Goal: Task Accomplishment & Management: Complete application form

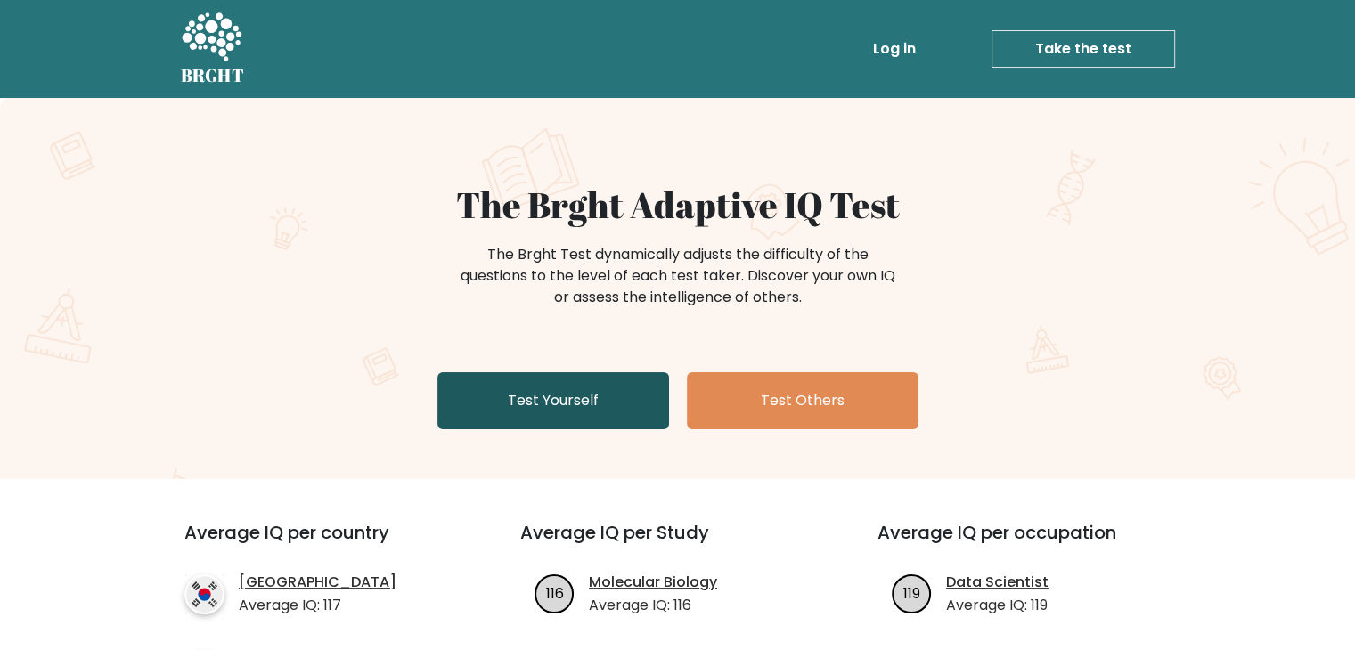
click at [603, 415] on link "Test Yourself" at bounding box center [553, 400] width 232 height 57
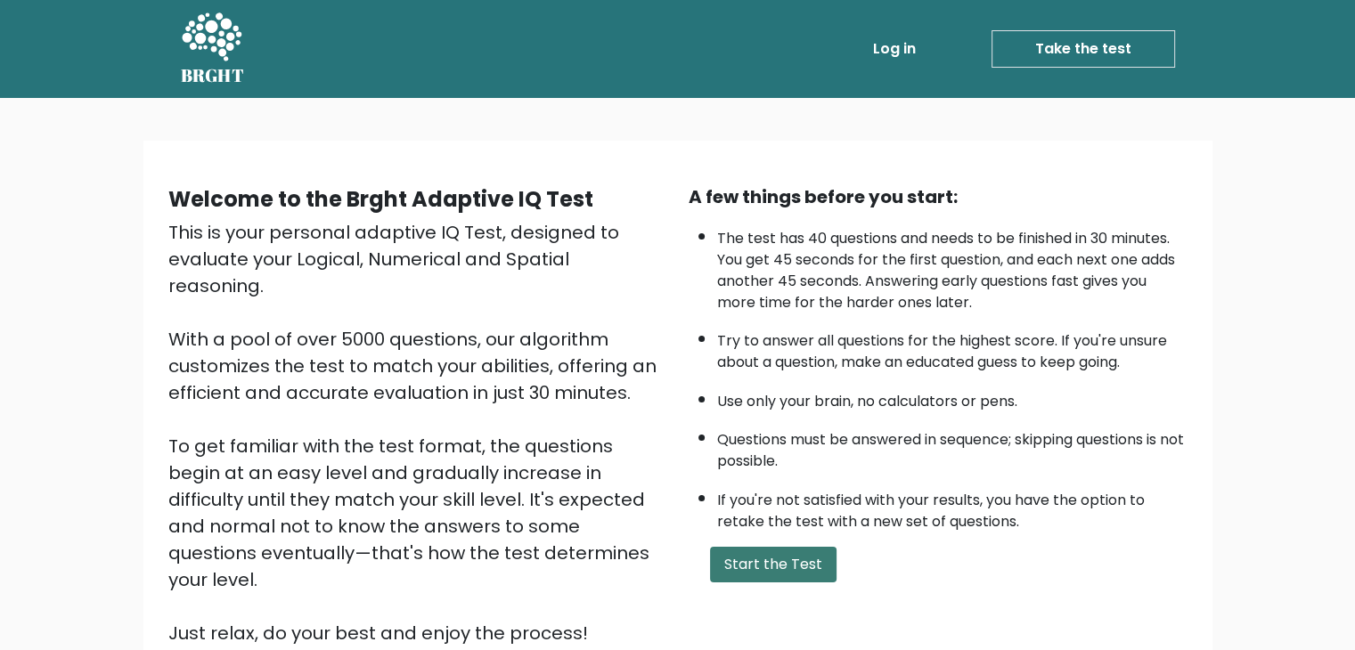
click at [751, 547] on button "Start the Test" at bounding box center [773, 565] width 126 height 36
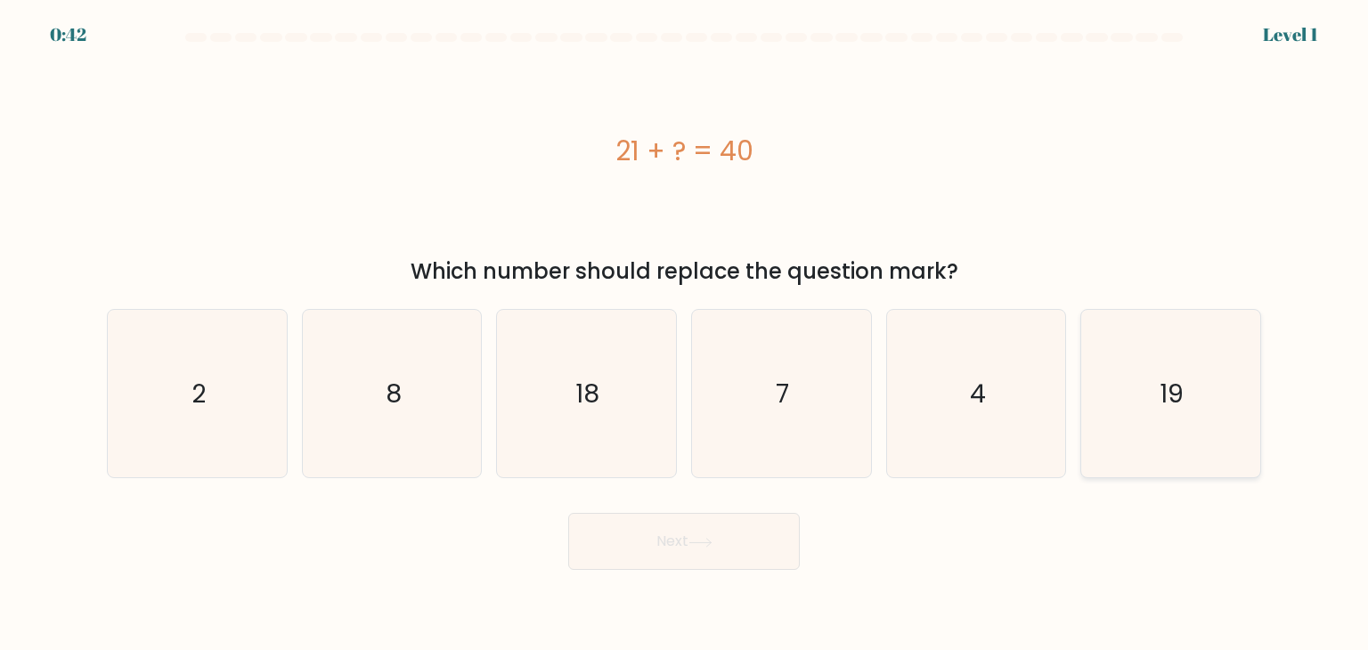
click at [1101, 428] on icon "19" at bounding box center [1169, 393] width 167 height 167
click at [685, 334] on input "f. 19" at bounding box center [684, 329] width 1 height 9
radio input "true"
click at [704, 546] on icon at bounding box center [700, 543] width 24 height 10
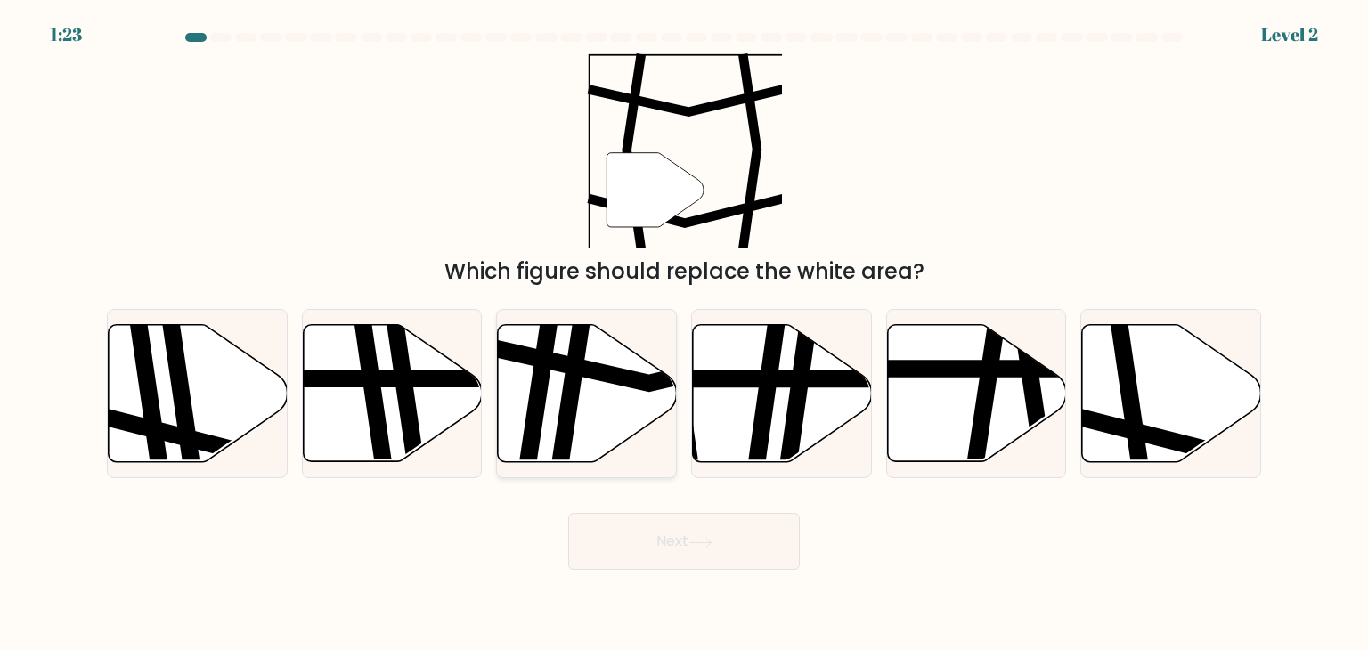
click at [595, 400] on icon at bounding box center [587, 393] width 179 height 137
click at [684, 334] on input "c." at bounding box center [684, 329] width 1 height 9
radio input "true"
click at [1143, 423] on icon at bounding box center [1171, 393] width 179 height 137
click at [685, 334] on input "f." at bounding box center [684, 329] width 1 height 9
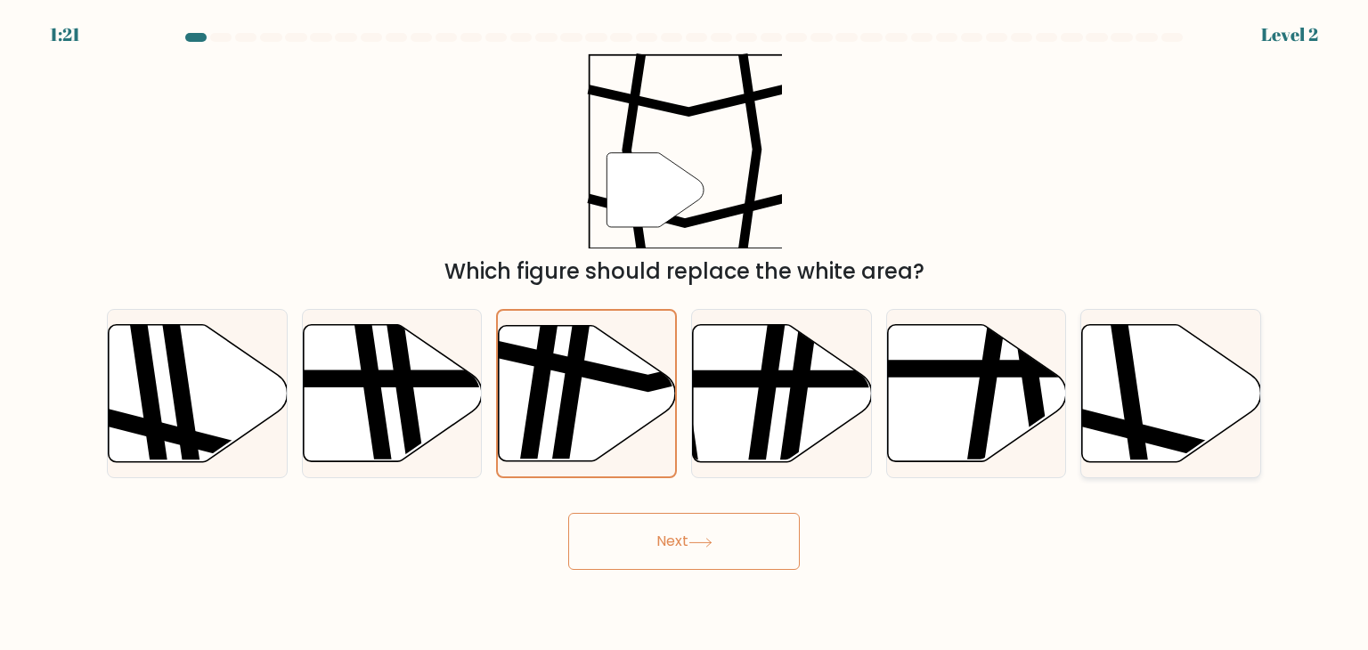
radio input "true"
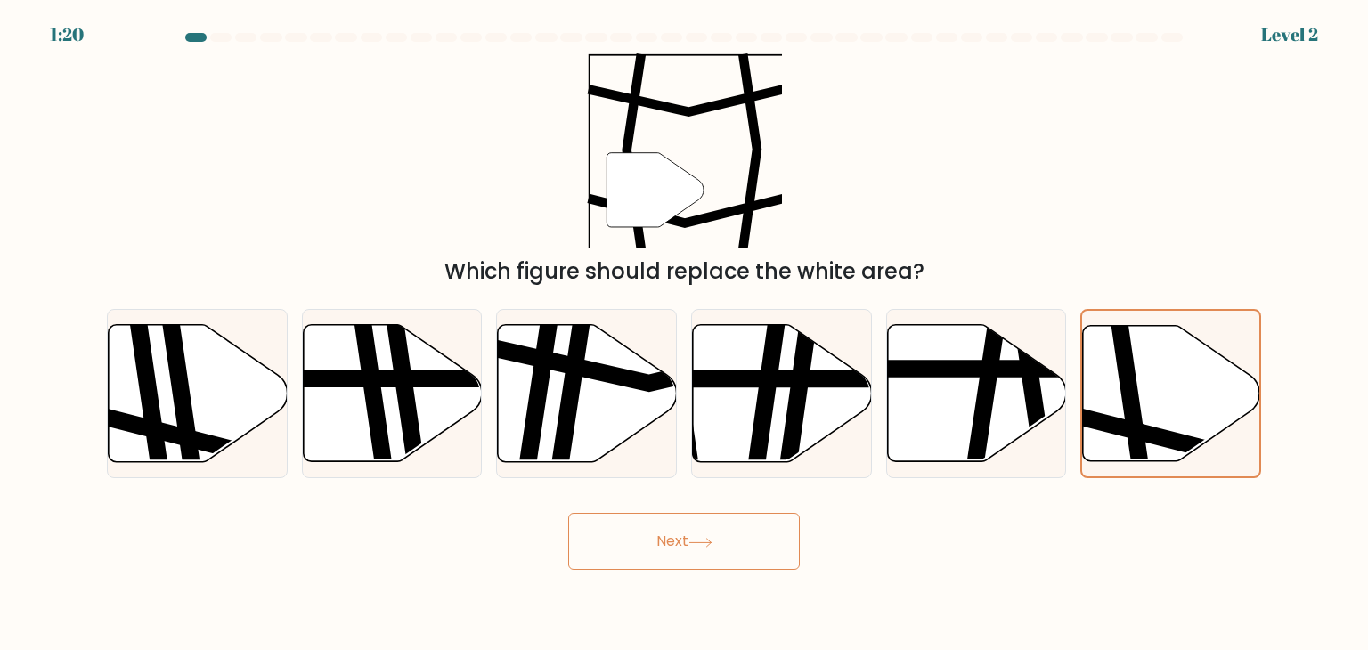
click at [729, 523] on button "Next" at bounding box center [684, 541] width 232 height 57
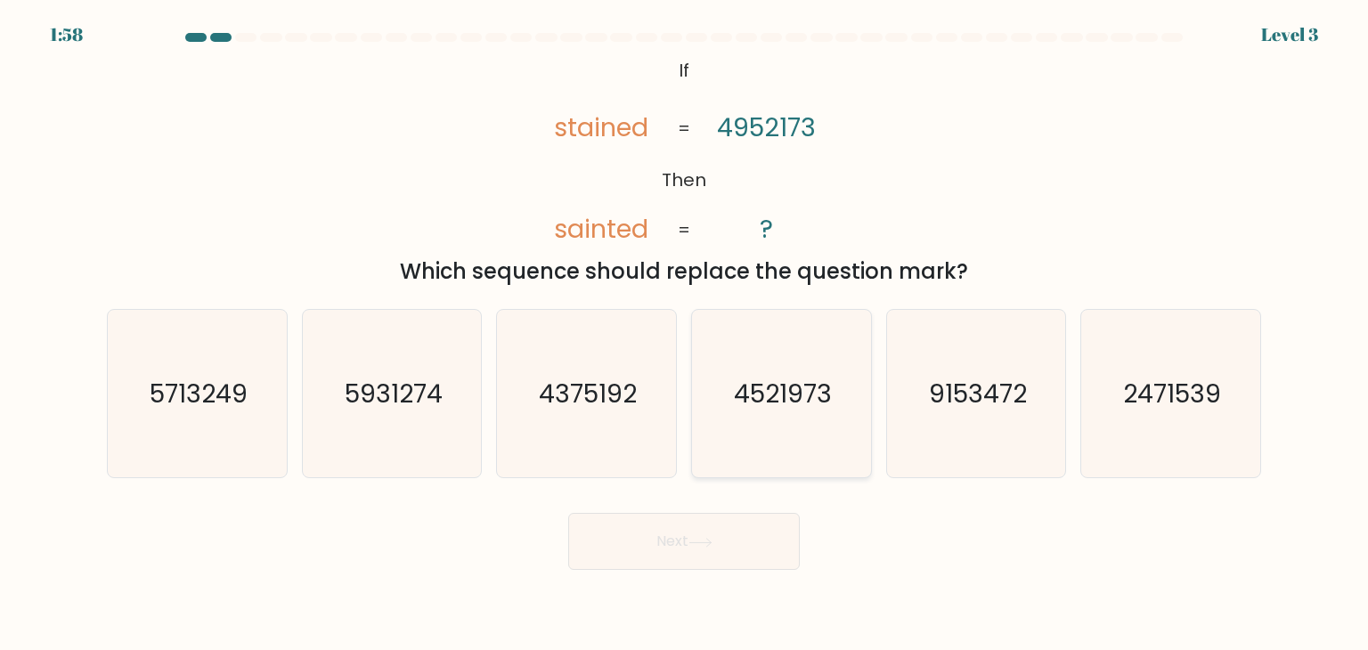
click at [795, 424] on icon "4521973" at bounding box center [780, 393] width 167 height 167
click at [685, 334] on input "d. 4521973" at bounding box center [684, 329] width 1 height 9
radio input "true"
click at [744, 533] on button "Next" at bounding box center [684, 541] width 232 height 57
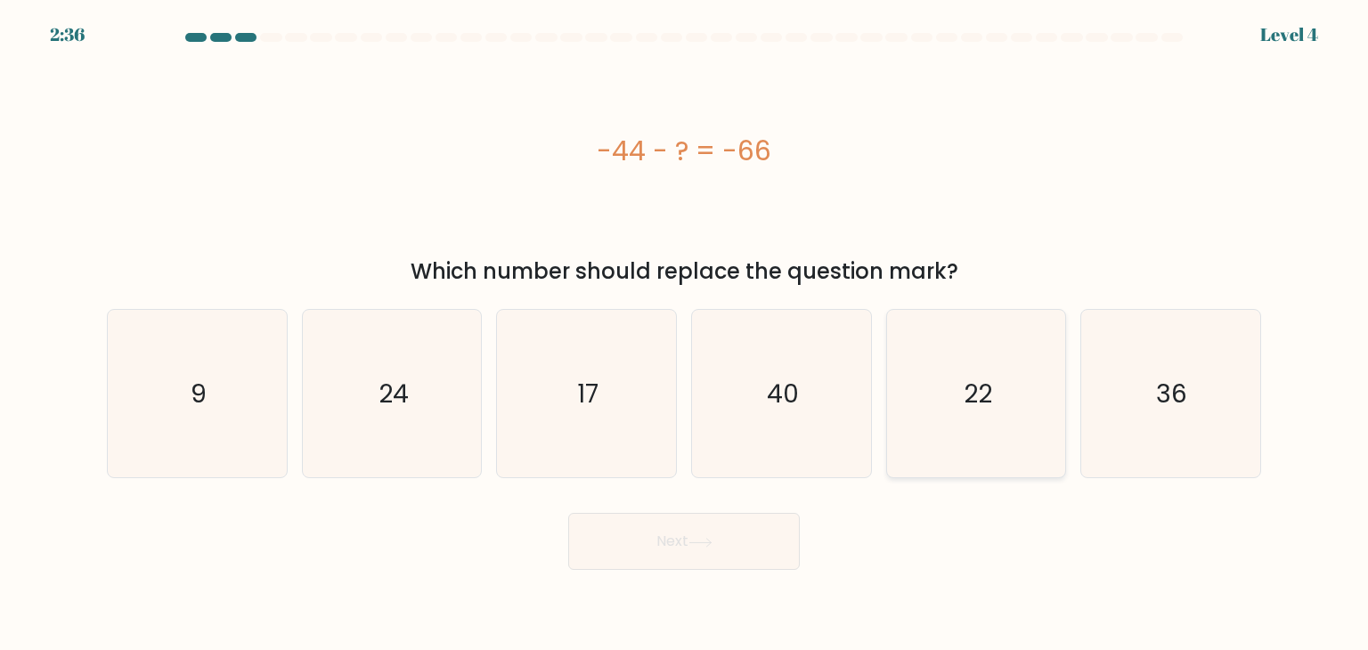
click at [932, 365] on icon "22" at bounding box center [975, 393] width 167 height 167
click at [685, 334] on input "e. 22" at bounding box center [684, 329] width 1 height 9
radio input "true"
click at [748, 510] on div "Next" at bounding box center [684, 535] width 1176 height 70
click at [759, 536] on button "Next" at bounding box center [684, 541] width 232 height 57
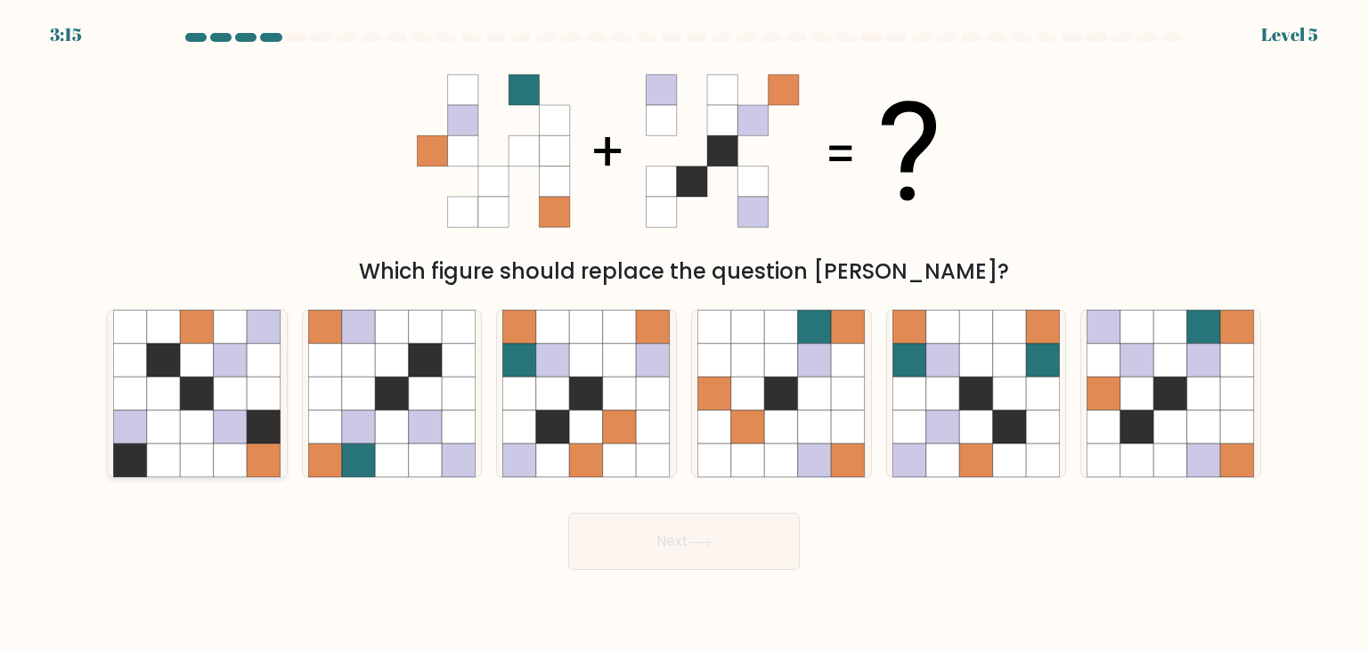
click at [218, 387] on icon at bounding box center [231, 394] width 34 height 34
click at [684, 334] on input "a." at bounding box center [684, 329] width 1 height 9
radio input "true"
click at [394, 395] on icon at bounding box center [392, 394] width 34 height 34
click at [684, 334] on input "b." at bounding box center [684, 329] width 1 height 9
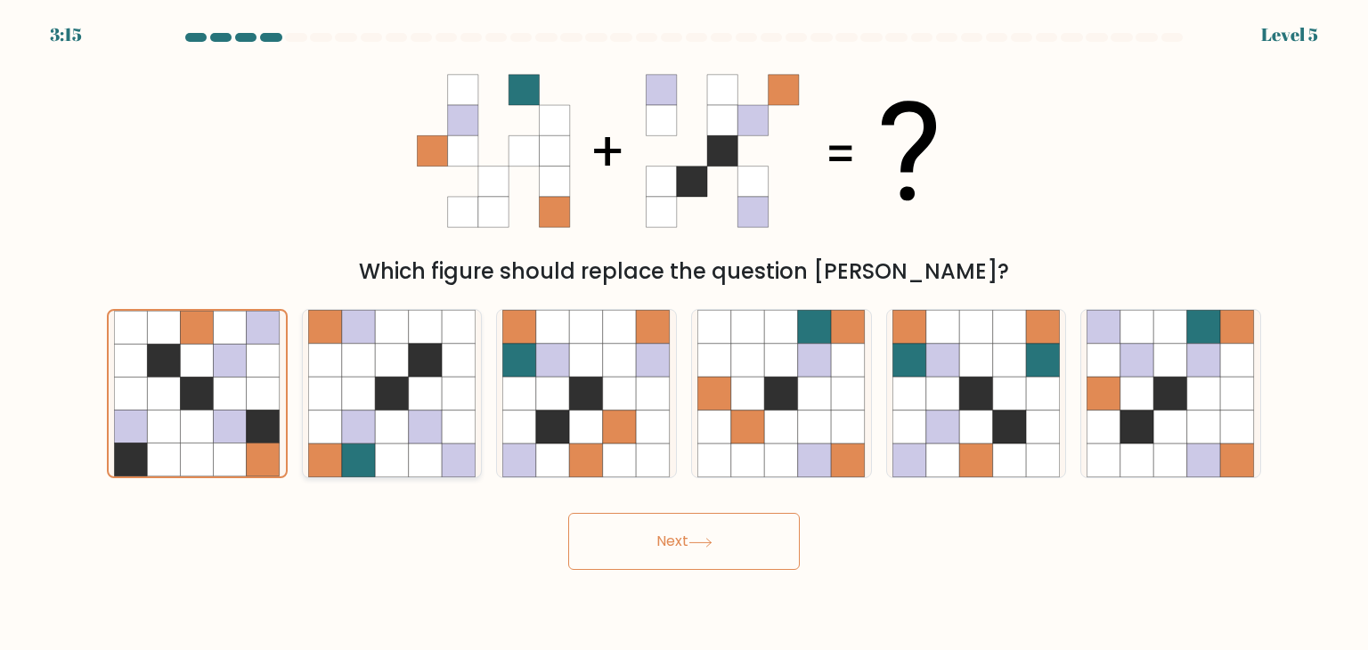
radio input "true"
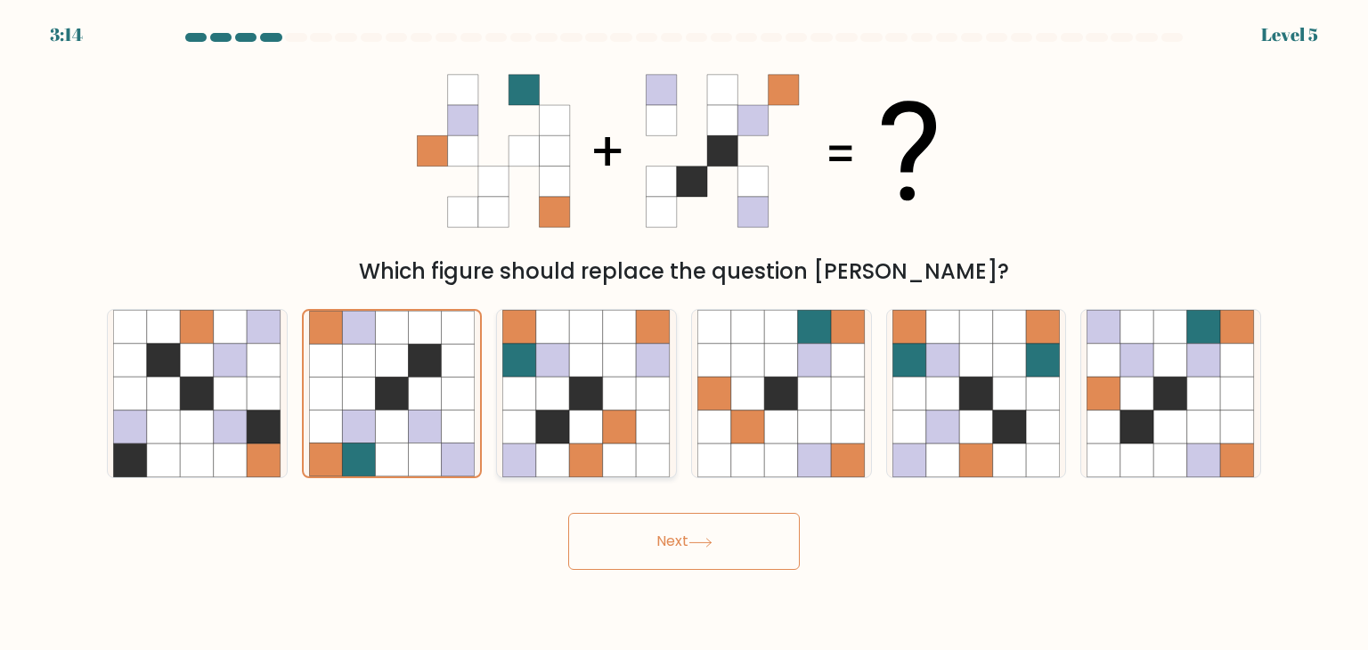
click at [558, 419] on icon at bounding box center [553, 428] width 34 height 34
click at [684, 334] on input "c." at bounding box center [684, 329] width 1 height 9
radio input "true"
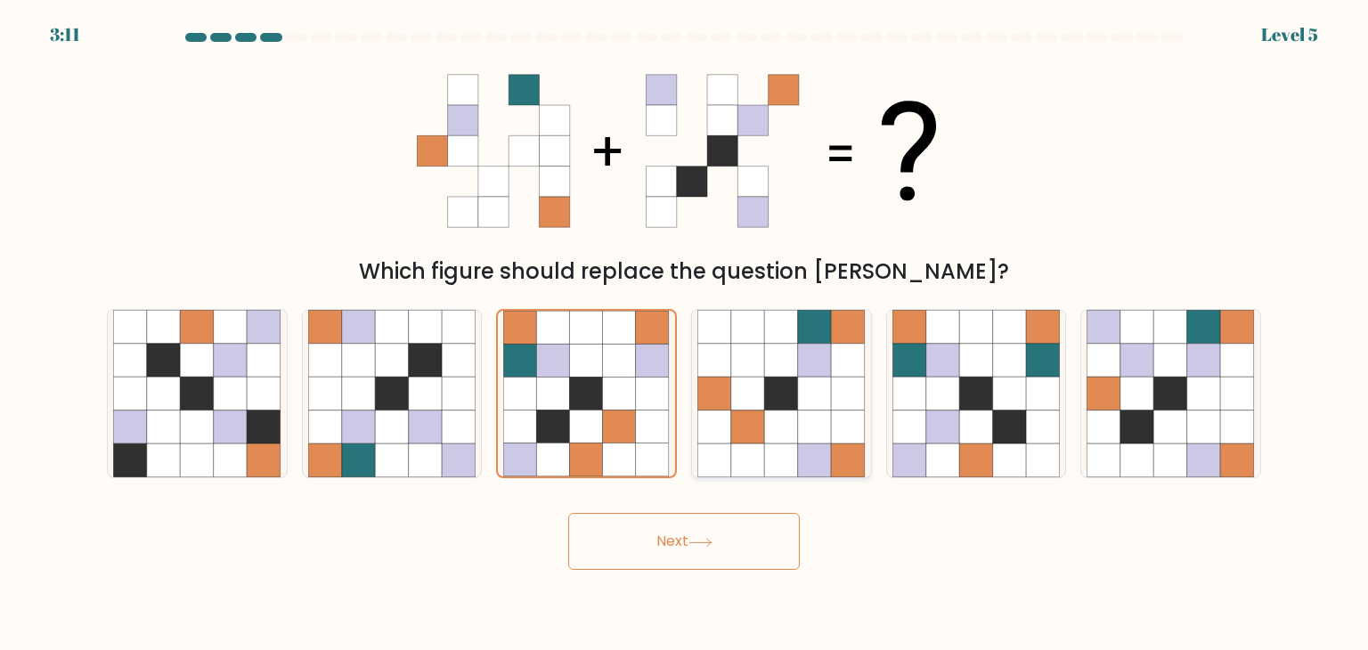
click at [822, 455] on icon at bounding box center [815, 461] width 34 height 34
click at [685, 334] on input "d." at bounding box center [684, 329] width 1 height 9
radio input "true"
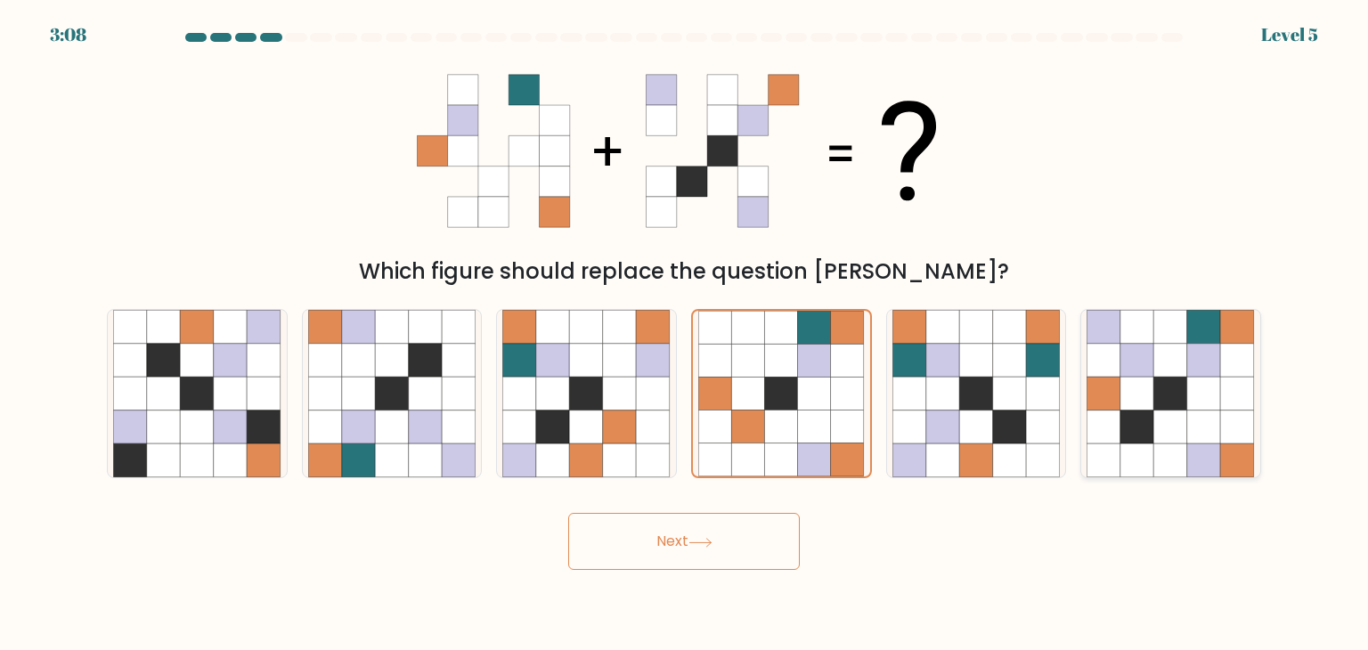
click at [1137, 426] on icon at bounding box center [1137, 428] width 34 height 34
click at [685, 334] on input "f." at bounding box center [684, 329] width 1 height 9
radio input "true"
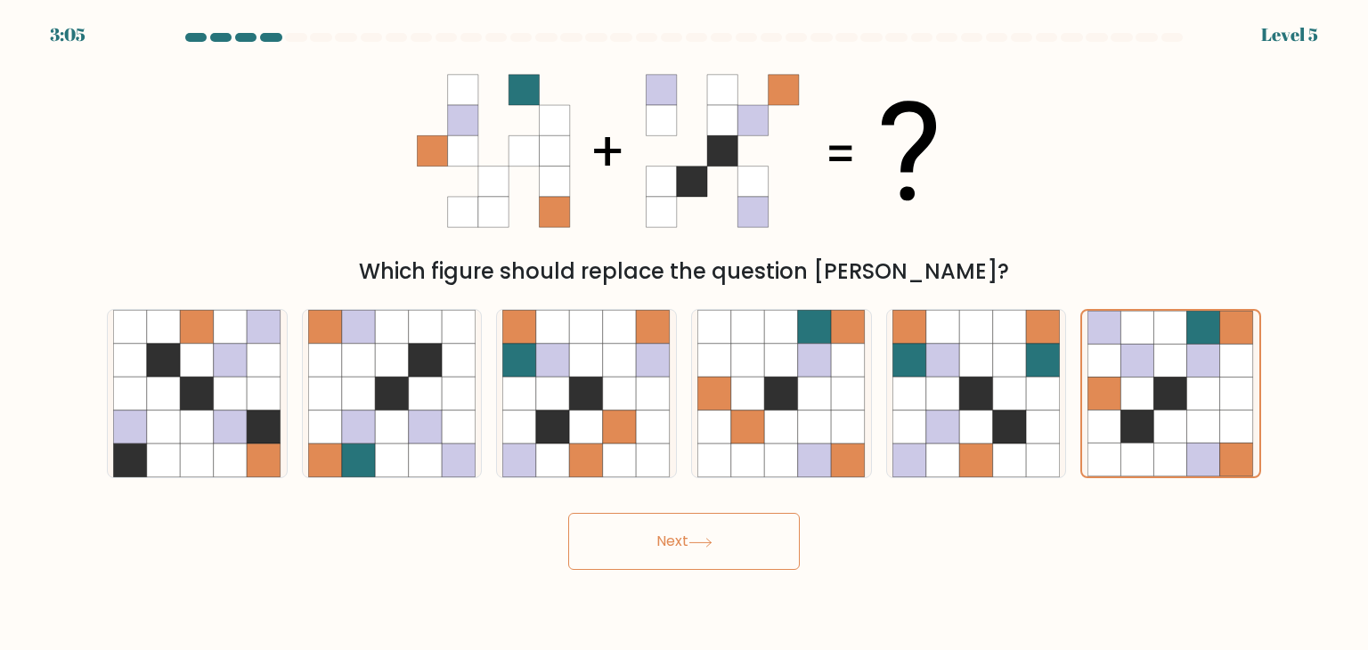
click at [734, 531] on button "Next" at bounding box center [684, 541] width 232 height 57
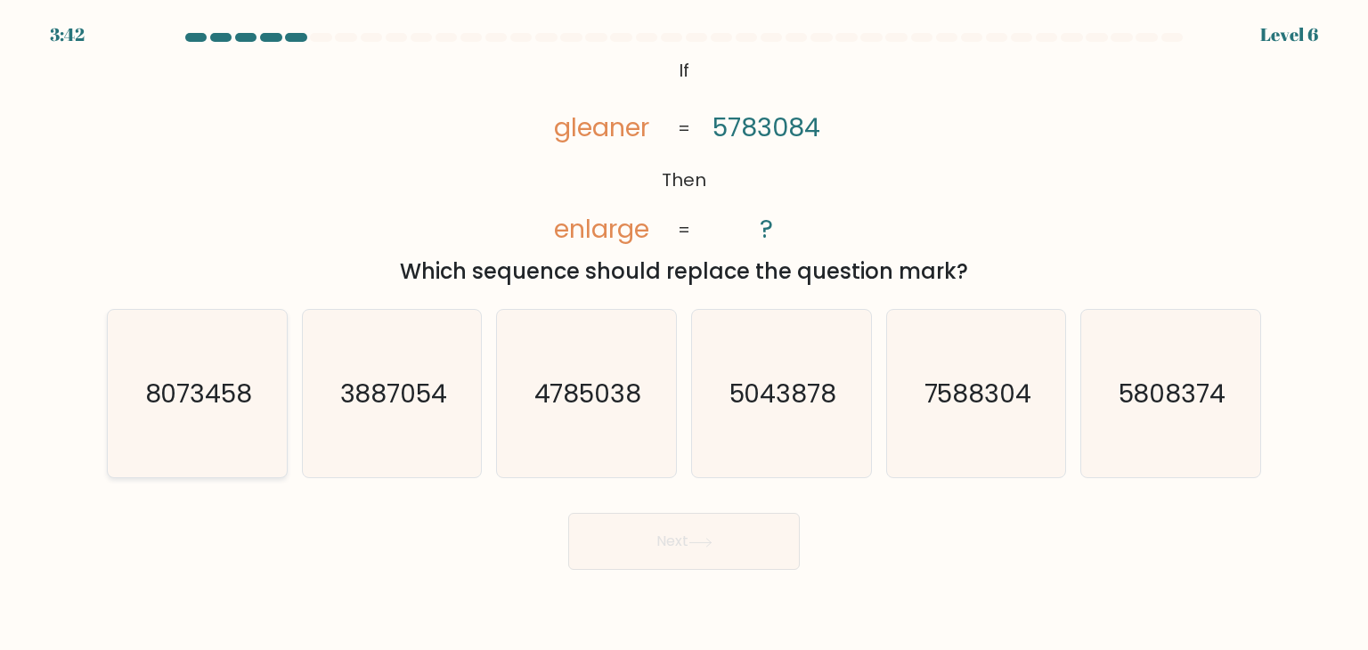
click at [240, 408] on text "8073458" at bounding box center [199, 394] width 108 height 36
click at [684, 334] on input "a. 8073458" at bounding box center [684, 329] width 1 height 9
radio input "true"
click at [701, 539] on icon at bounding box center [700, 543] width 24 height 10
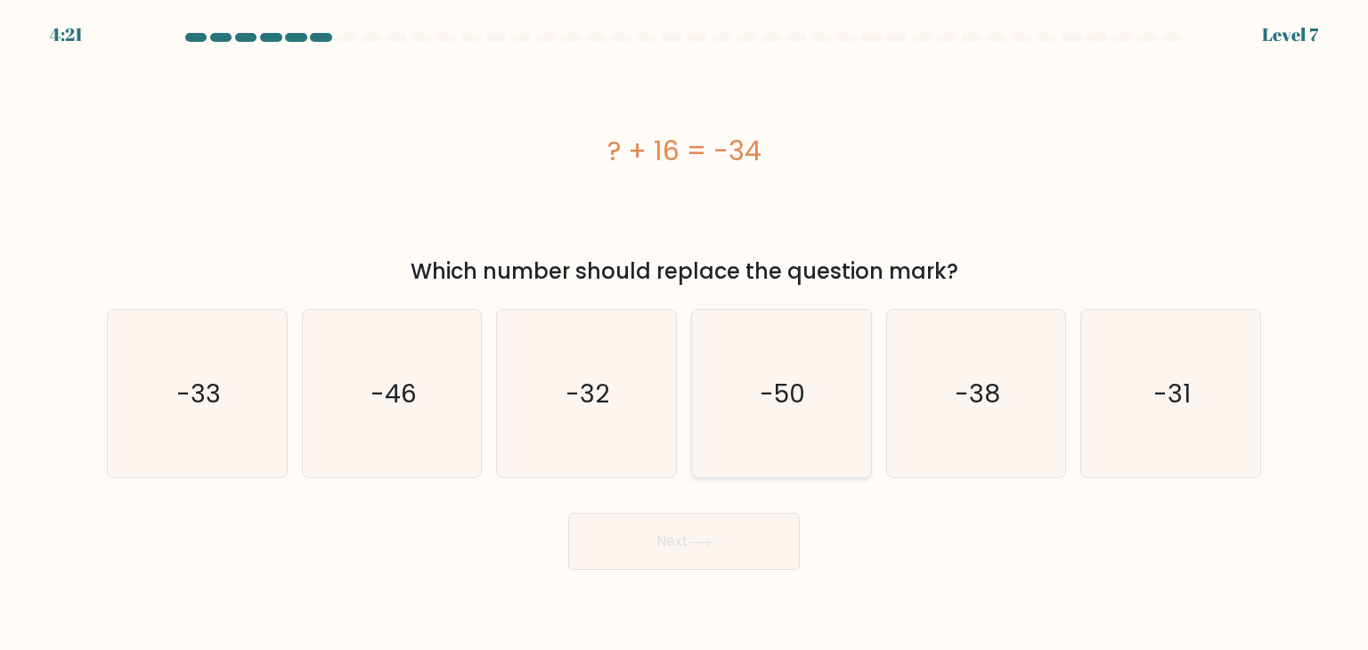
click at [793, 464] on icon "-50" at bounding box center [780, 393] width 167 height 167
click at [685, 334] on input "d. -50" at bounding box center [684, 329] width 1 height 9
radio input "true"
click at [688, 557] on button "Next" at bounding box center [684, 541] width 232 height 57
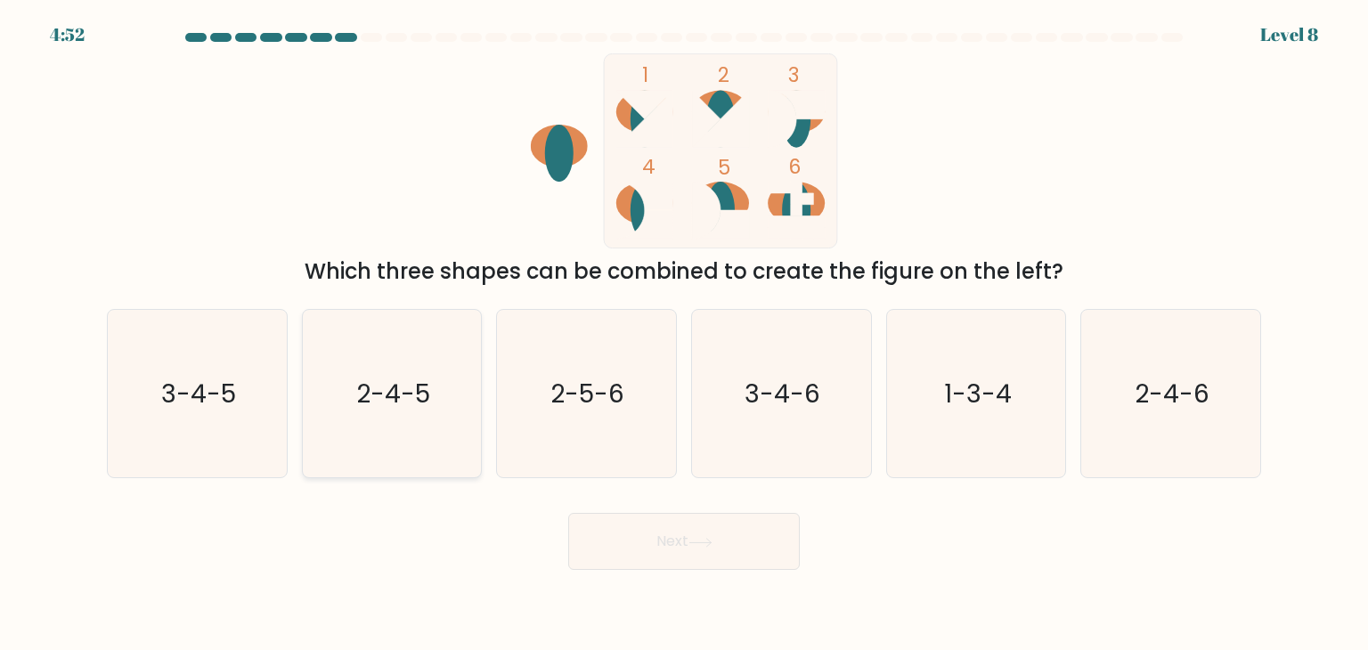
click at [440, 371] on icon "2-4-5" at bounding box center [391, 393] width 167 height 167
click at [684, 334] on input "b. 2-4-5" at bounding box center [684, 329] width 1 height 9
radio input "true"
click at [645, 512] on div "Next" at bounding box center [684, 535] width 1176 height 70
click at [652, 517] on button "Next" at bounding box center [684, 541] width 232 height 57
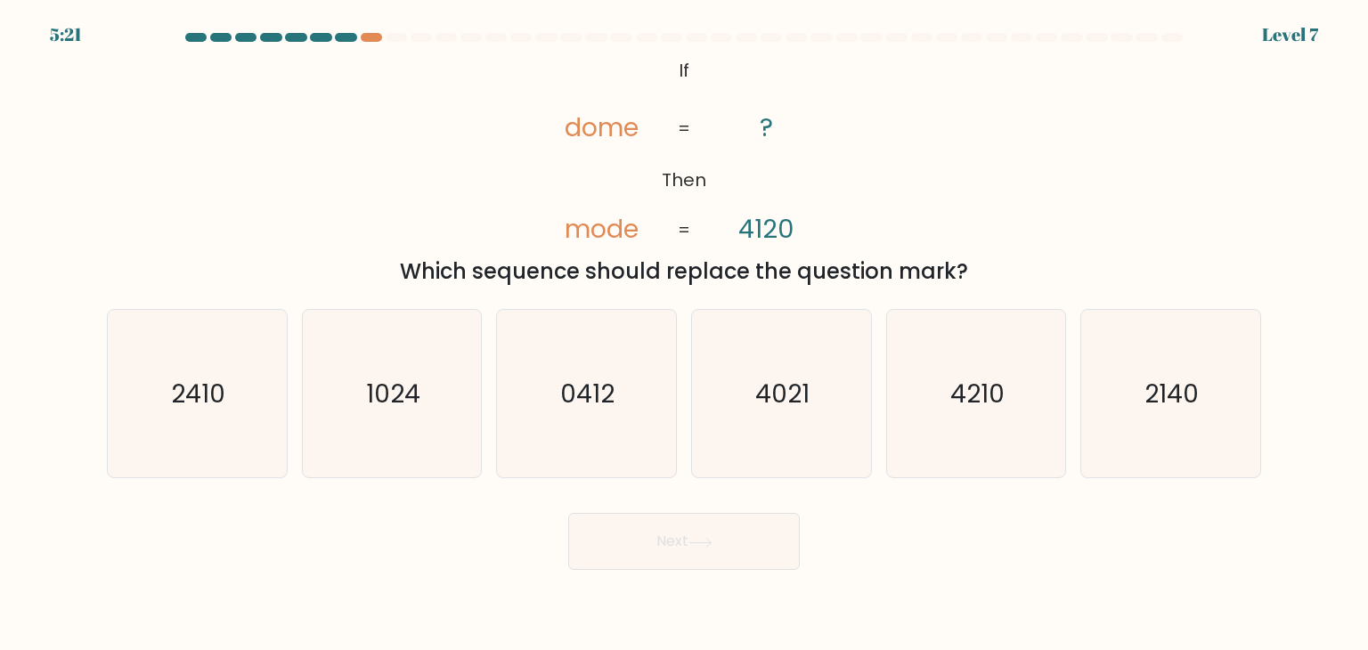
click at [1262, 444] on div "f. 2140" at bounding box center [1170, 393] width 195 height 169
click at [1201, 440] on icon "2140" at bounding box center [1169, 393] width 167 height 167
click at [685, 334] on input "f. 2140" at bounding box center [684, 329] width 1 height 9
radio input "true"
click at [769, 538] on button "Next" at bounding box center [684, 541] width 232 height 57
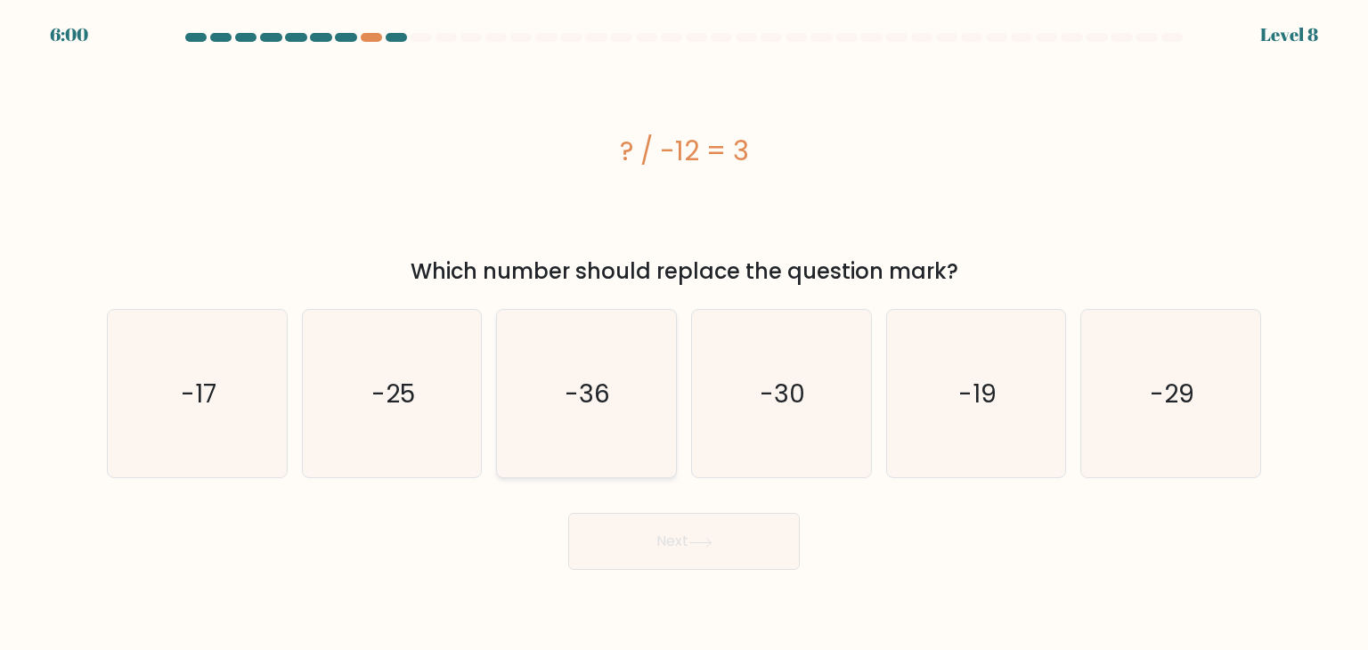
click at [544, 402] on icon "-36" at bounding box center [585, 393] width 167 height 167
click at [684, 334] on input "c. -36" at bounding box center [684, 329] width 1 height 9
radio input "true"
click at [697, 534] on button "Next" at bounding box center [684, 541] width 232 height 57
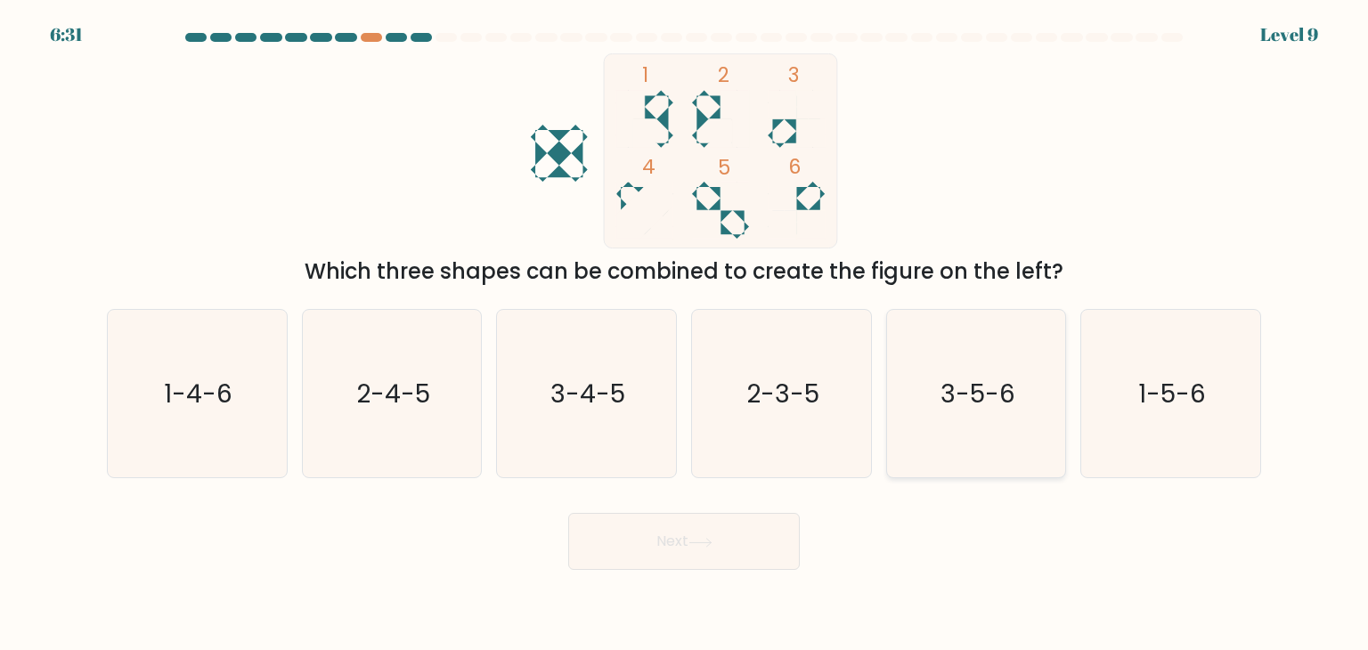
click at [981, 402] on text "3-5-6" at bounding box center [977, 394] width 75 height 36
click at [685, 334] on input "e. 3-5-6" at bounding box center [684, 329] width 1 height 9
radio input "true"
click at [729, 558] on button "Next" at bounding box center [684, 541] width 232 height 57
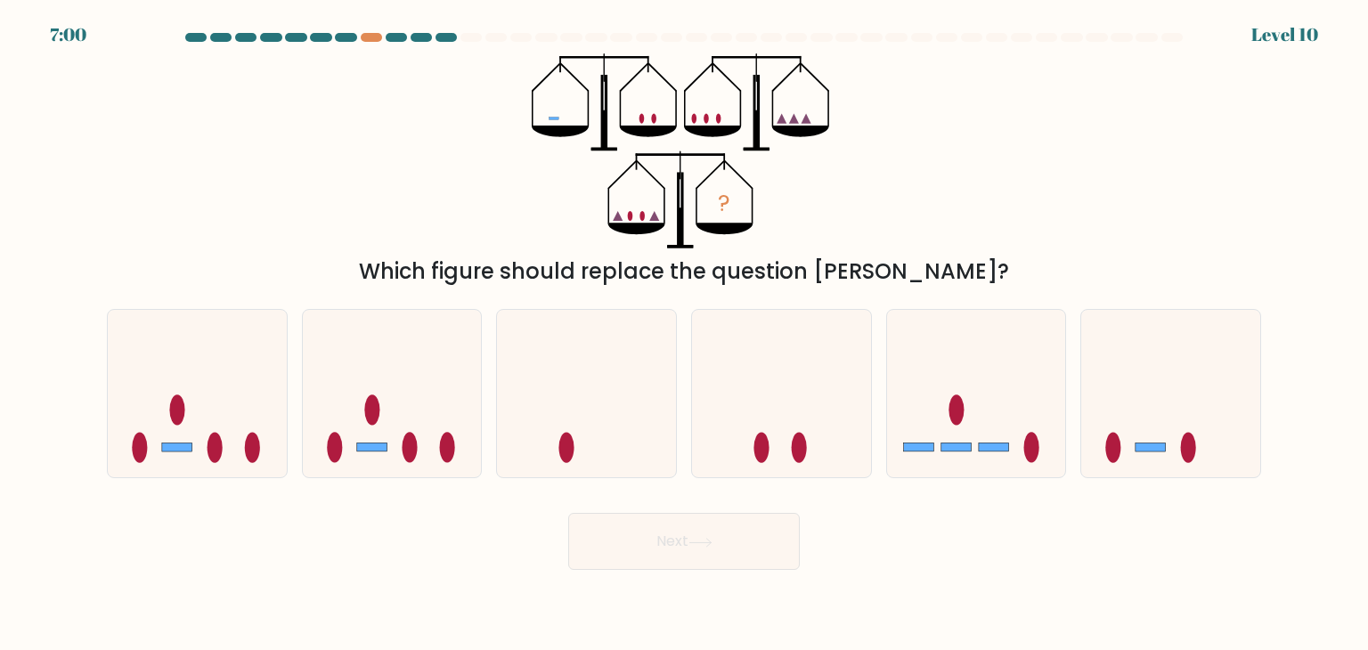
click at [1101, 481] on form at bounding box center [684, 301] width 1368 height 537
click at [1165, 413] on icon at bounding box center [1170, 394] width 179 height 148
click at [685, 334] on input "f." at bounding box center [684, 329] width 1 height 9
radio input "true"
click at [655, 535] on button "Next" at bounding box center [684, 541] width 232 height 57
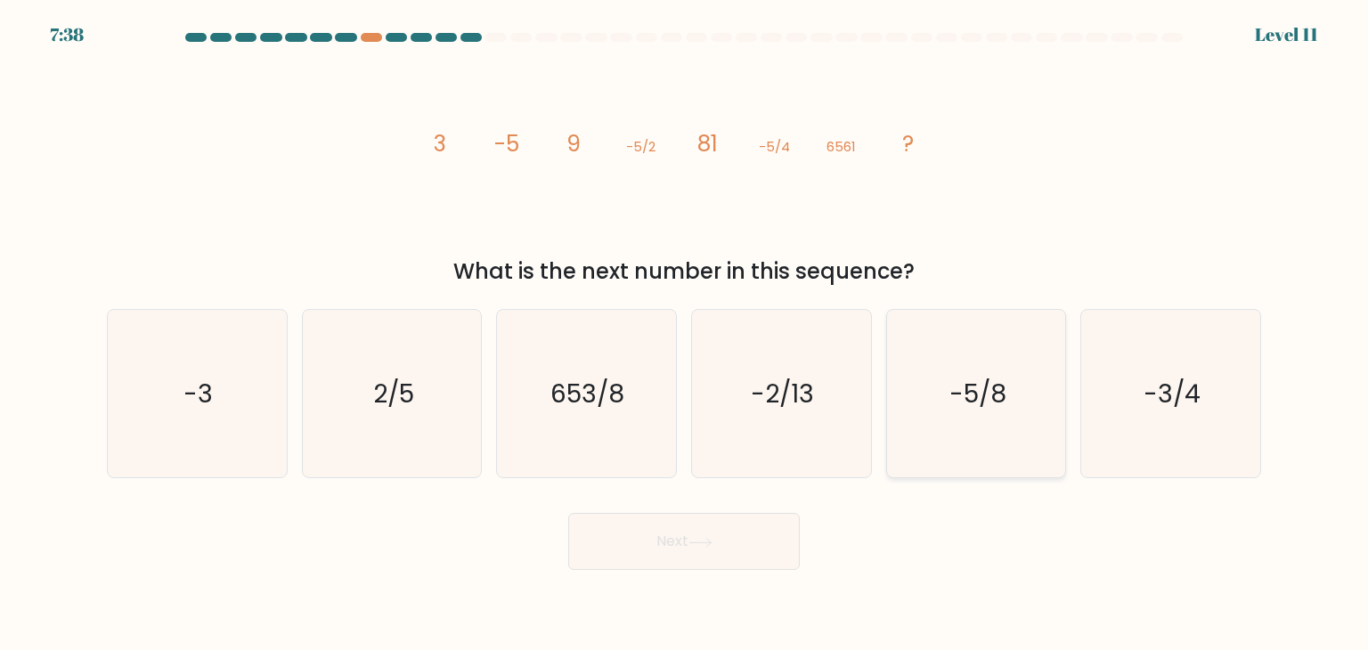
click at [1012, 400] on icon "-5/8" at bounding box center [975, 393] width 167 height 167
click at [685, 334] on input "e. -5/8" at bounding box center [684, 329] width 1 height 9
radio input "true"
click at [720, 551] on button "Next" at bounding box center [684, 541] width 232 height 57
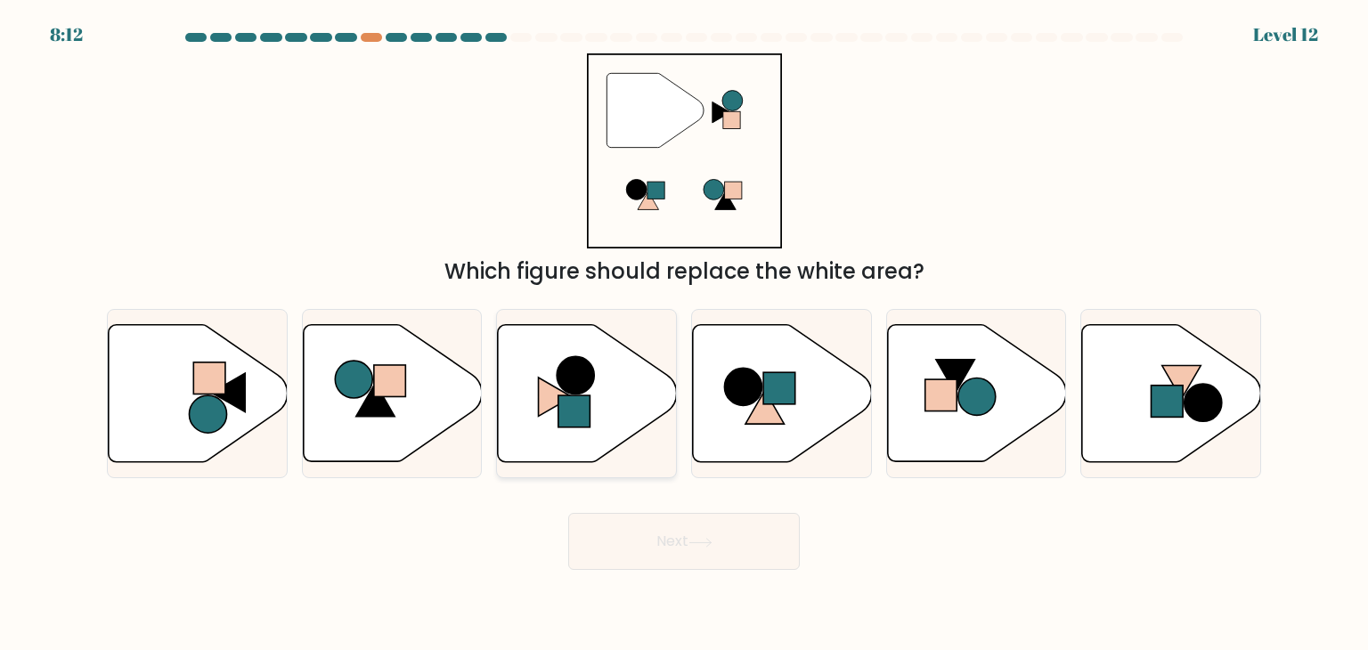
click at [616, 399] on icon at bounding box center [587, 393] width 179 height 137
click at [684, 334] on input "c." at bounding box center [684, 329] width 1 height 9
radio input "true"
click at [691, 533] on button "Next" at bounding box center [684, 541] width 232 height 57
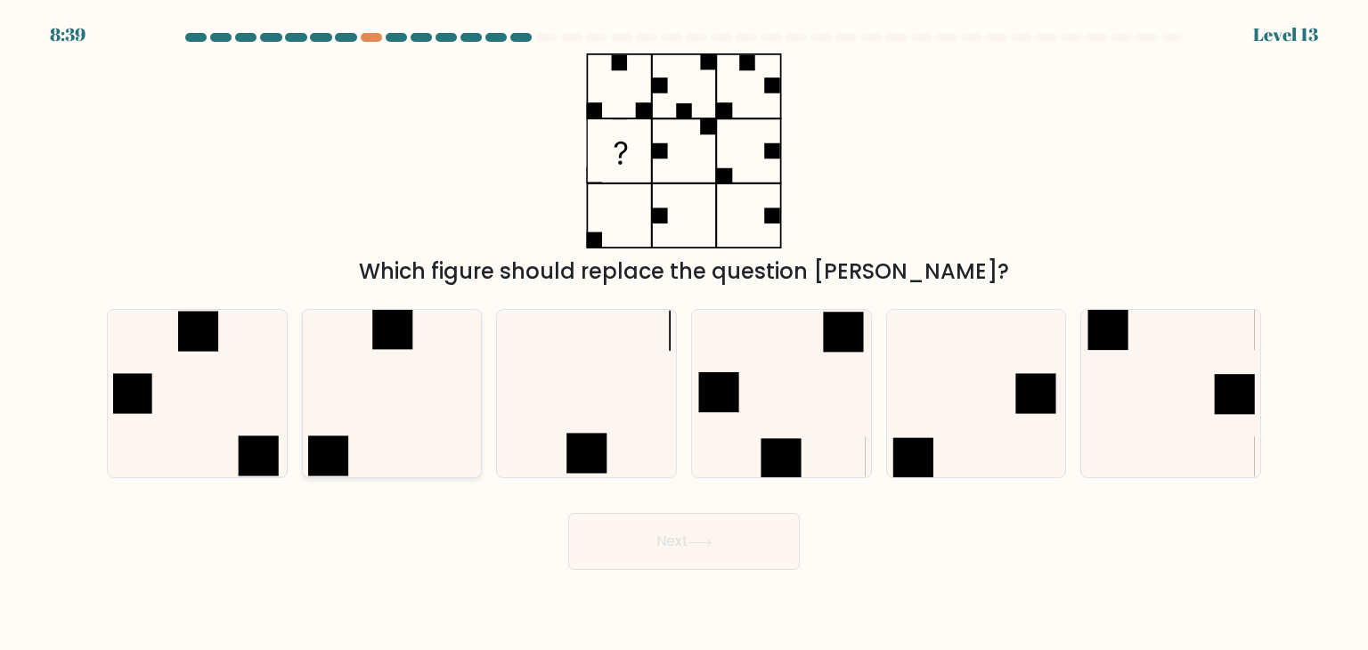
click at [388, 432] on icon at bounding box center [391, 393] width 167 height 167
click at [684, 334] on input "b." at bounding box center [684, 329] width 1 height 9
radio input "true"
click at [736, 560] on button "Next" at bounding box center [684, 541] width 232 height 57
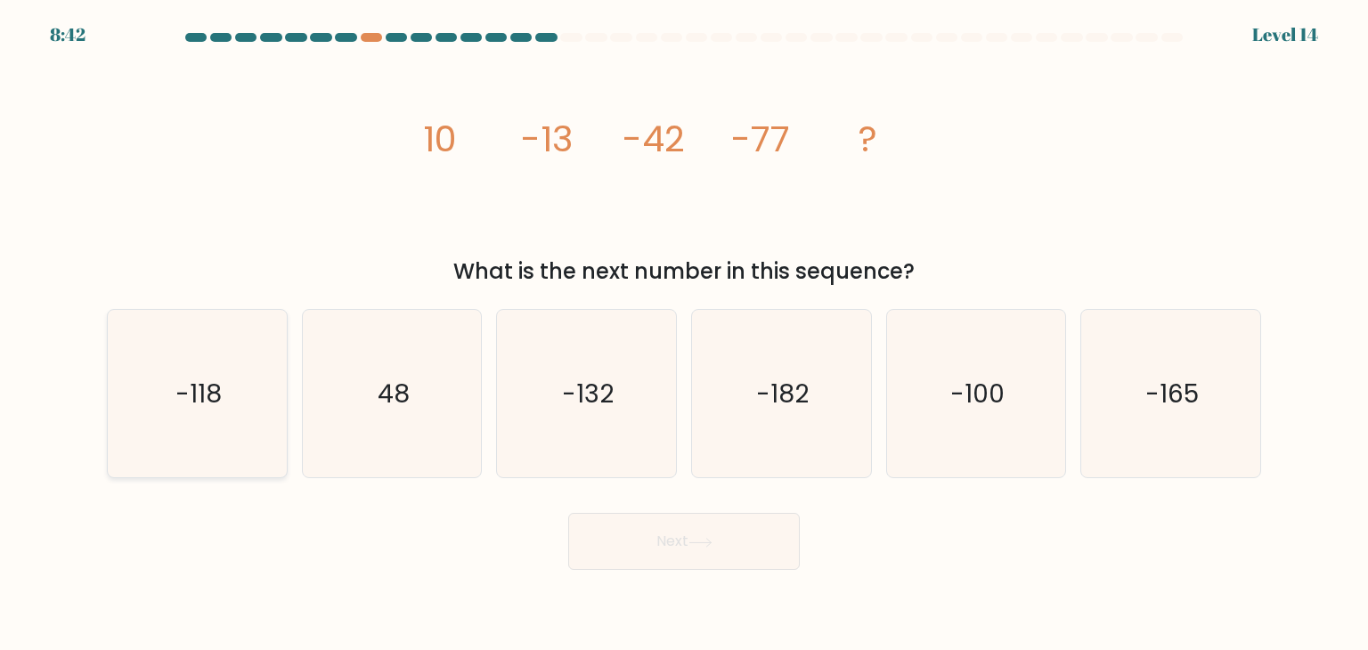
click at [130, 366] on icon "-118" at bounding box center [196, 393] width 167 height 167
click at [684, 334] on input "a. -118" at bounding box center [684, 329] width 1 height 9
radio input "true"
click at [697, 556] on button "Next" at bounding box center [684, 541] width 232 height 57
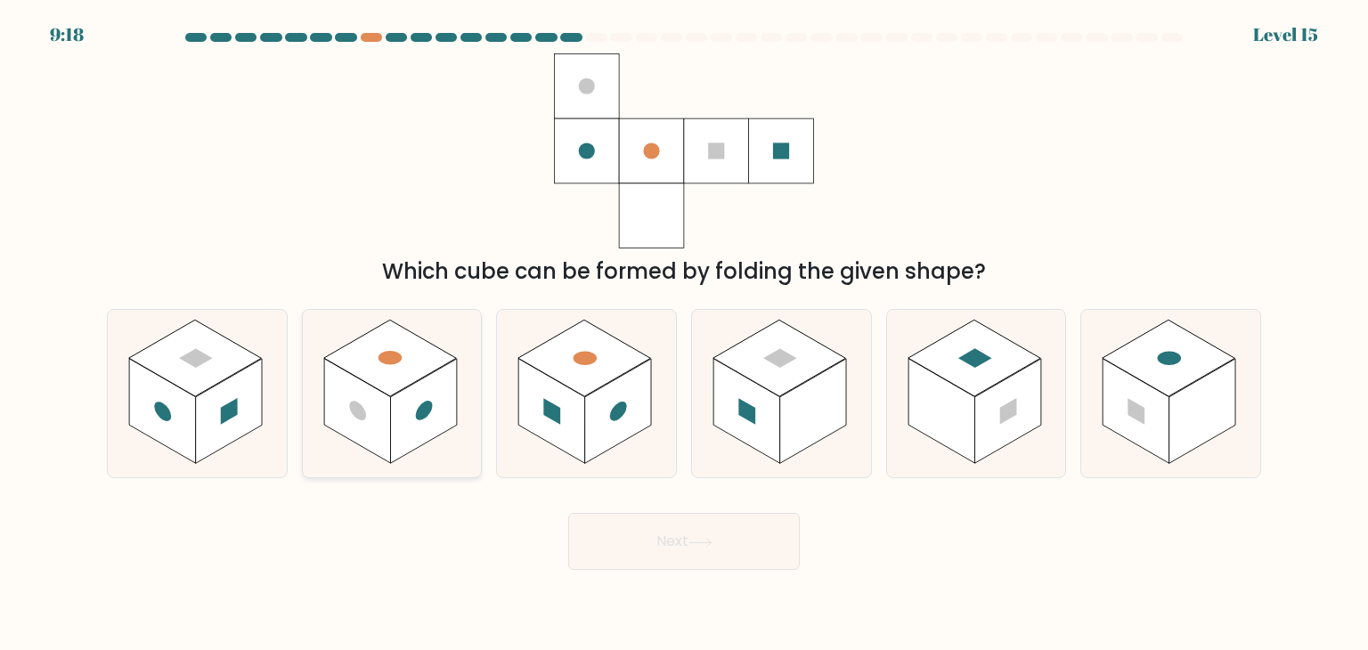
click at [457, 403] on rect at bounding box center [423, 411] width 67 height 105
click at [684, 334] on input "b." at bounding box center [684, 329] width 1 height 9
radio input "true"
click at [693, 557] on button "Next" at bounding box center [684, 541] width 232 height 57
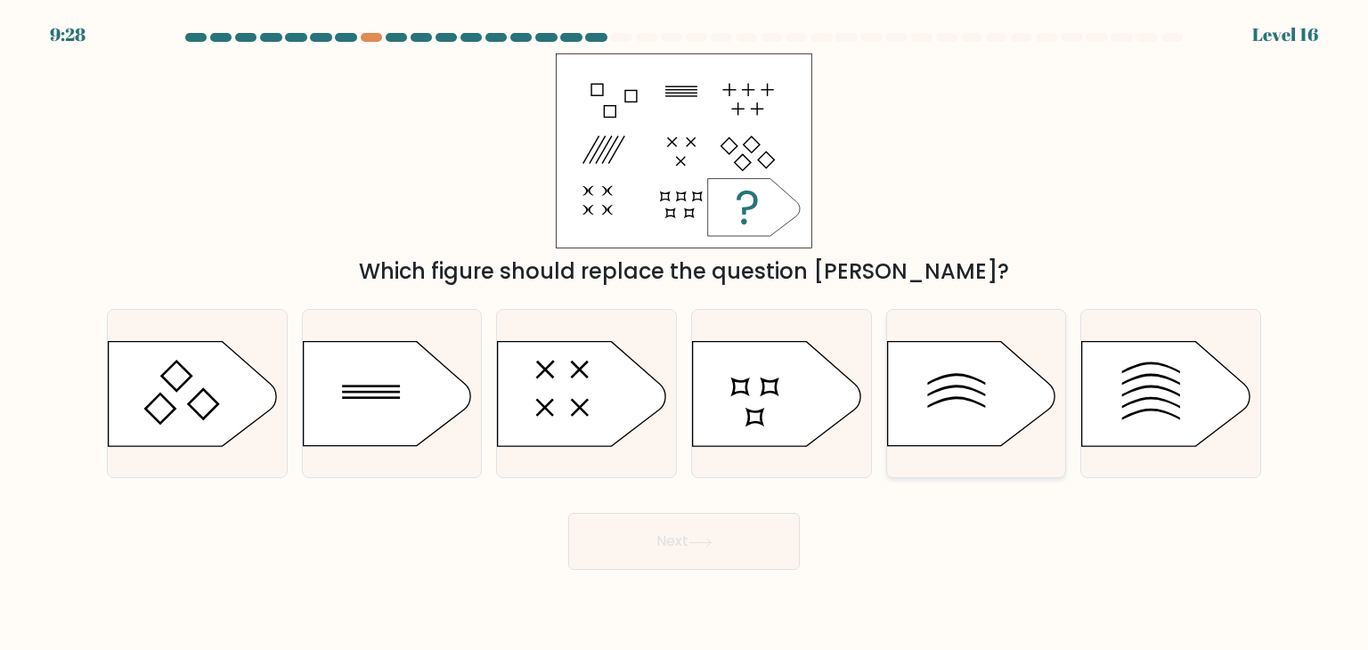
click at [940, 393] on icon at bounding box center [970, 394] width 167 height 104
click at [685, 334] on input "e." at bounding box center [684, 329] width 1 height 9
radio input "true"
click at [703, 522] on button "Next" at bounding box center [684, 541] width 232 height 57
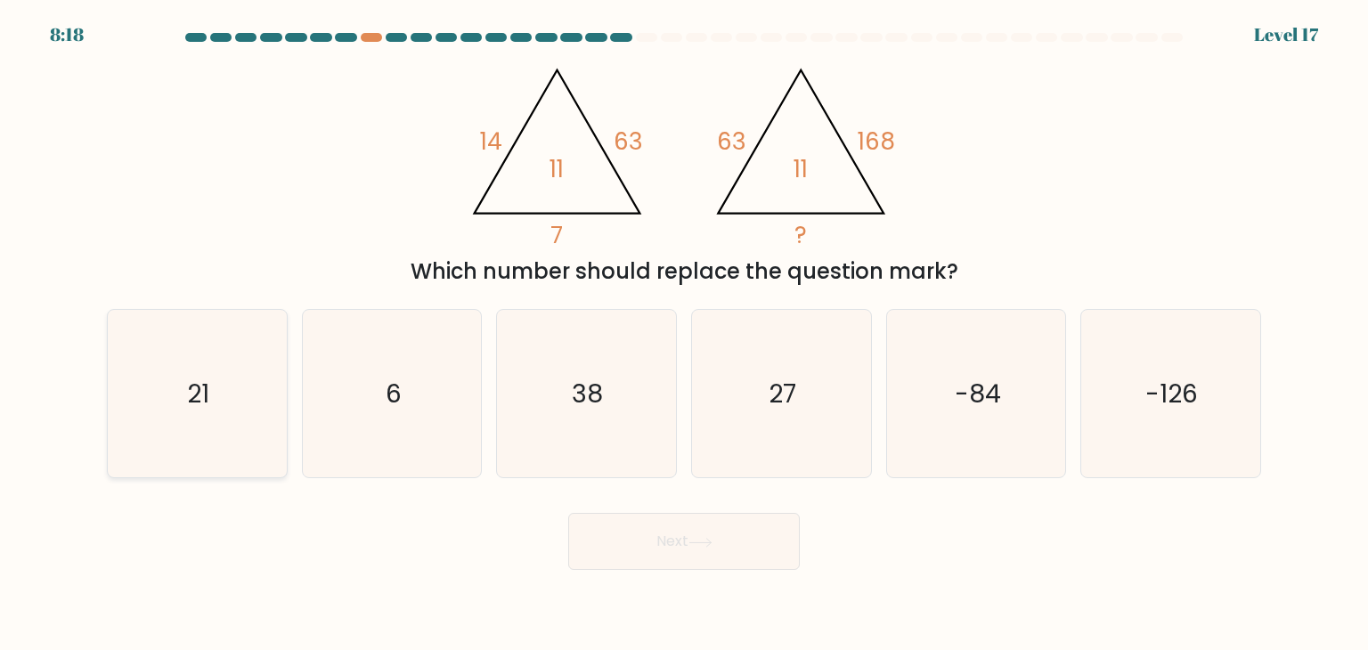
click at [212, 433] on icon "21" at bounding box center [196, 393] width 167 height 167
click at [684, 334] on input "a. 21" at bounding box center [684, 329] width 1 height 9
radio input "true"
click at [816, 539] on div "Next" at bounding box center [684, 535] width 1176 height 70
click at [748, 534] on button "Next" at bounding box center [684, 541] width 232 height 57
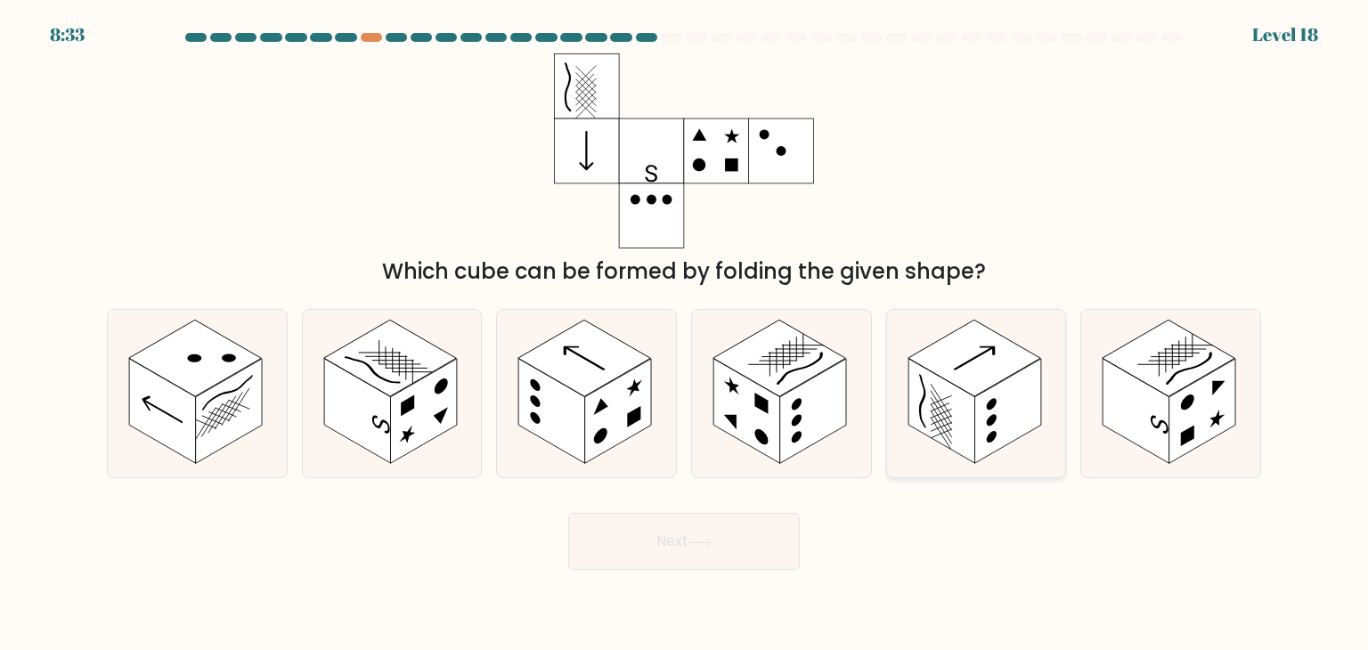
click at [963, 376] on rect at bounding box center [973, 358] width 133 height 77
click at [685, 334] on input "e." at bounding box center [684, 329] width 1 height 9
radio input "true"
click at [720, 546] on button "Next" at bounding box center [684, 541] width 232 height 57
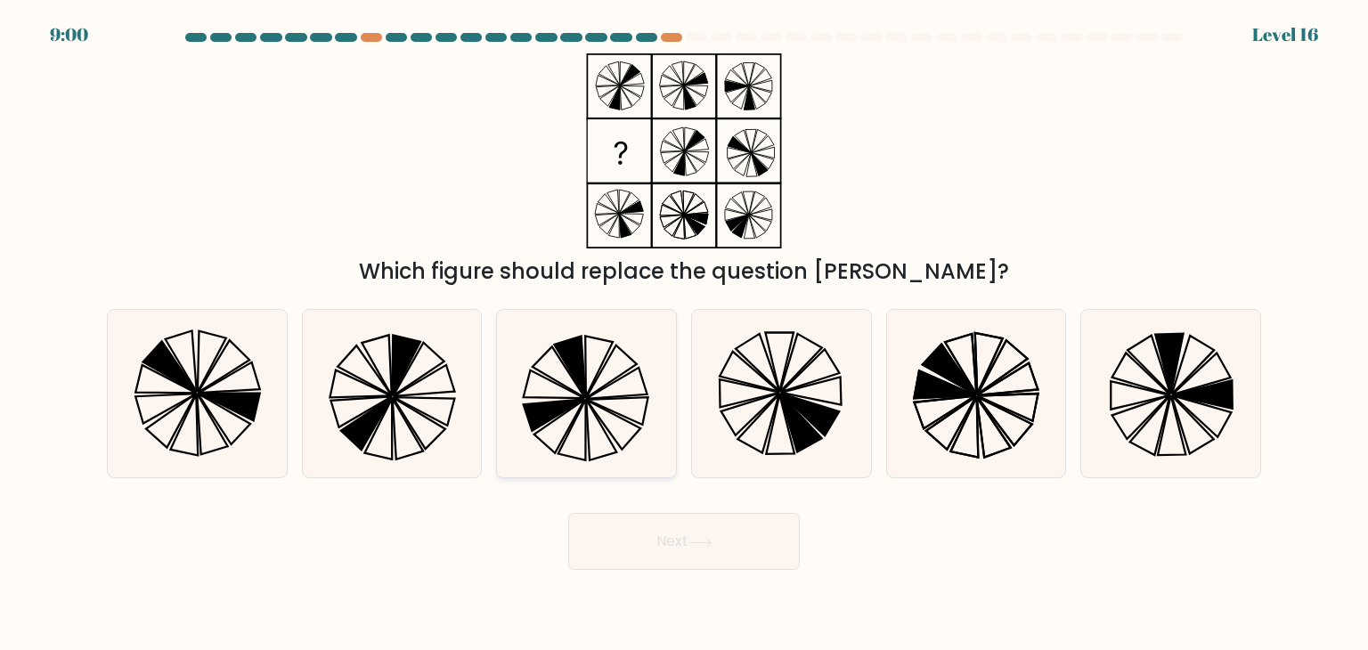
click at [624, 435] on icon at bounding box center [585, 393] width 167 height 167
click at [684, 334] on input "c." at bounding box center [684, 329] width 1 height 9
radio input "true"
click at [679, 529] on button "Next" at bounding box center [684, 541] width 232 height 57
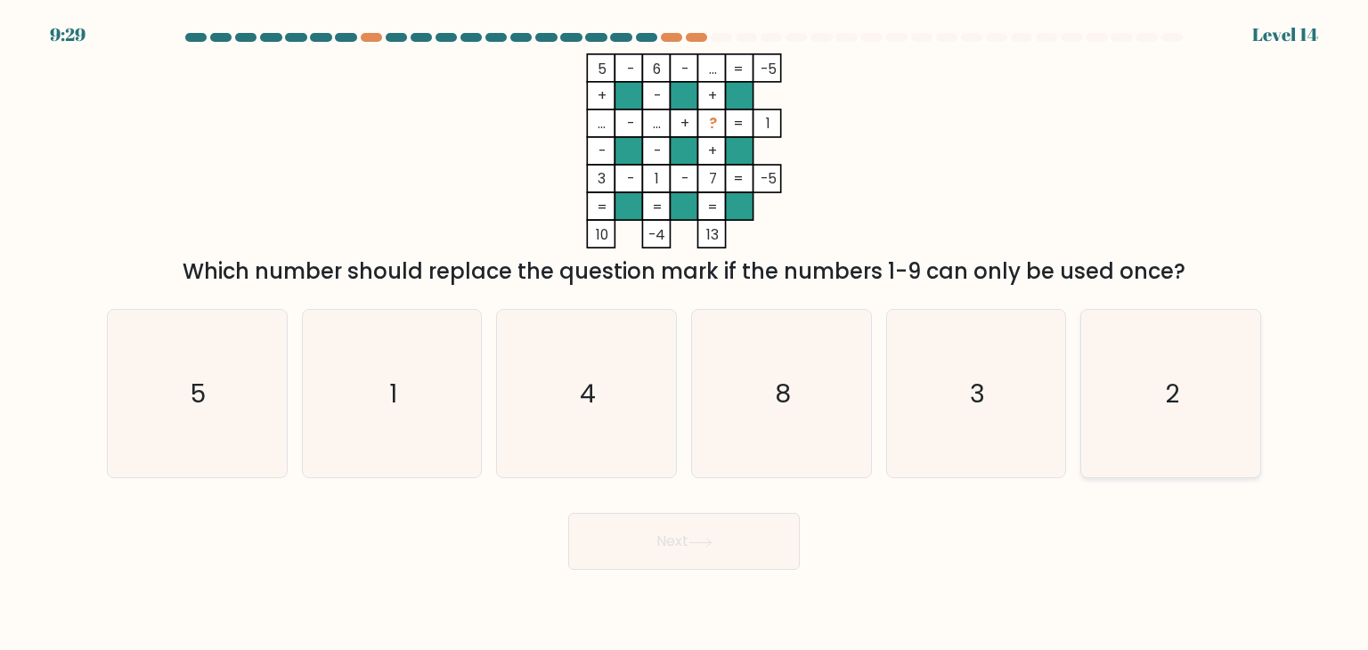
click at [1156, 364] on icon "2" at bounding box center [1169, 393] width 167 height 167
click at [685, 334] on input "f. 2" at bounding box center [684, 329] width 1 height 9
radio input "true"
click at [755, 532] on button "Next" at bounding box center [684, 541] width 232 height 57
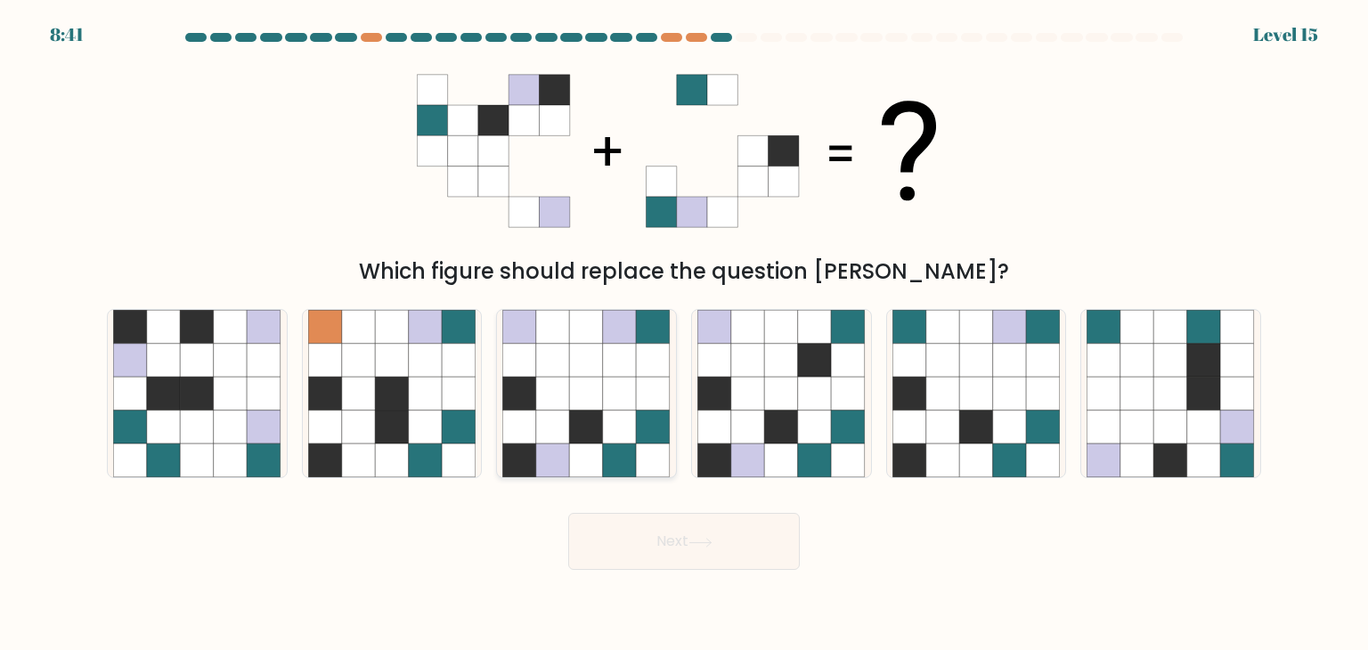
click at [576, 430] on icon at bounding box center [587, 428] width 34 height 34
click at [684, 334] on input "c." at bounding box center [684, 329] width 1 height 9
radio input "true"
click at [683, 529] on button "Next" at bounding box center [684, 541] width 232 height 57
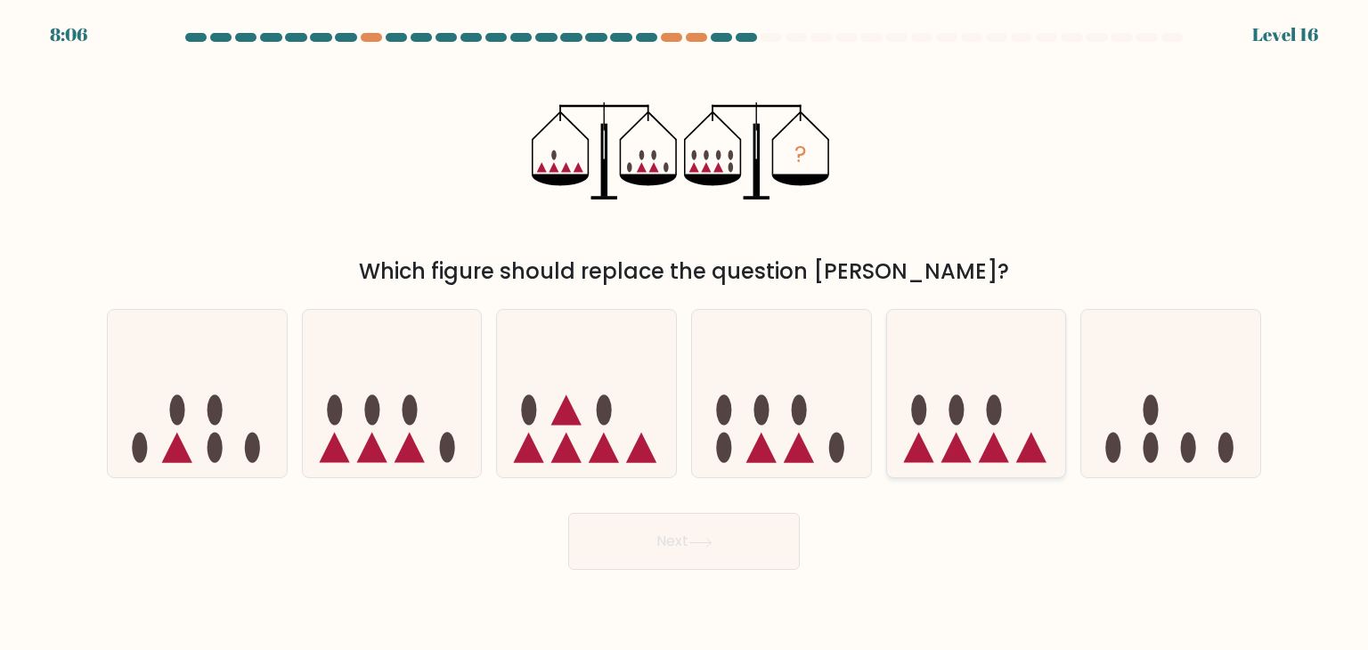
click at [956, 392] on icon at bounding box center [976, 394] width 179 height 148
click at [685, 334] on input "e." at bounding box center [684, 329] width 1 height 9
radio input "true"
click at [391, 400] on icon at bounding box center [392, 394] width 179 height 148
click at [684, 334] on input "b." at bounding box center [684, 329] width 1 height 9
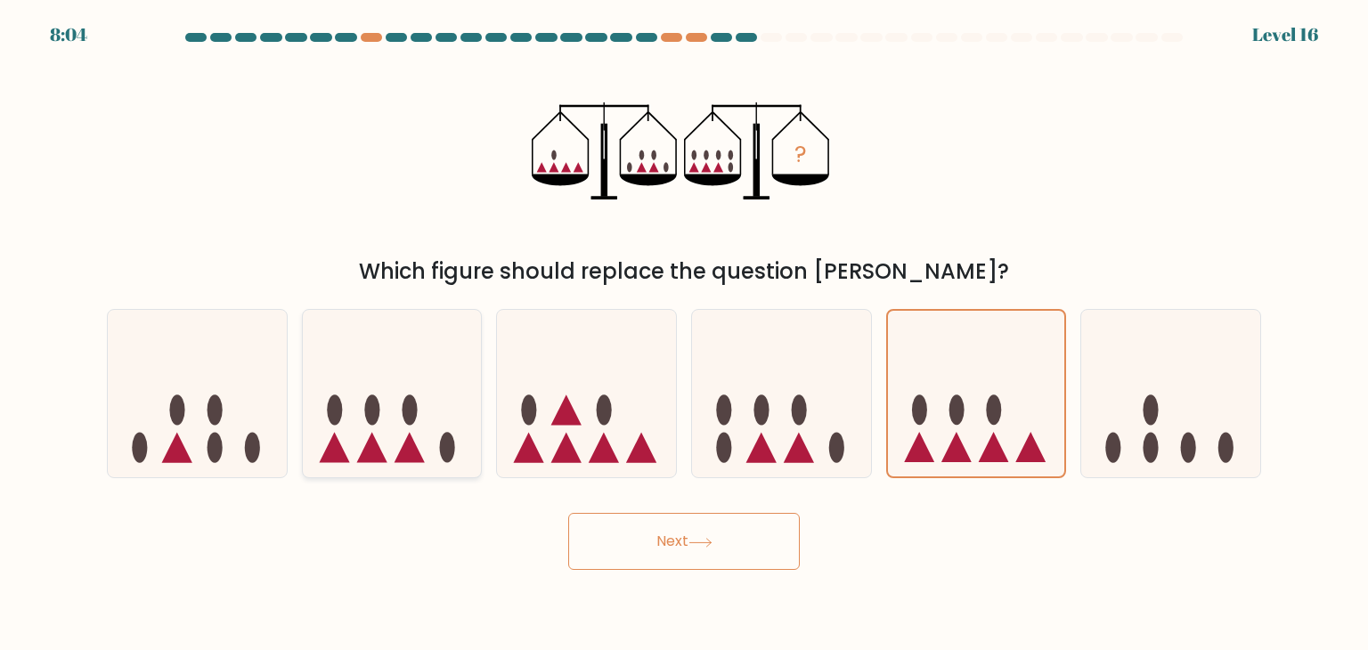
radio input "true"
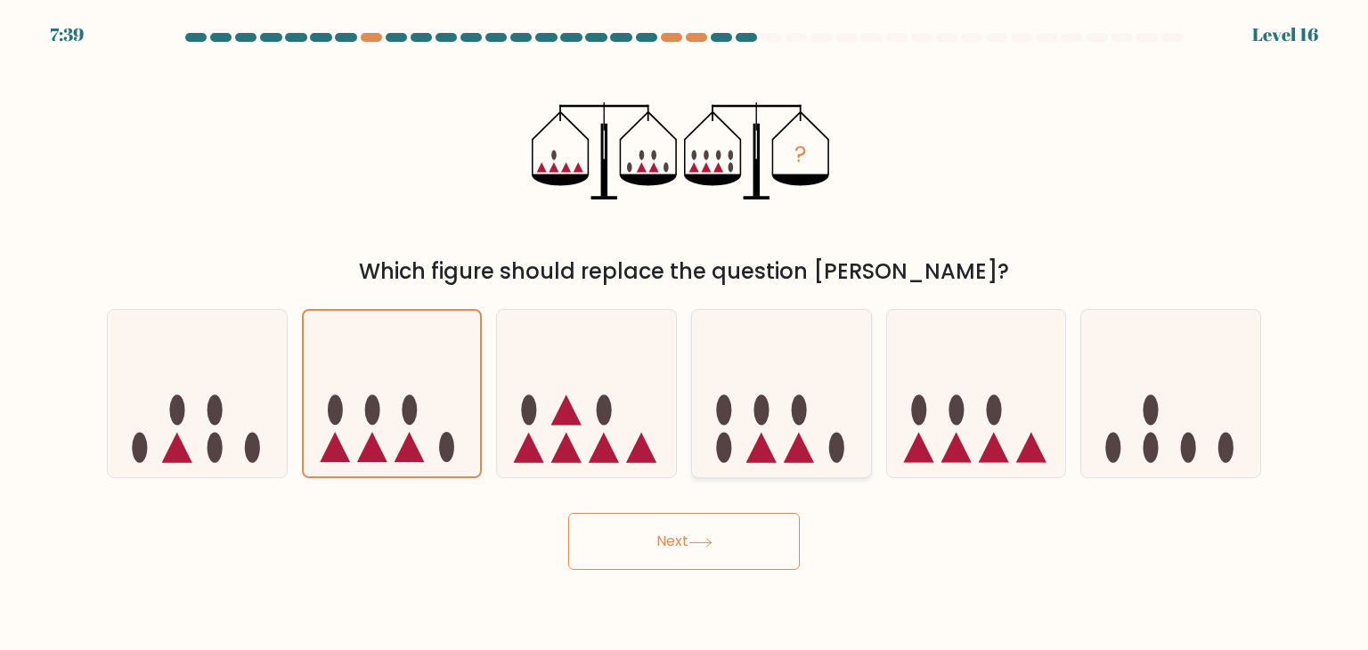
click at [858, 406] on icon at bounding box center [781, 394] width 179 height 148
click at [685, 334] on input "d." at bounding box center [684, 329] width 1 height 9
radio input "true"
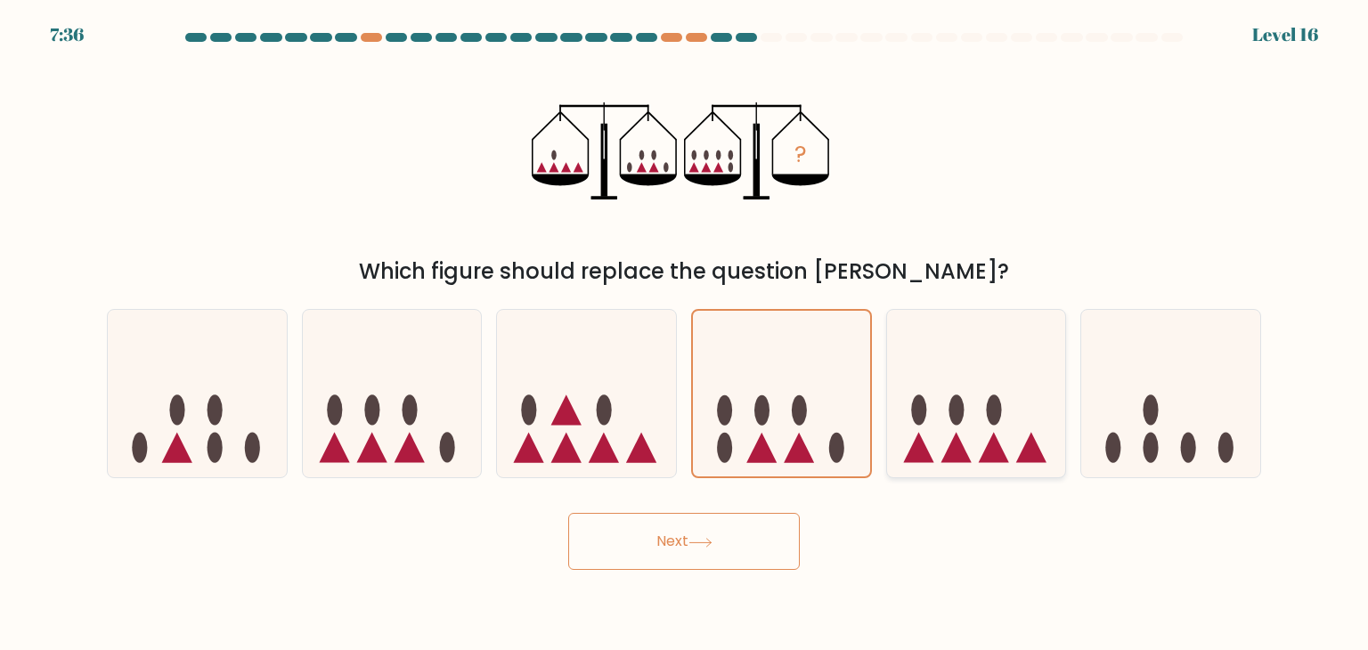
click at [1001, 448] on icon at bounding box center [994, 448] width 30 height 30
click at [685, 334] on input "e." at bounding box center [684, 329] width 1 height 9
radio input "true"
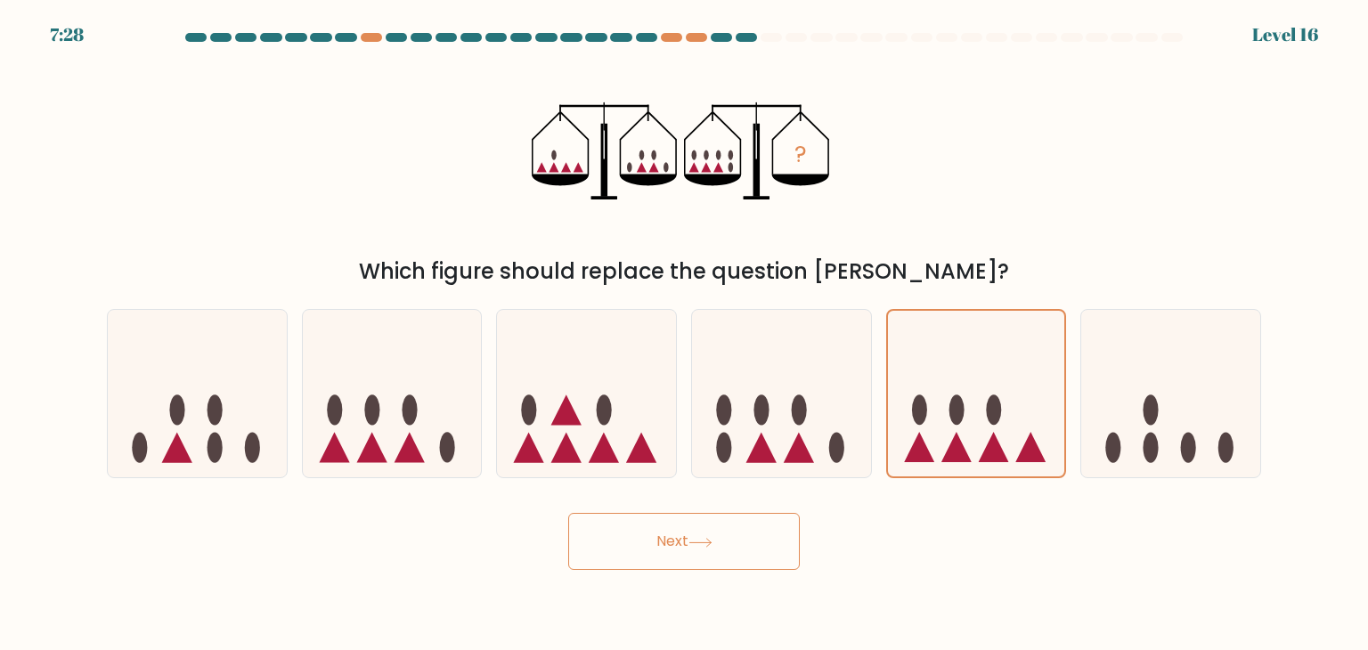
click at [652, 531] on button "Next" at bounding box center [684, 541] width 232 height 57
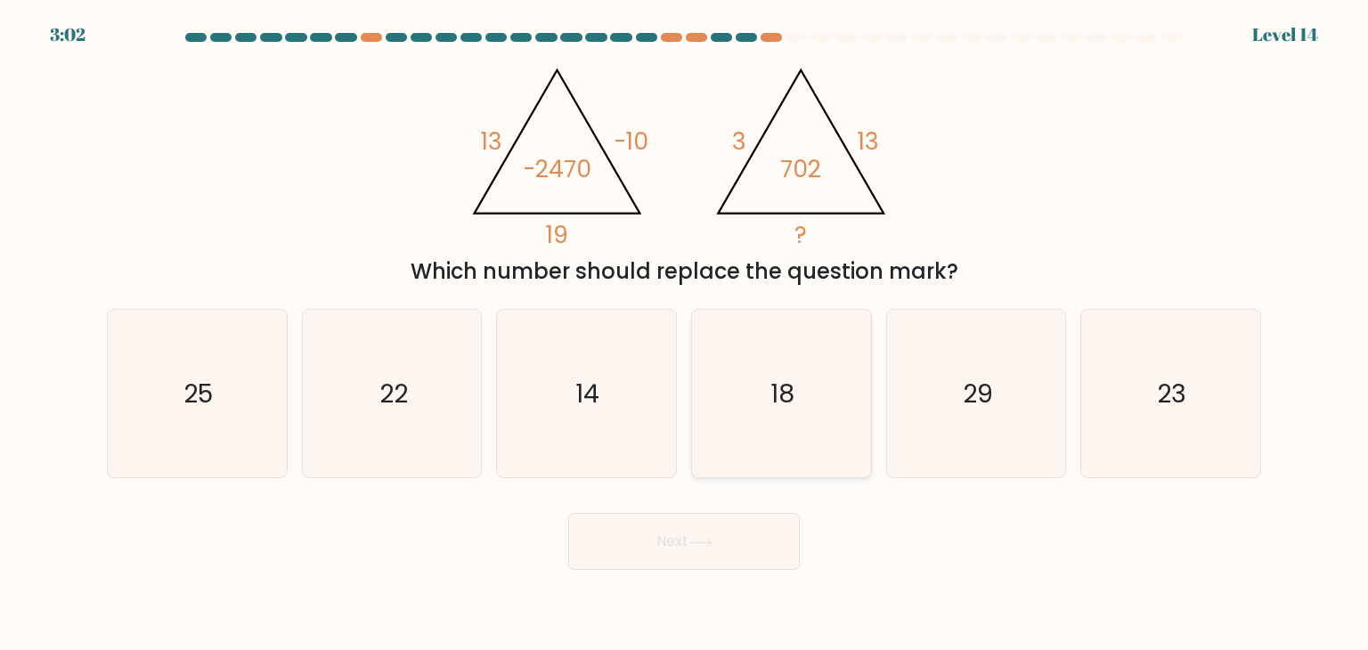
click at [805, 389] on icon "18" at bounding box center [780, 393] width 167 height 167
click at [685, 334] on input "d. 18" at bounding box center [684, 329] width 1 height 9
radio input "true"
click at [712, 545] on icon at bounding box center [700, 543] width 24 height 10
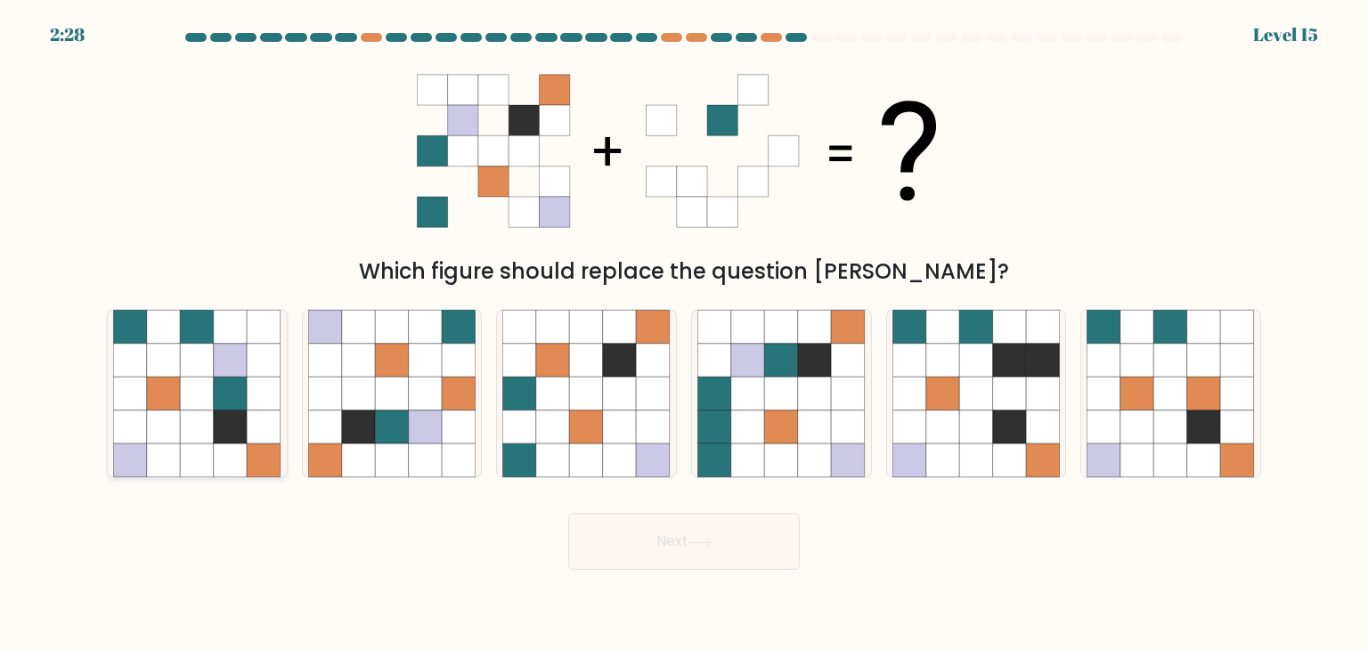
click at [141, 370] on icon at bounding box center [130, 361] width 34 height 34
click at [684, 334] on input "a." at bounding box center [684, 329] width 1 height 9
radio input "true"
click at [141, 370] on icon at bounding box center [130, 361] width 33 height 33
click at [684, 334] on input "a." at bounding box center [684, 329] width 1 height 9
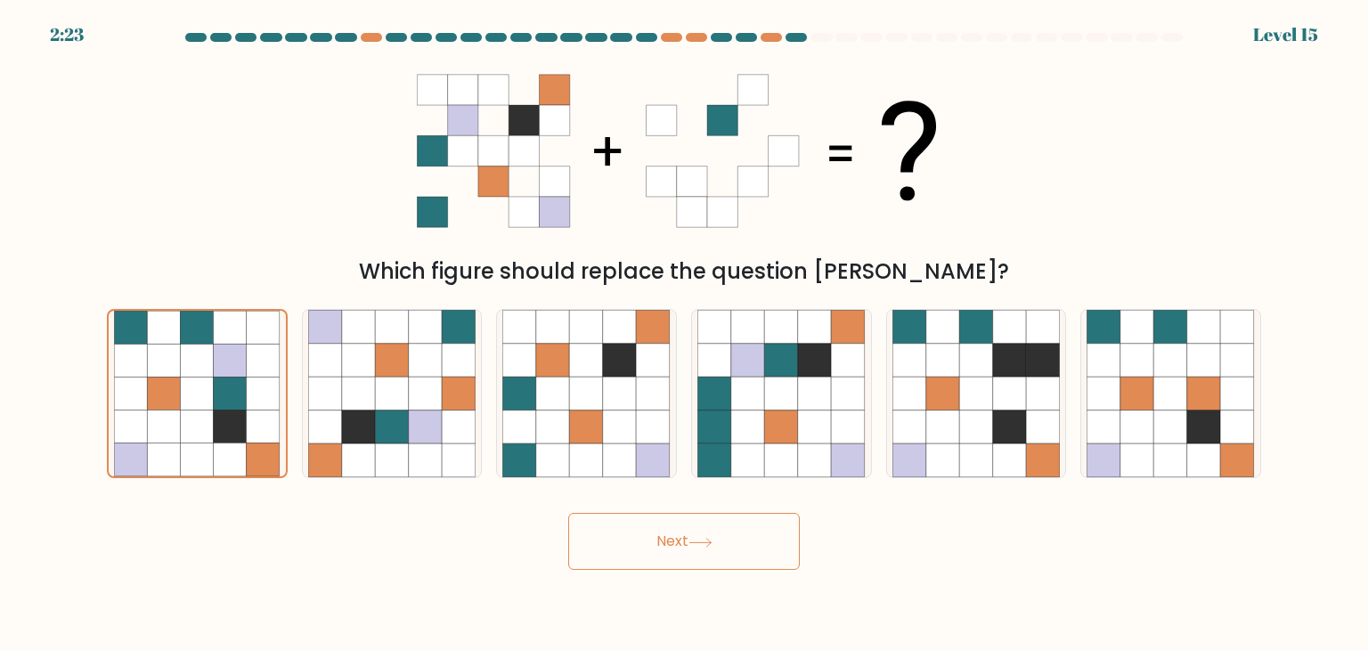
click at [727, 528] on button "Next" at bounding box center [684, 541] width 232 height 57
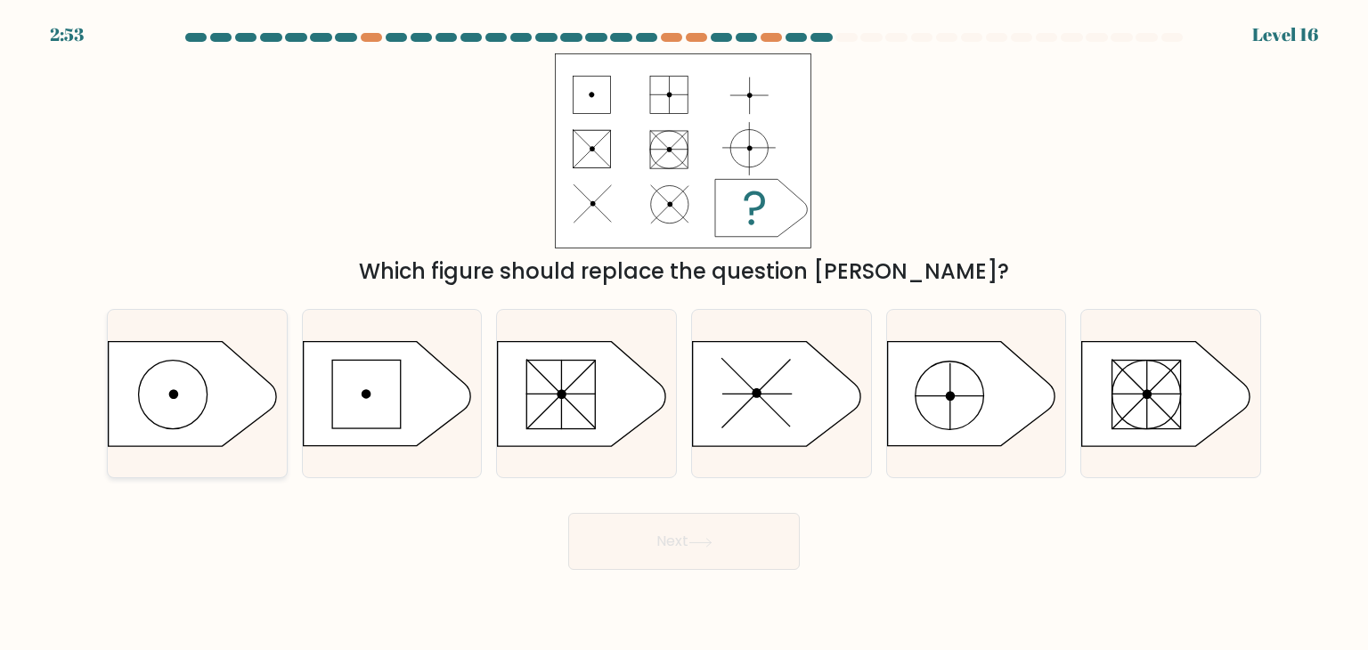
click at [195, 362] on icon at bounding box center [192, 394] width 167 height 104
click at [684, 334] on input "a." at bounding box center [684, 329] width 1 height 9
radio input "true"
click at [785, 532] on button "Next" at bounding box center [684, 541] width 232 height 57
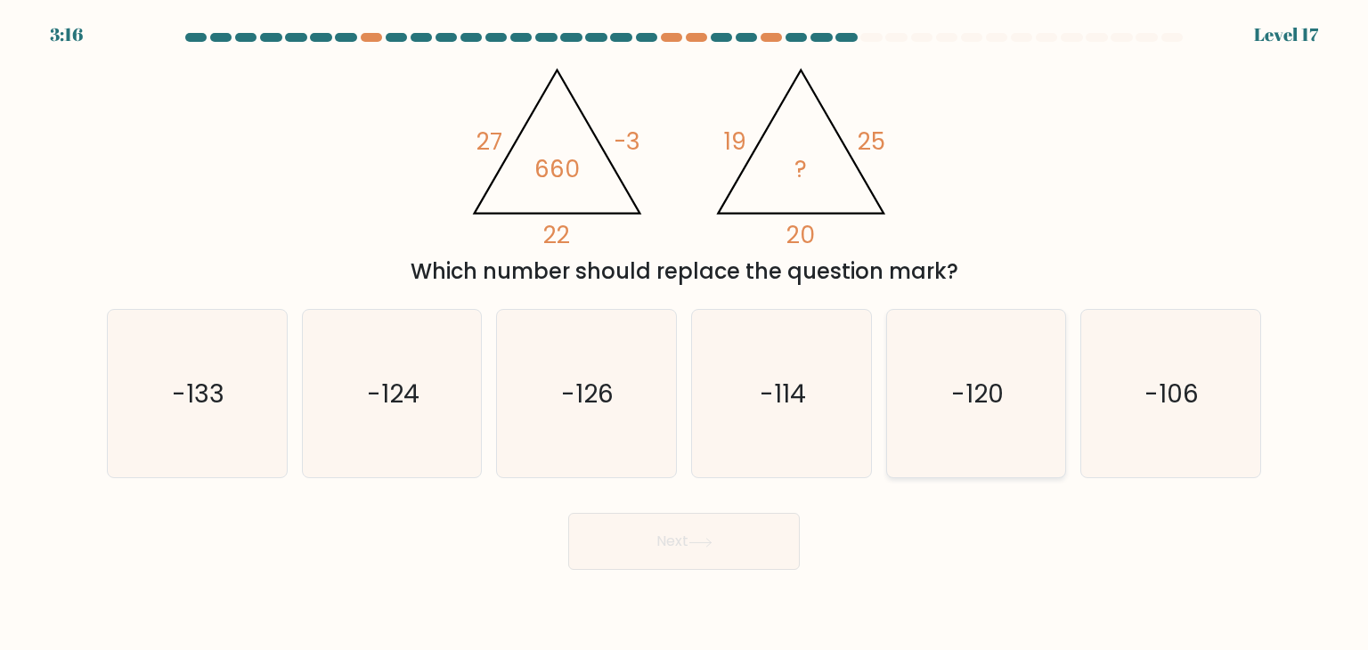
click at [972, 369] on icon "-120" at bounding box center [975, 393] width 167 height 167
click at [685, 334] on input "e. -120" at bounding box center [684, 329] width 1 height 9
radio input "true"
click at [701, 550] on button "Next" at bounding box center [684, 541] width 232 height 57
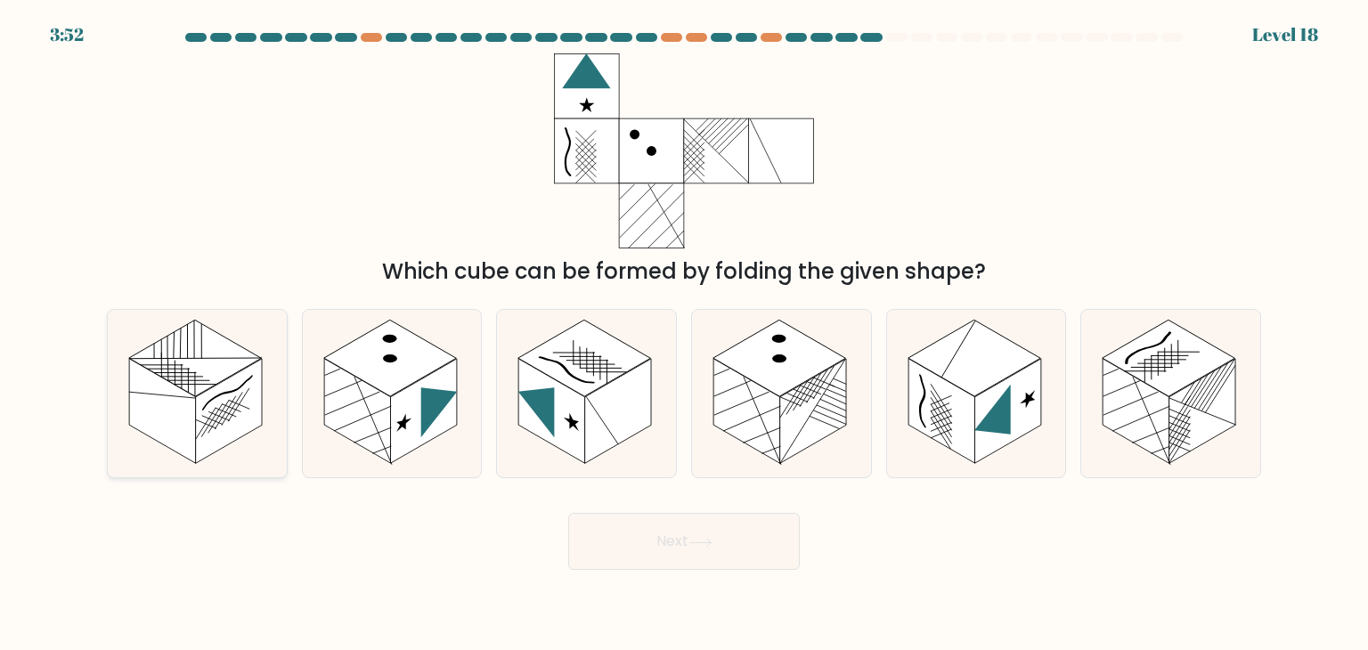
click at [240, 396] on line at bounding box center [232, 409] width 21 height 33
click at [684, 334] on input "a." at bounding box center [684, 329] width 1 height 9
radio input "true"
click at [623, 527] on button "Next" at bounding box center [684, 541] width 232 height 57
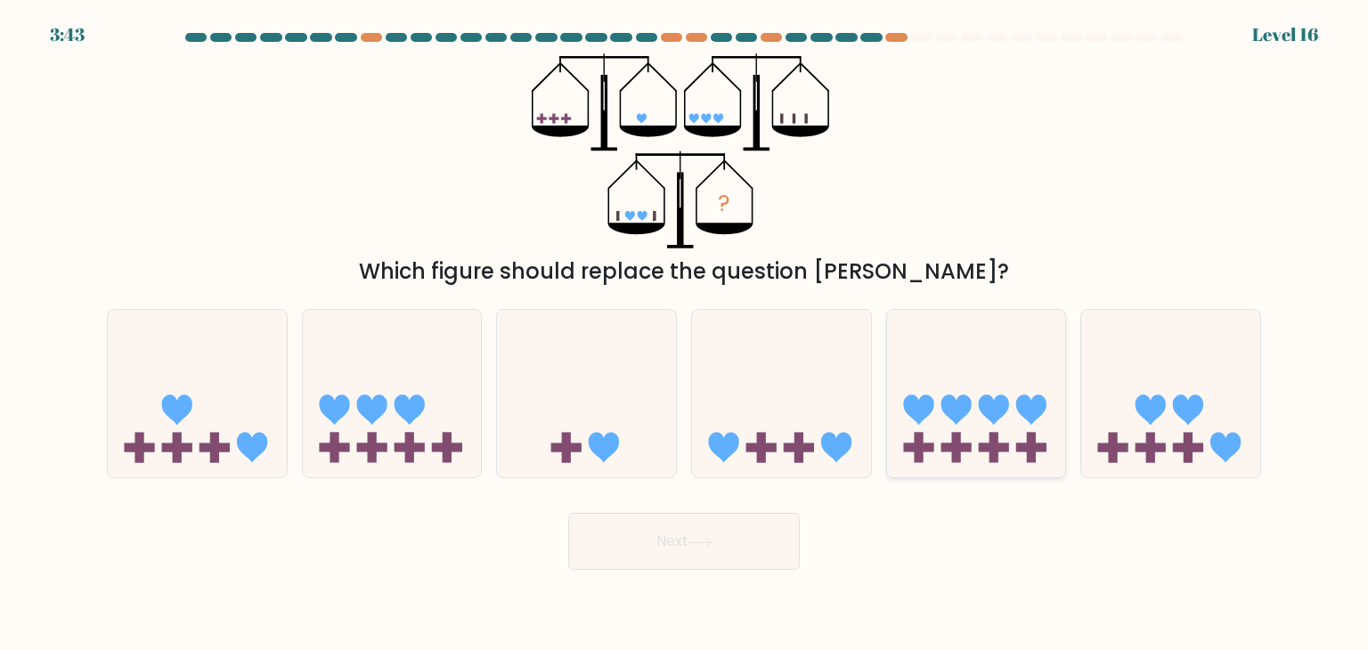
click at [1009, 381] on icon at bounding box center [976, 394] width 179 height 148
click at [685, 334] on input "e." at bounding box center [684, 329] width 1 height 9
radio input "true"
click at [1218, 403] on icon at bounding box center [1170, 394] width 179 height 148
click at [685, 334] on input "f." at bounding box center [684, 329] width 1 height 9
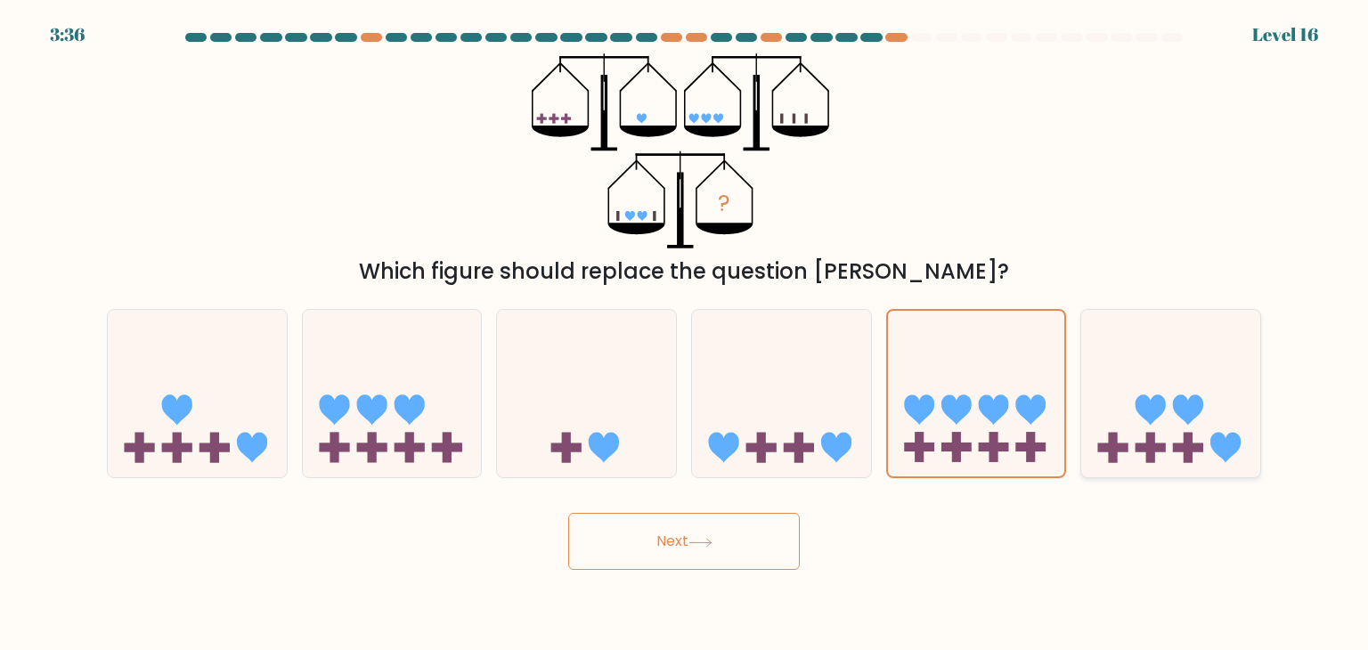
radio input "true"
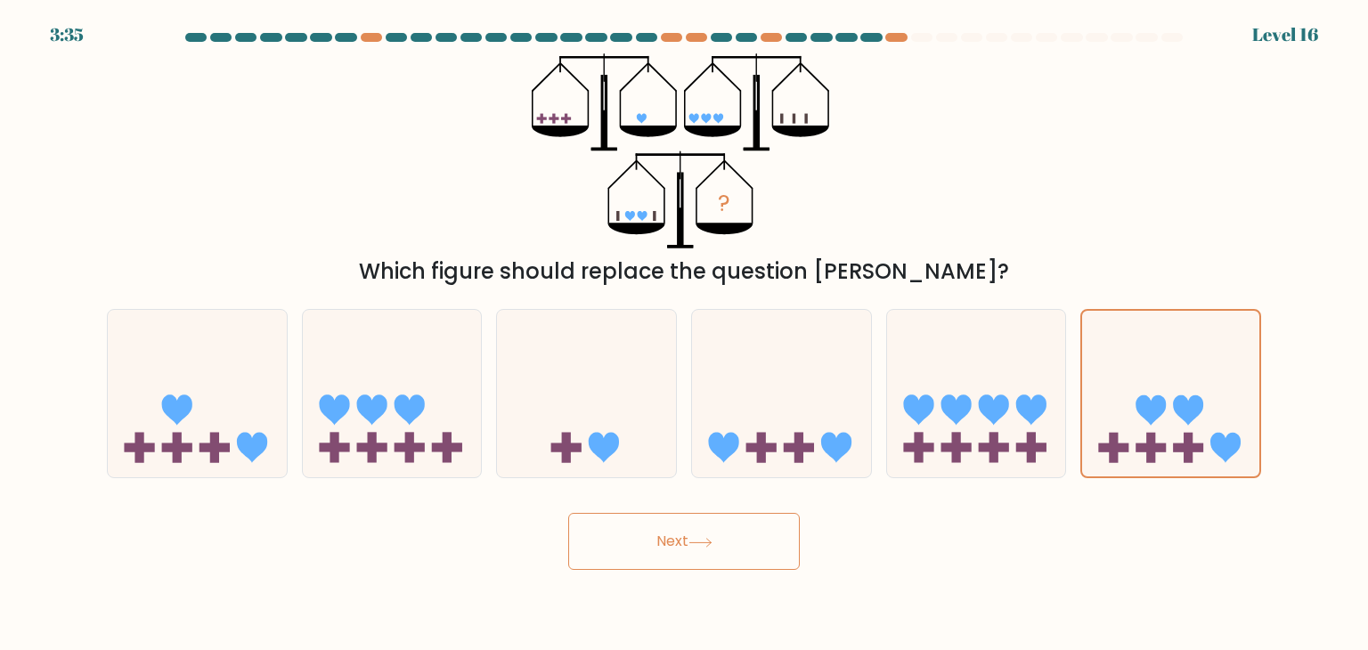
click at [738, 534] on button "Next" at bounding box center [684, 541] width 232 height 57
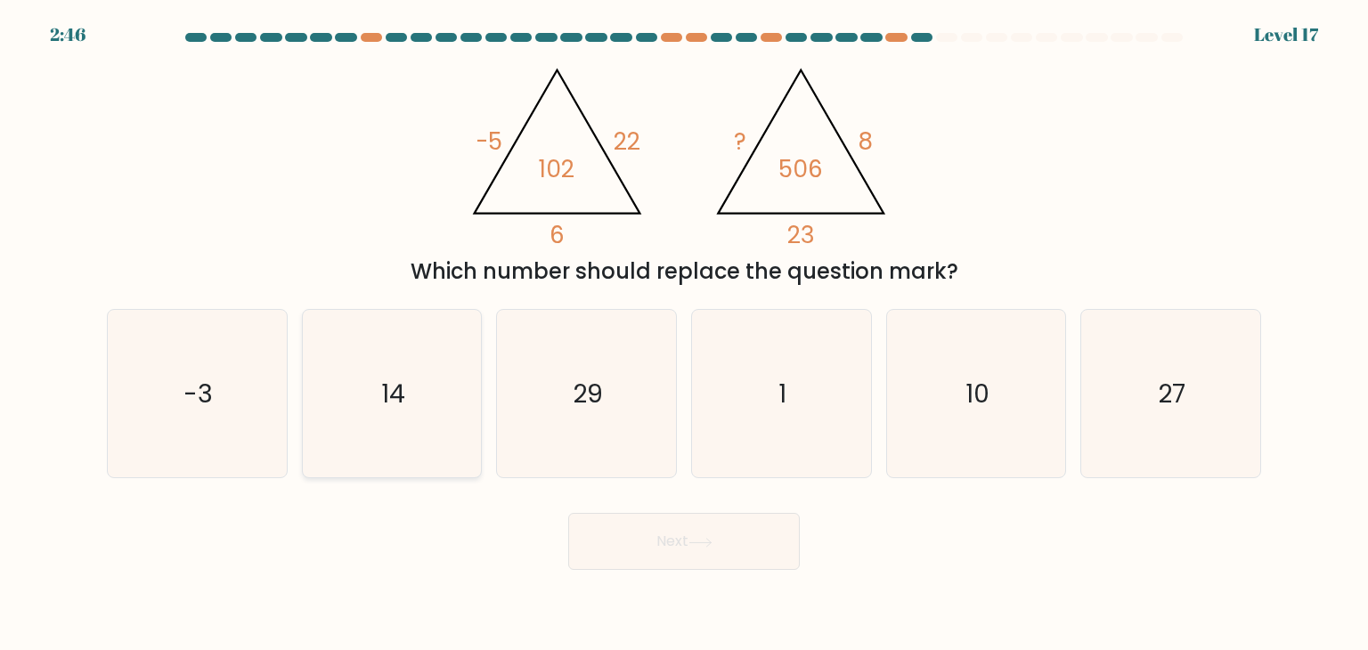
click at [433, 389] on icon "14" at bounding box center [391, 393] width 167 height 167
click at [684, 334] on input "b. 14" at bounding box center [684, 329] width 1 height 9
radio input "true"
click at [632, 544] on button "Next" at bounding box center [684, 541] width 232 height 57
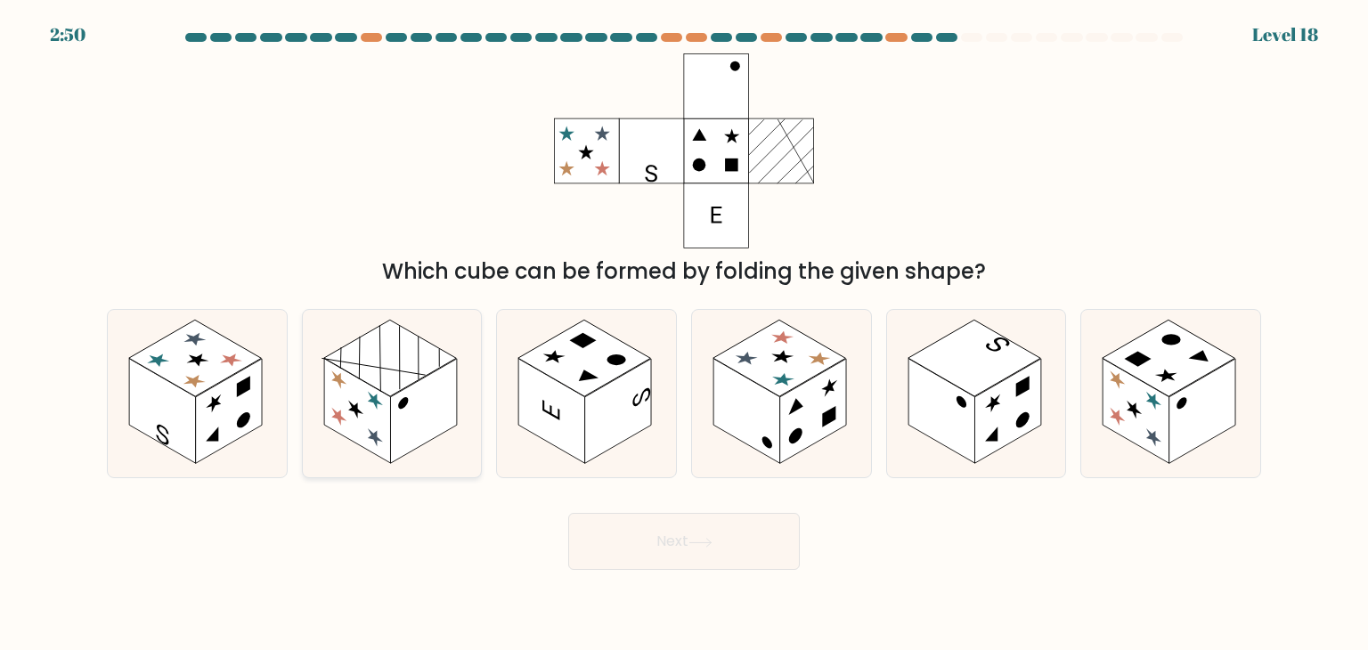
click at [443, 435] on icon at bounding box center [392, 393] width 179 height 167
click at [684, 334] on input "b." at bounding box center [684, 329] width 1 height 9
radio input "true"
click at [655, 536] on button "Next" at bounding box center [684, 541] width 232 height 57
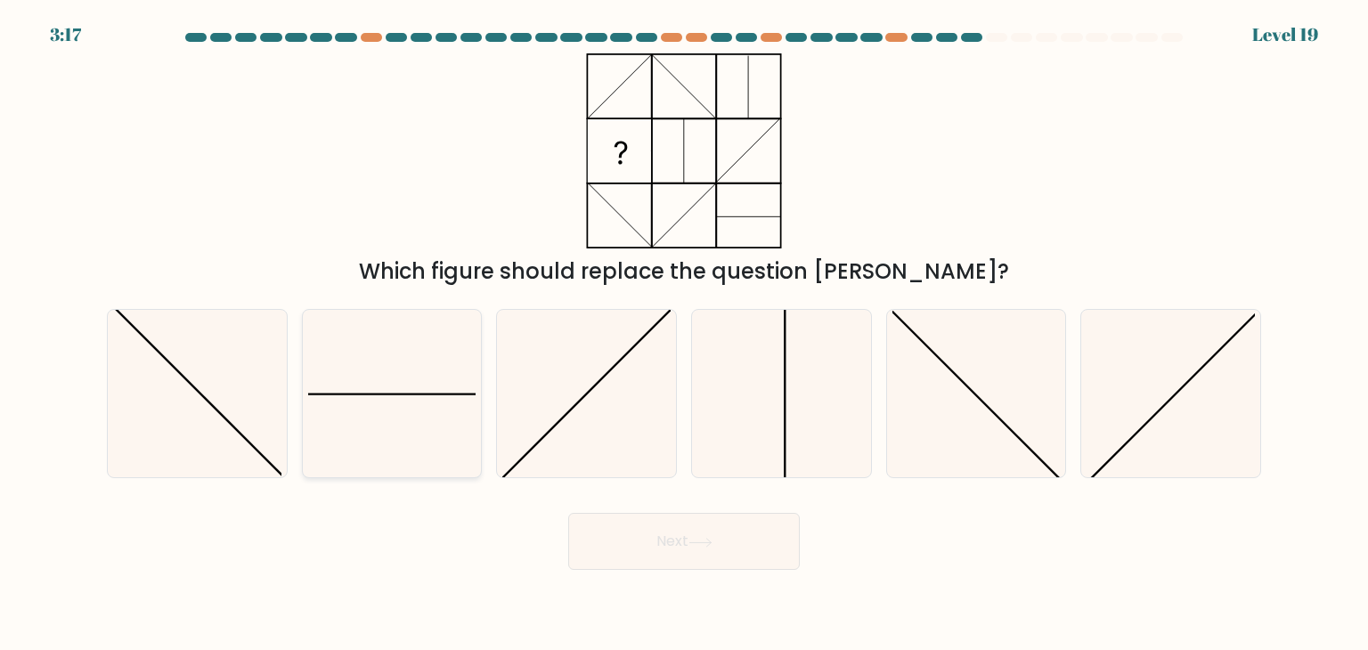
click at [423, 452] on icon at bounding box center [391, 393] width 167 height 167
click at [684, 334] on input "b." at bounding box center [684, 329] width 1 height 9
radio input "true"
click at [620, 541] on button "Next" at bounding box center [684, 541] width 232 height 57
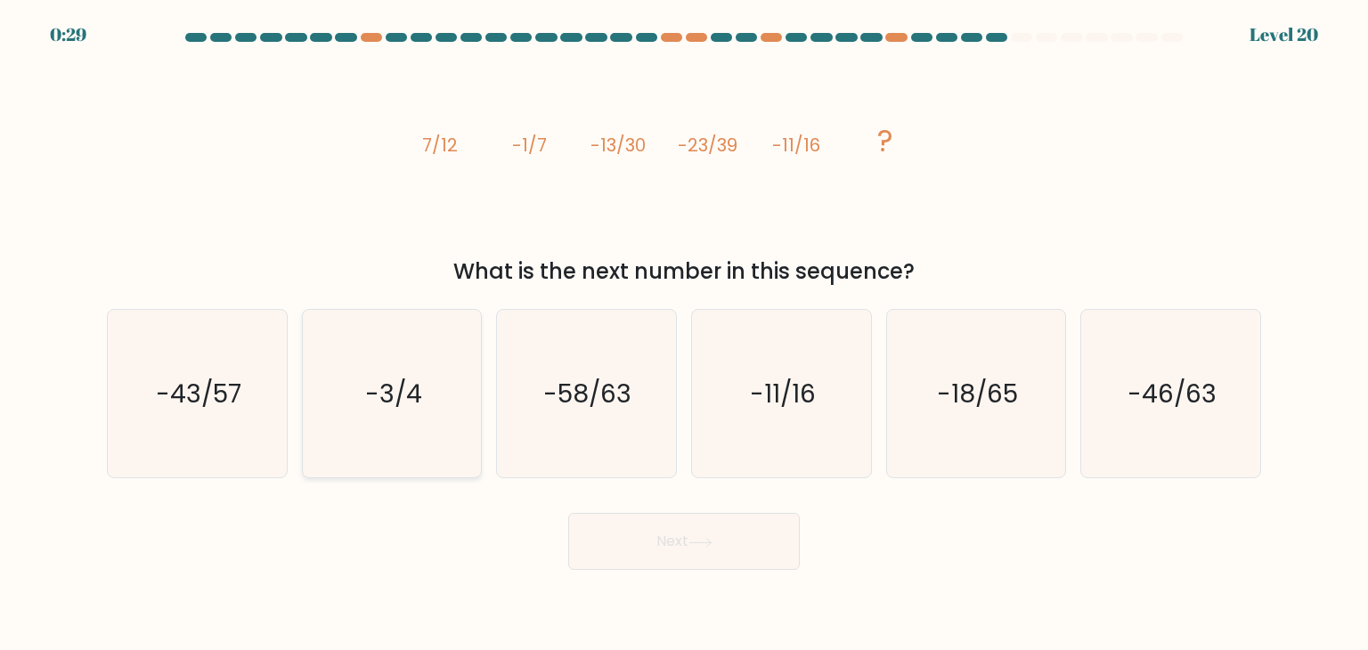
click at [425, 410] on icon "-3/4" at bounding box center [391, 393] width 167 height 167
click at [684, 334] on input "b. -3/4" at bounding box center [684, 329] width 1 height 9
radio input "true"
click at [623, 455] on icon "-58/63" at bounding box center [585, 393] width 167 height 167
click at [684, 334] on input "c. -58/63" at bounding box center [684, 329] width 1 height 9
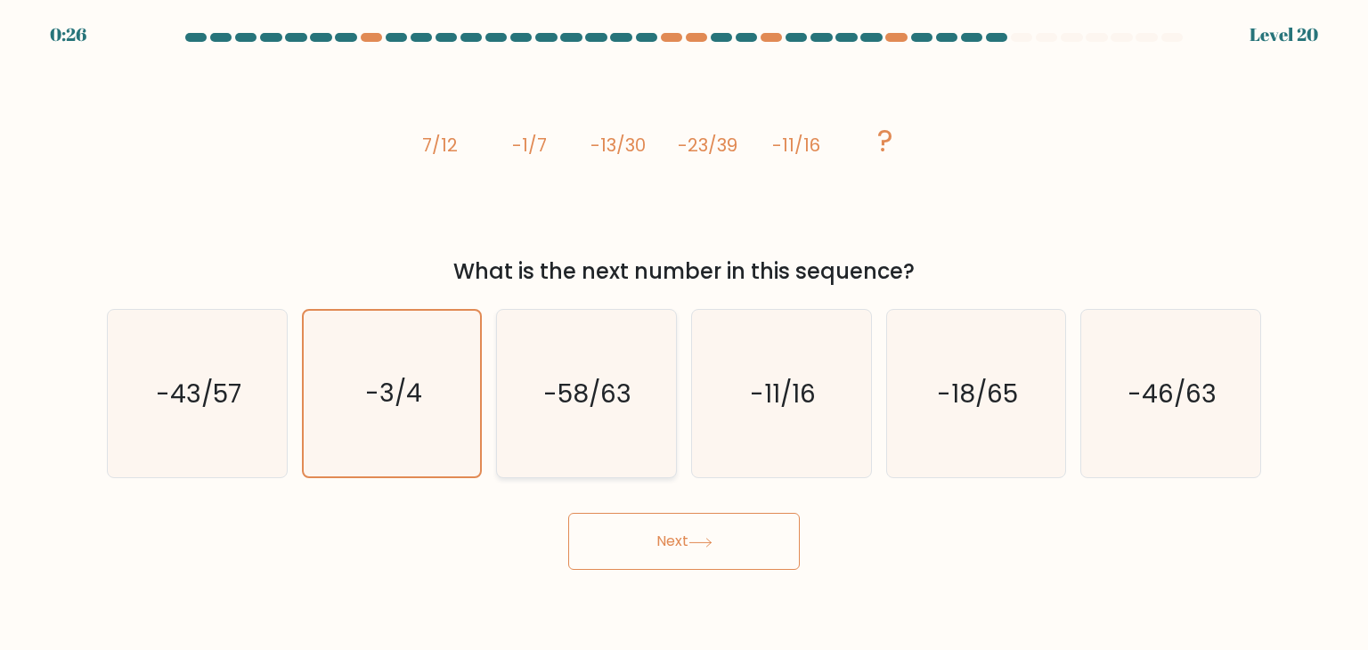
radio input "true"
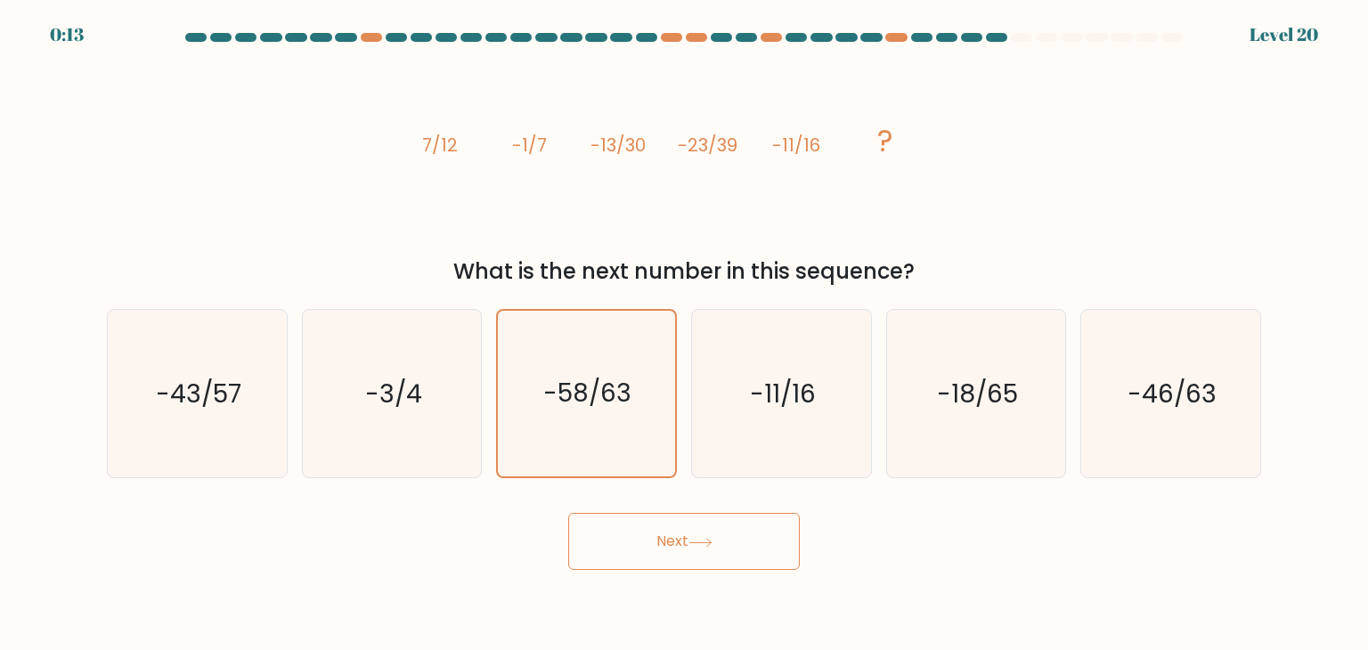
click at [686, 560] on button "Next" at bounding box center [684, 541] width 232 height 57
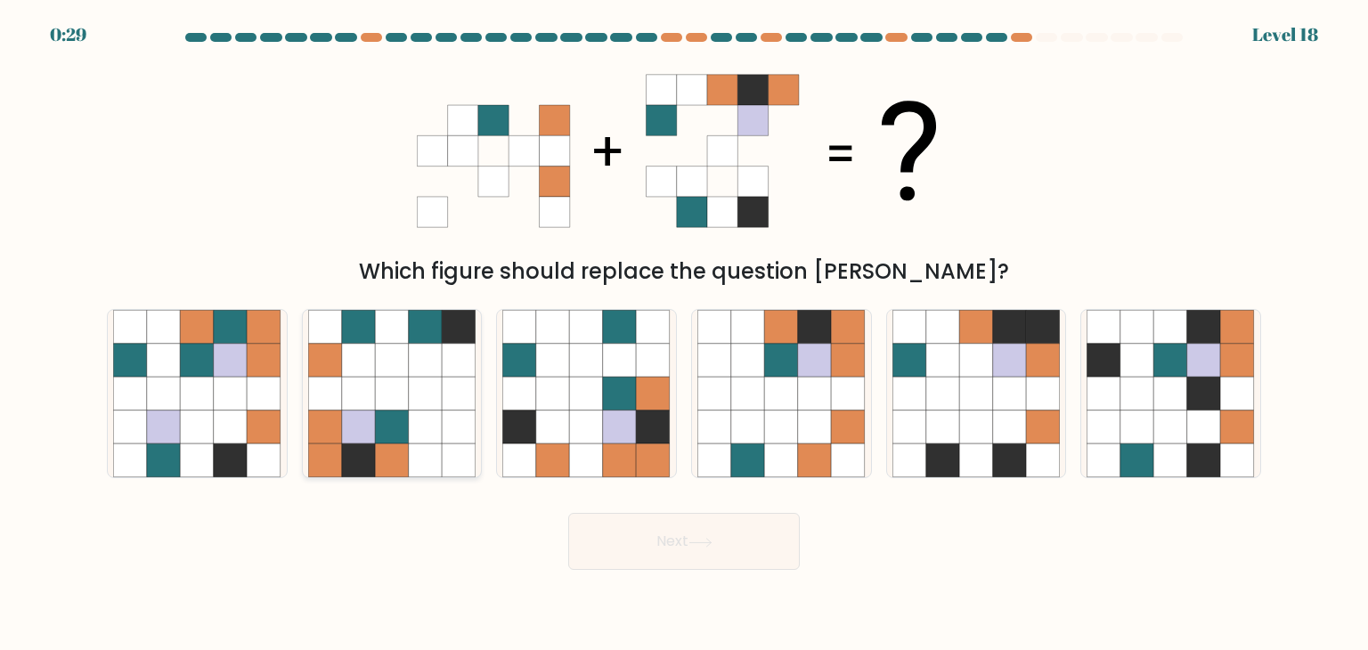
click at [430, 442] on icon at bounding box center [426, 428] width 34 height 34
click at [684, 334] on input "b." at bounding box center [684, 329] width 1 height 9
radio input "true"
click at [630, 548] on button "Next" at bounding box center [684, 541] width 232 height 57
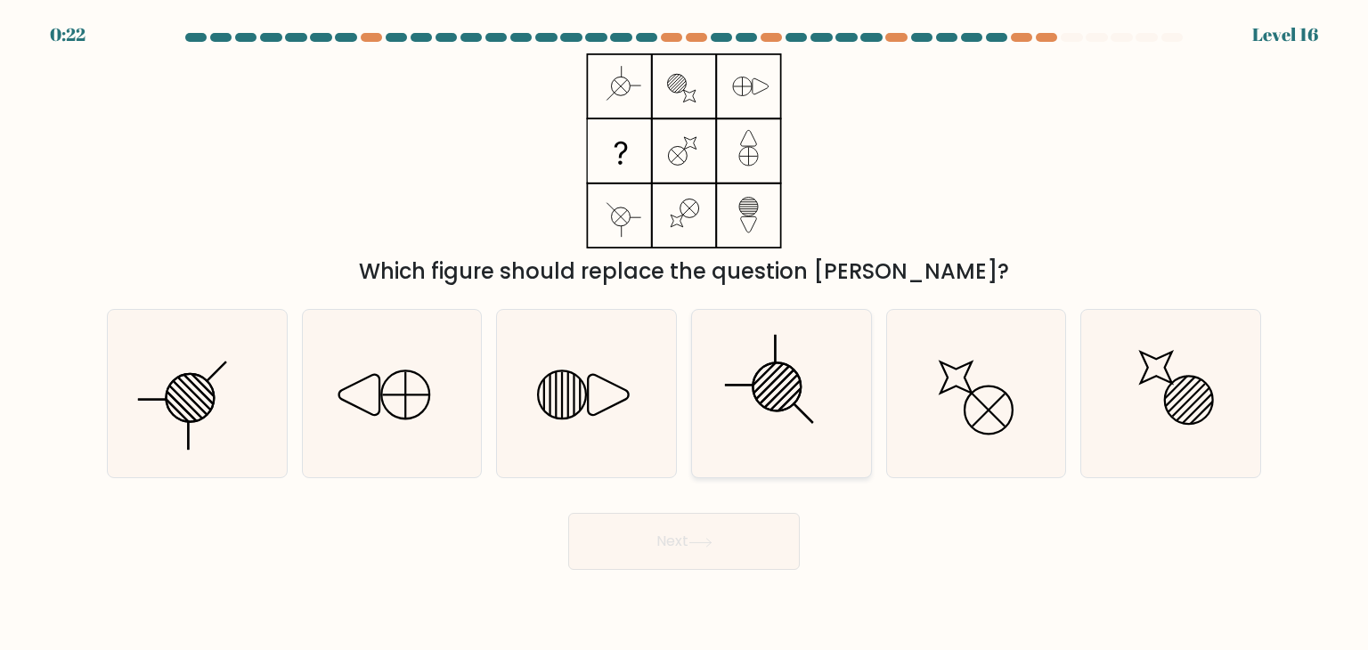
click at [867, 428] on div at bounding box center [781, 393] width 181 height 169
click at [685, 334] on input "d." at bounding box center [684, 329] width 1 height 9
radio input "true"
click at [769, 542] on button "Next" at bounding box center [684, 541] width 232 height 57
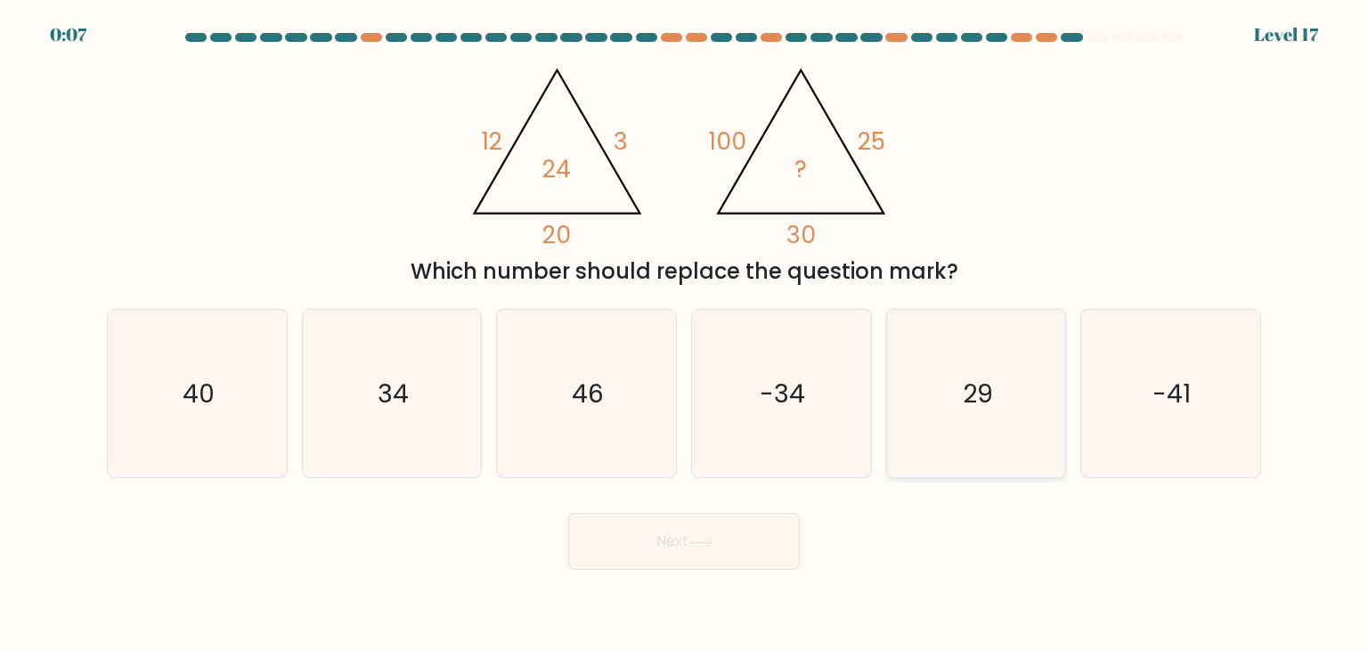
click at [923, 429] on icon "29" at bounding box center [975, 393] width 167 height 167
click at [685, 334] on input "e. 29" at bounding box center [684, 329] width 1 height 9
radio input "true"
click at [712, 543] on icon at bounding box center [700, 543] width 24 height 10
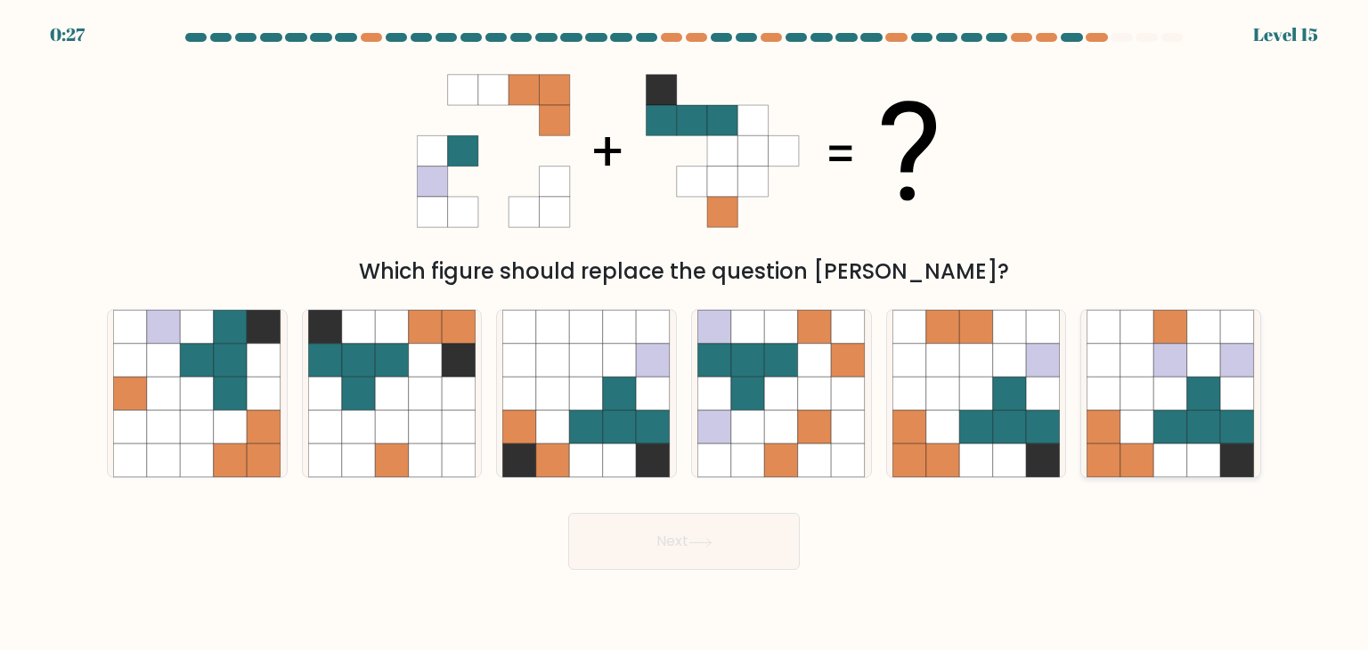
click at [1160, 344] on icon at bounding box center [1171, 361] width 34 height 34
click at [685, 334] on input "f." at bounding box center [684, 329] width 1 height 9
radio input "true"
click at [720, 565] on button "Next" at bounding box center [684, 541] width 232 height 57
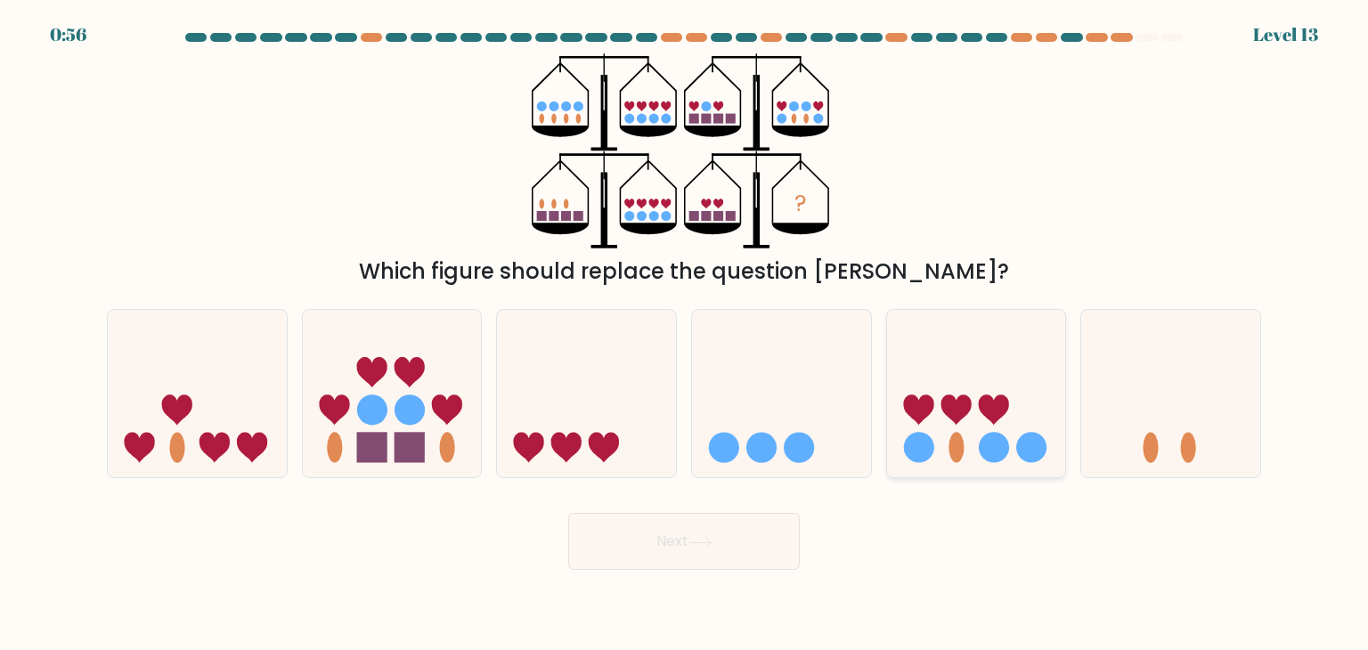
drag, startPoint x: 896, startPoint y: 346, endPoint x: 961, endPoint y: 396, distance: 81.9
click at [961, 396] on icon at bounding box center [976, 394] width 179 height 148
click at [685, 334] on input "e." at bounding box center [684, 329] width 1 height 9
radio input "true"
click at [961, 396] on icon at bounding box center [956, 410] width 30 height 30
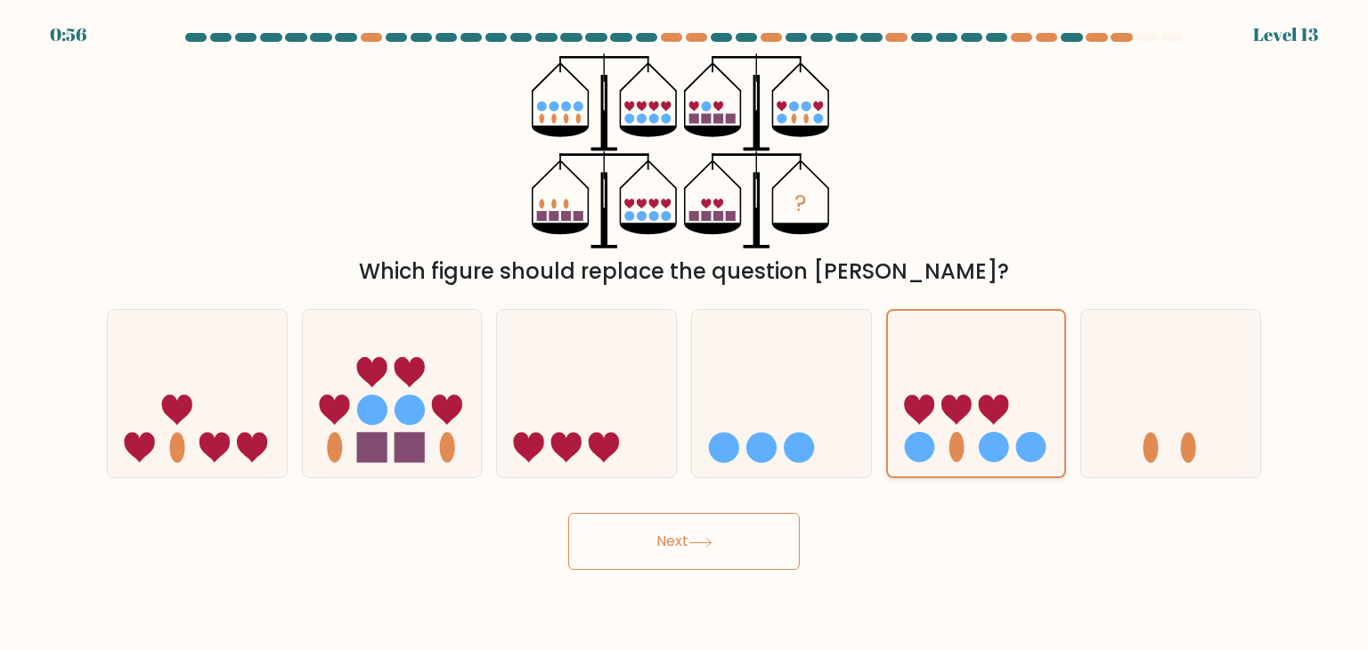
click at [685, 334] on input "e." at bounding box center [684, 329] width 1 height 9
click at [451, 422] on icon at bounding box center [392, 394] width 179 height 148
click at [684, 334] on input "b." at bounding box center [684, 329] width 1 height 9
radio input "true"
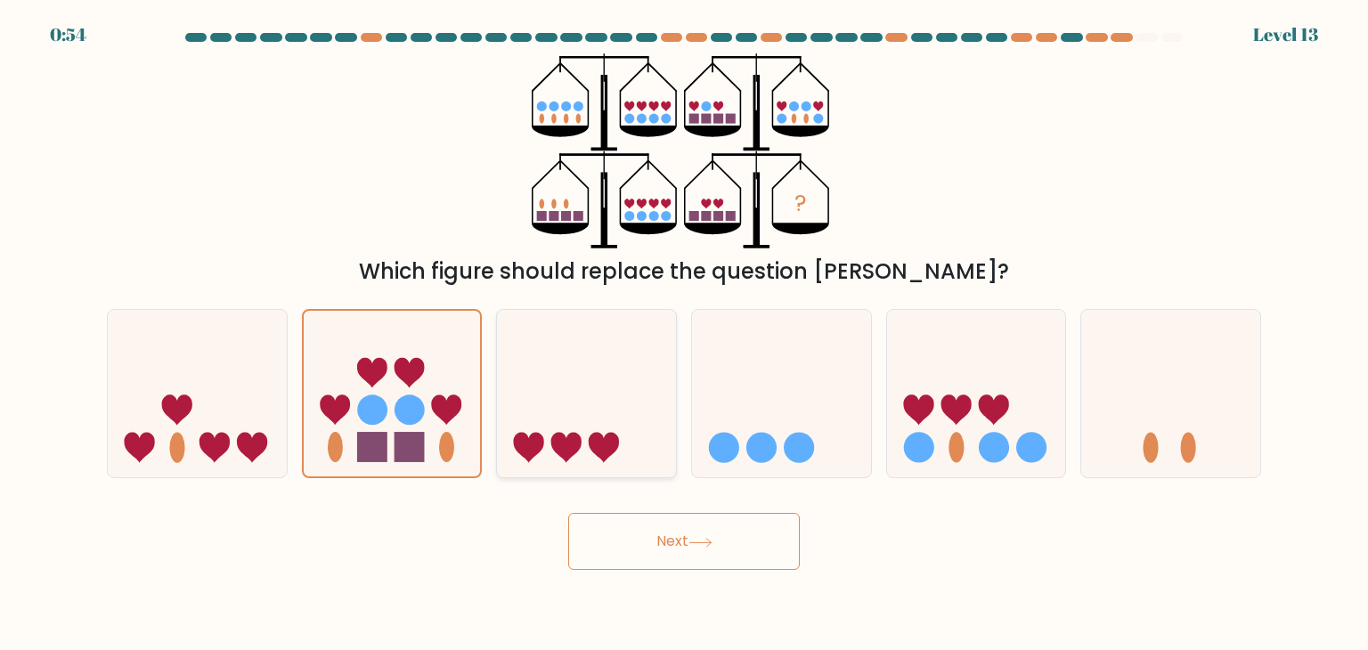
click at [588, 409] on icon at bounding box center [586, 394] width 179 height 148
click at [684, 334] on input "c." at bounding box center [684, 329] width 1 height 9
radio input "true"
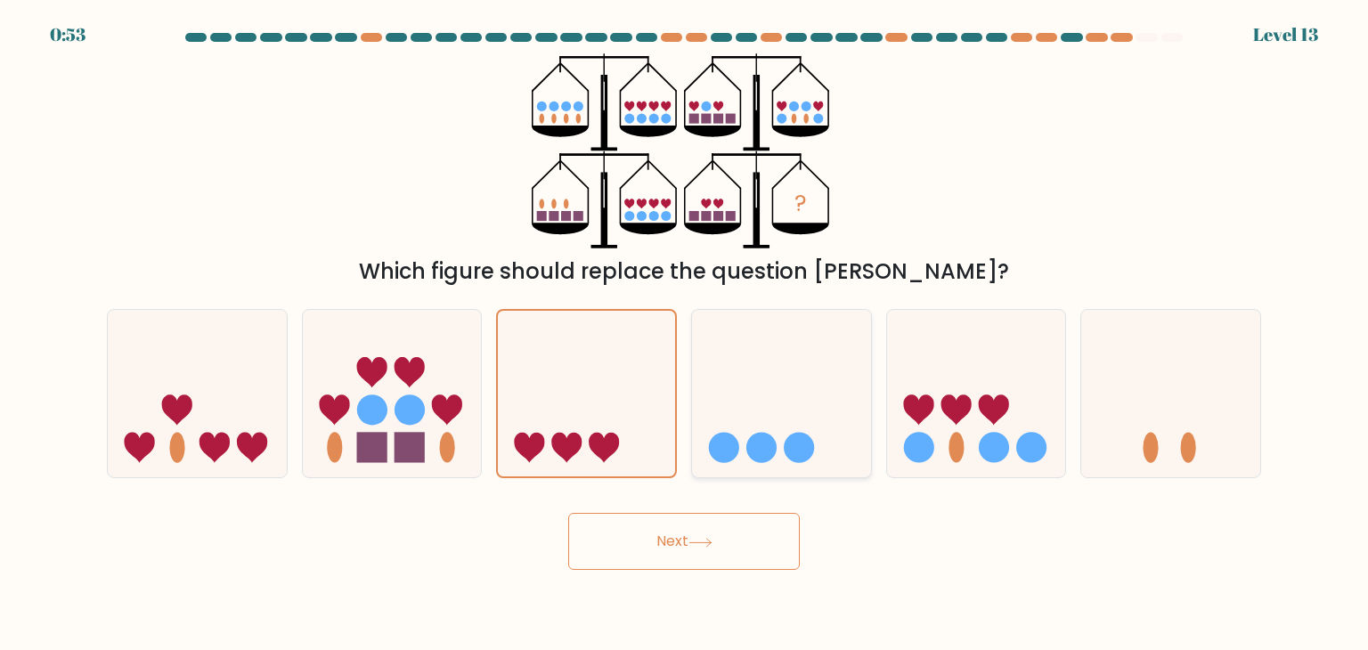
click at [755, 386] on icon at bounding box center [781, 394] width 179 height 148
click at [685, 334] on input "d." at bounding box center [684, 329] width 1 height 9
radio input "true"
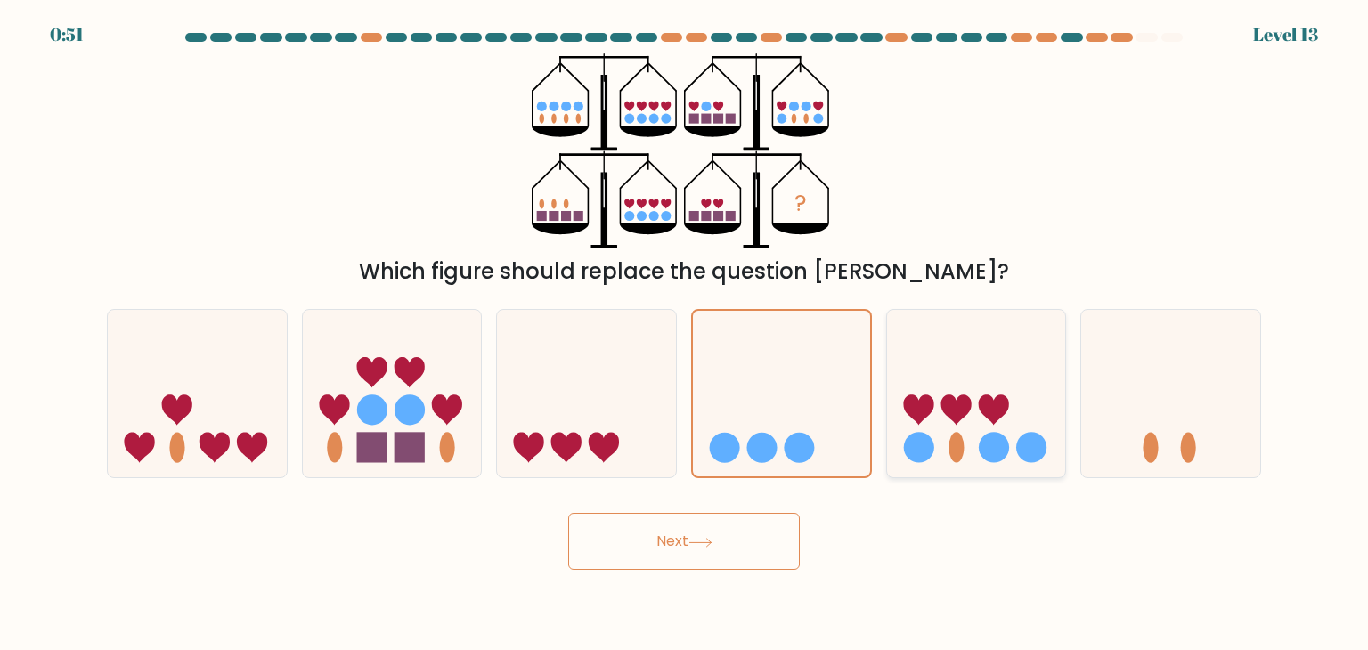
drag, startPoint x: 858, startPoint y: 428, endPoint x: 952, endPoint y: 414, distance: 94.6
click at [952, 414] on div "a. b. c." at bounding box center [684, 386] width 1168 height 183
click at [952, 414] on icon at bounding box center [955, 410] width 30 height 30
click at [685, 334] on input "e." at bounding box center [684, 329] width 1 height 9
radio input "true"
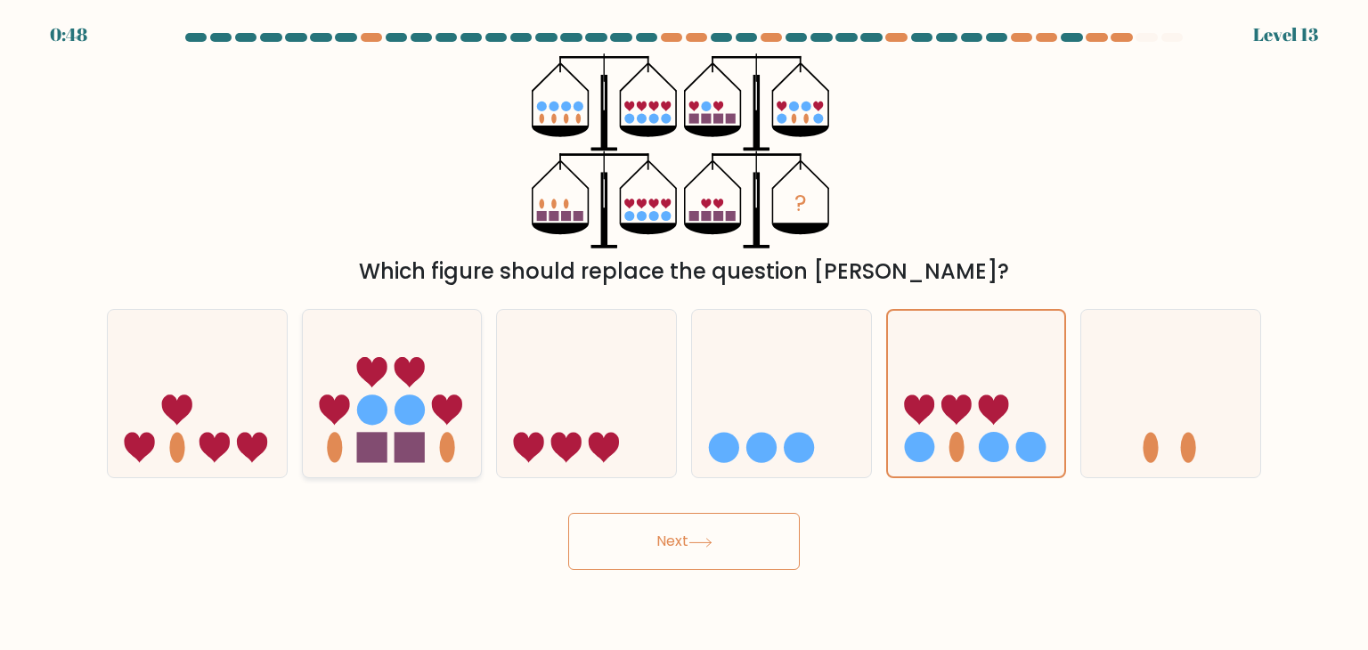
click at [460, 441] on icon at bounding box center [392, 394] width 179 height 148
click at [684, 334] on input "b." at bounding box center [684, 329] width 1 height 9
radio input "true"
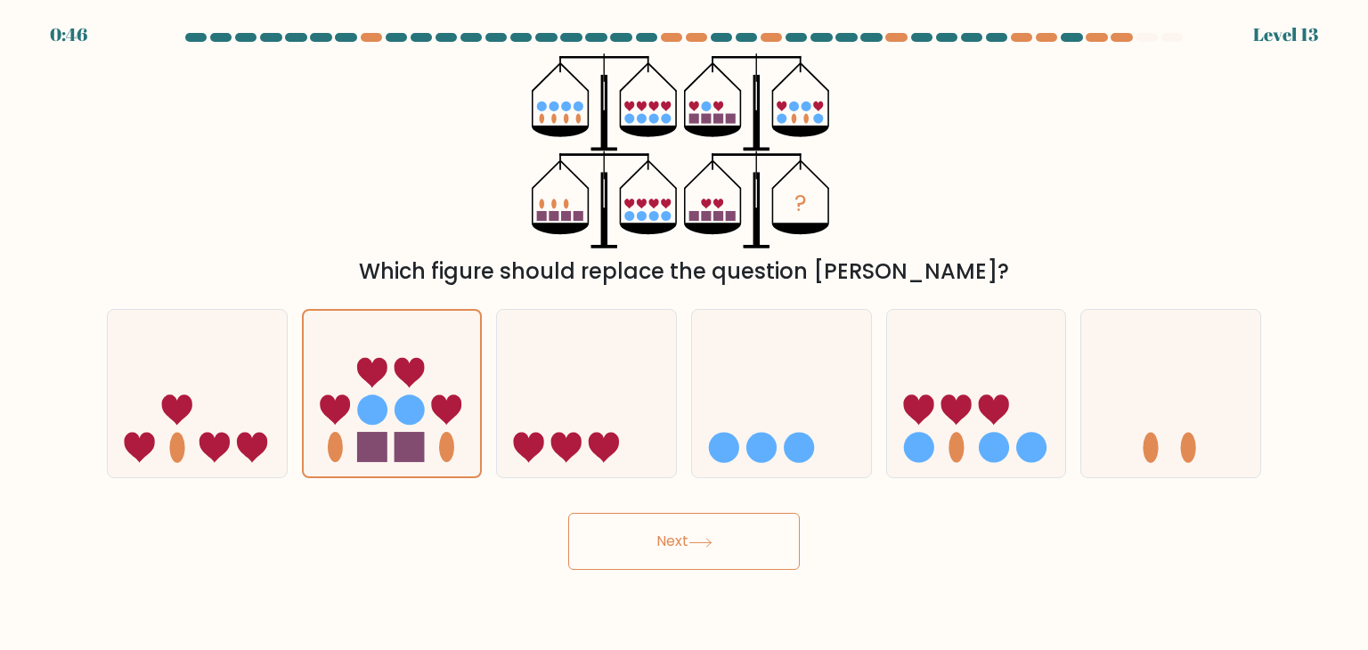
click at [624, 536] on button "Next" at bounding box center [684, 541] width 232 height 57
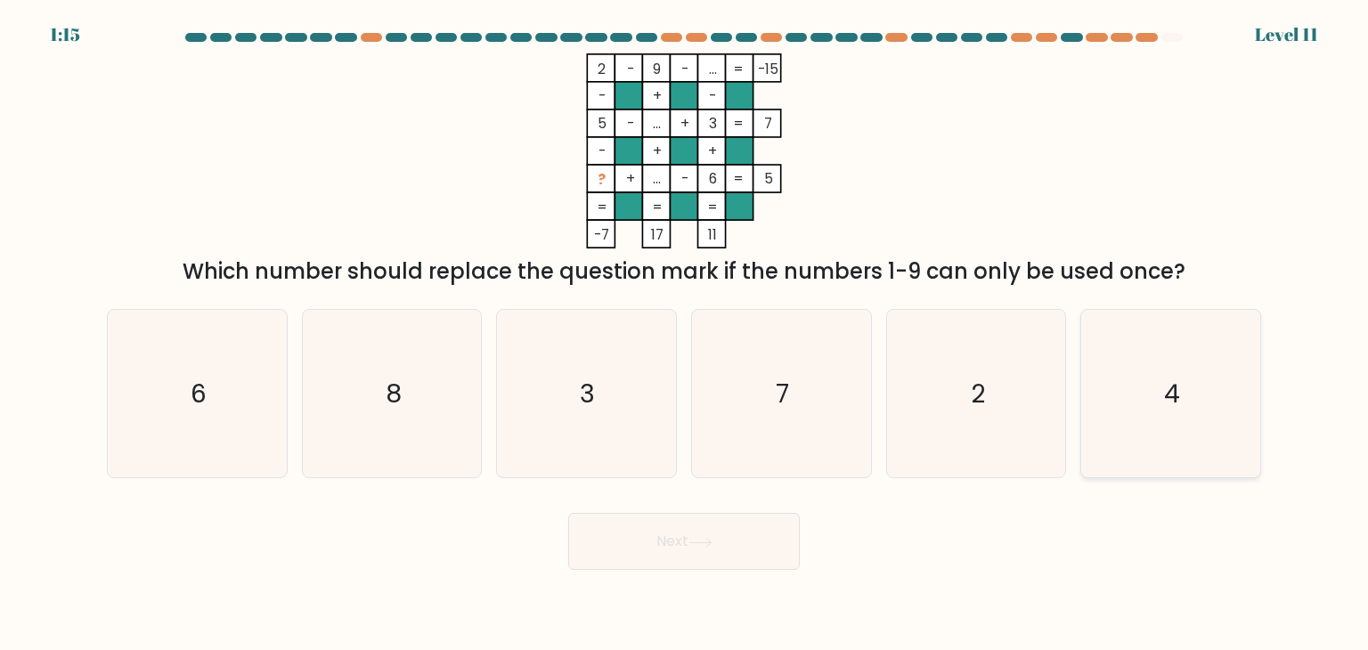
click at [1122, 427] on icon "4" at bounding box center [1169, 393] width 167 height 167
click at [685, 334] on input "f. 4" at bounding box center [684, 329] width 1 height 9
radio input "true"
click at [761, 542] on button "Next" at bounding box center [684, 541] width 232 height 57
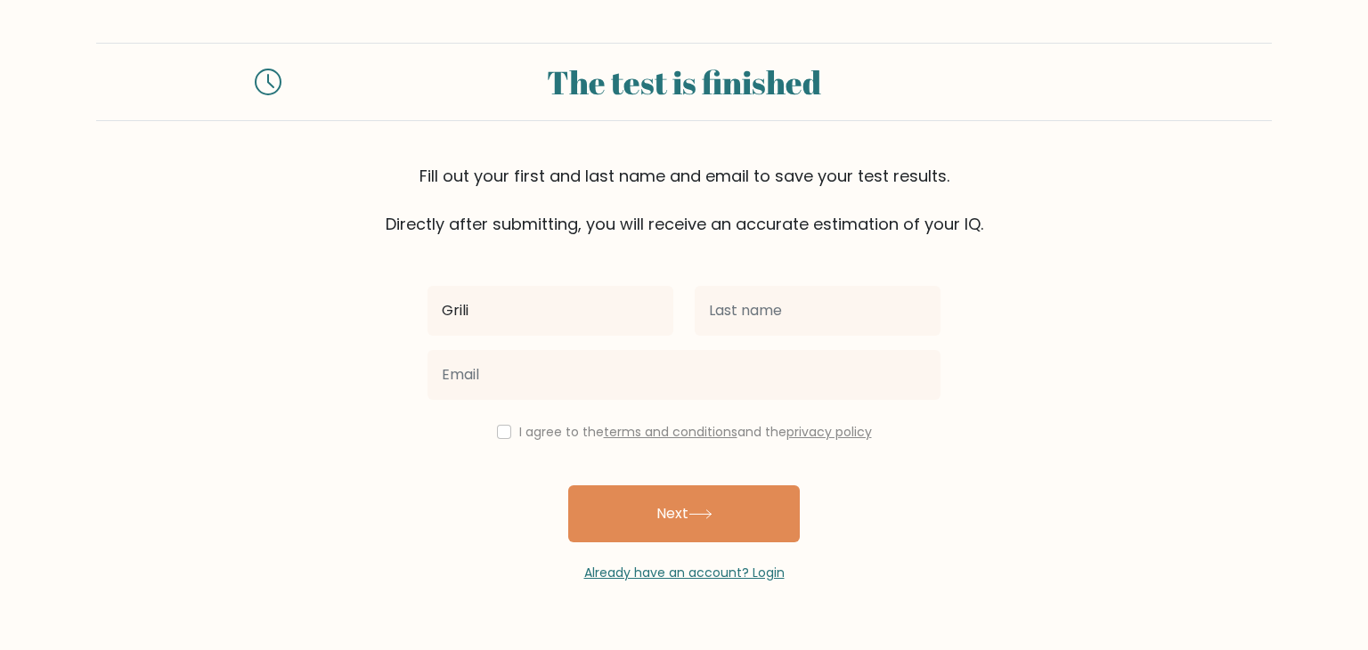
type input "Grili"
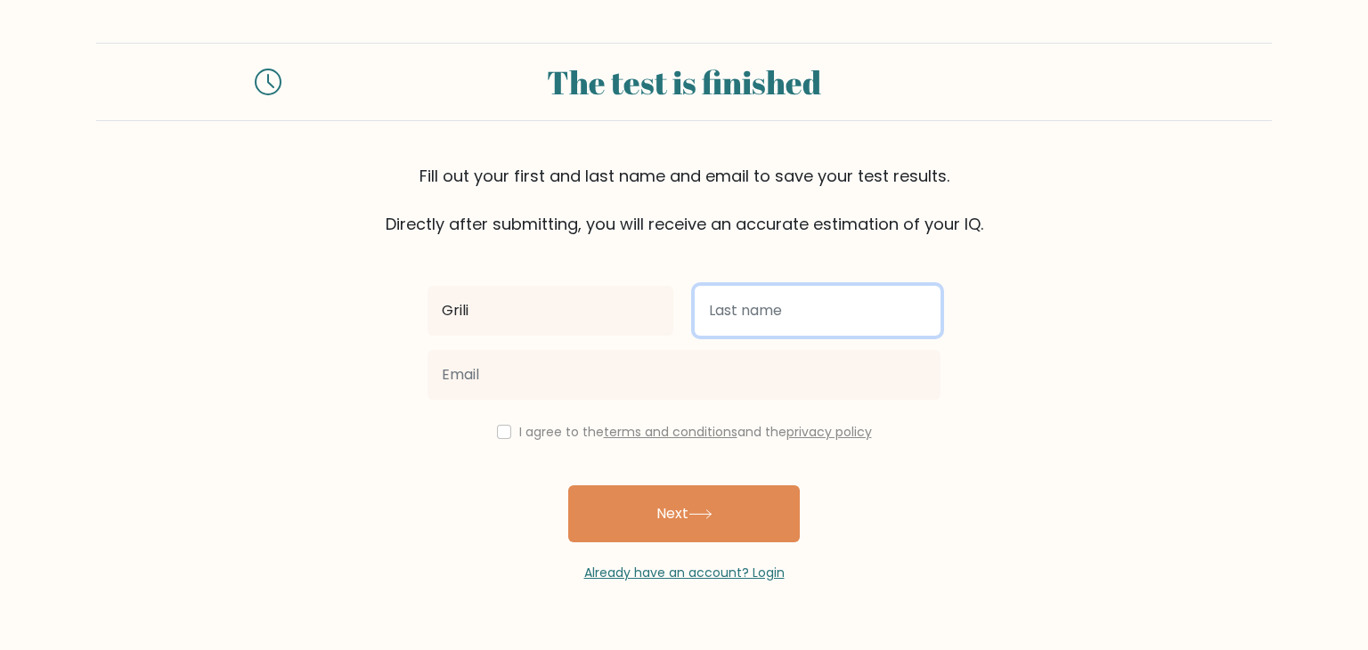
click at [888, 313] on input "text" at bounding box center [818, 311] width 246 height 50
type input "[PERSON_NAME]"
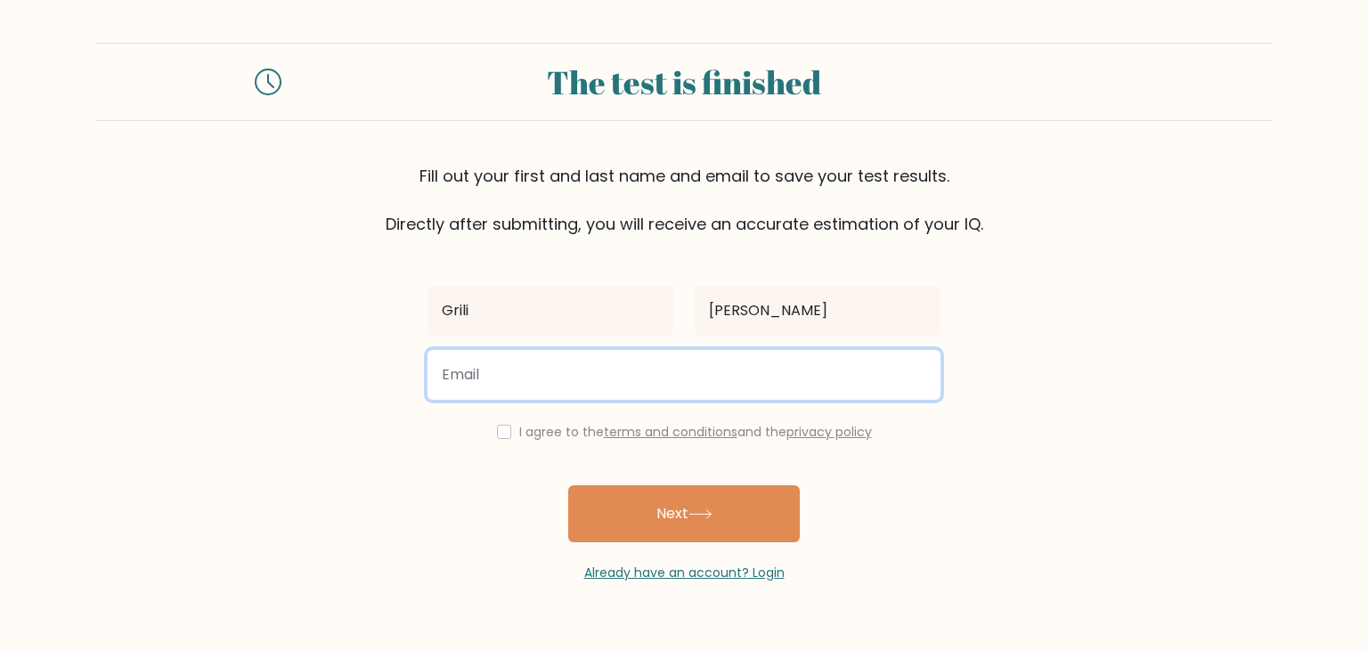
click at [759, 378] on input "email" at bounding box center [683, 375] width 513 height 50
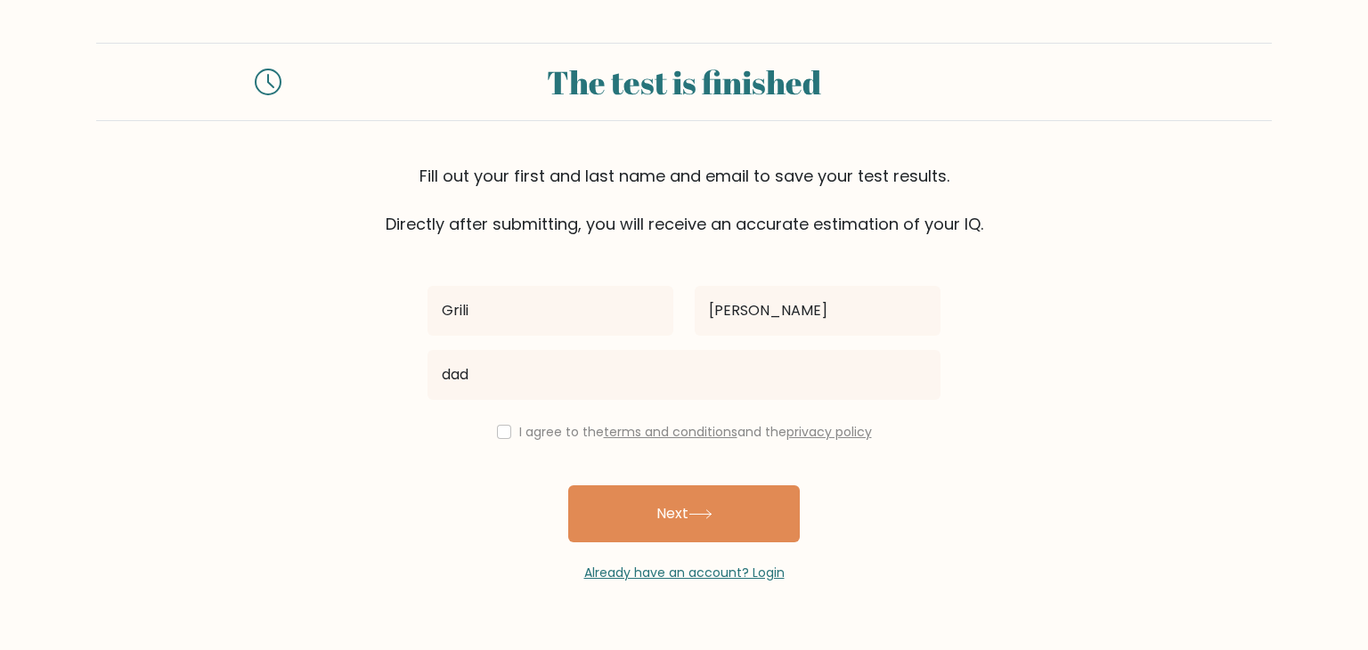
click at [1222, 382] on form "The test is finished Fill out your first and last name and email to save your t…" at bounding box center [684, 313] width 1368 height 540
click at [594, 412] on div "Grili Blanco dad I agree to the terms and conditions and the privacy policy Nex…" at bounding box center [684, 409] width 534 height 346
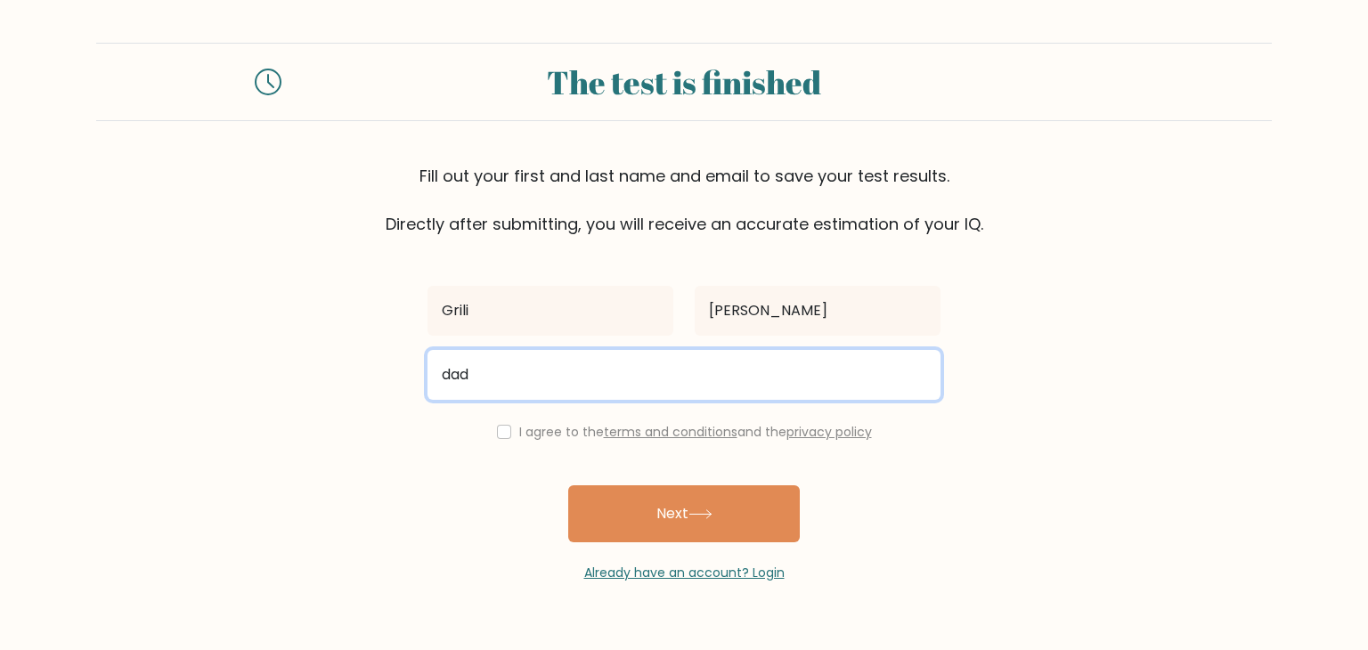
click at [552, 378] on input "dad" at bounding box center [683, 375] width 513 height 50
type input "d"
click at [552, 378] on input "email" at bounding box center [683, 375] width 513 height 50
type input "ssfas@g4mil.com"
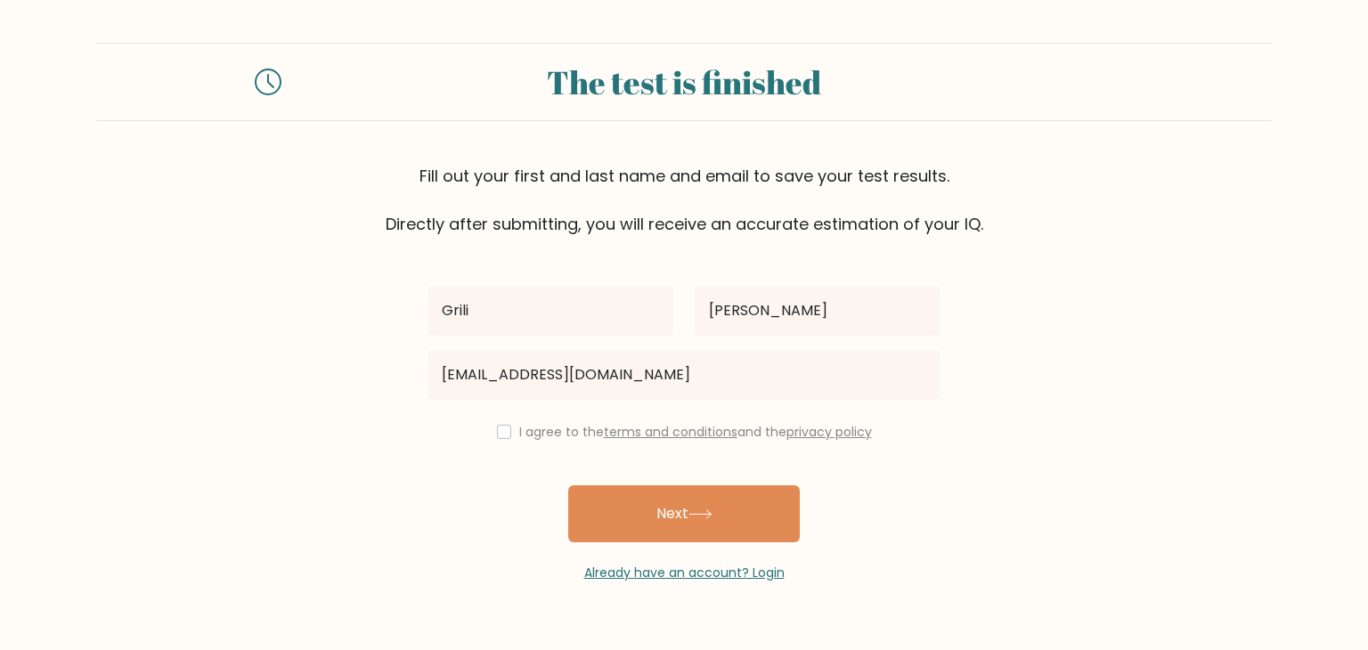
click at [504, 443] on div "Grili Blanco ssfas@g4mil.com I agree to the terms and conditions and the privac…" at bounding box center [684, 409] width 534 height 346
click at [500, 425] on input "checkbox" at bounding box center [504, 432] width 14 height 14
checkbox input "true"
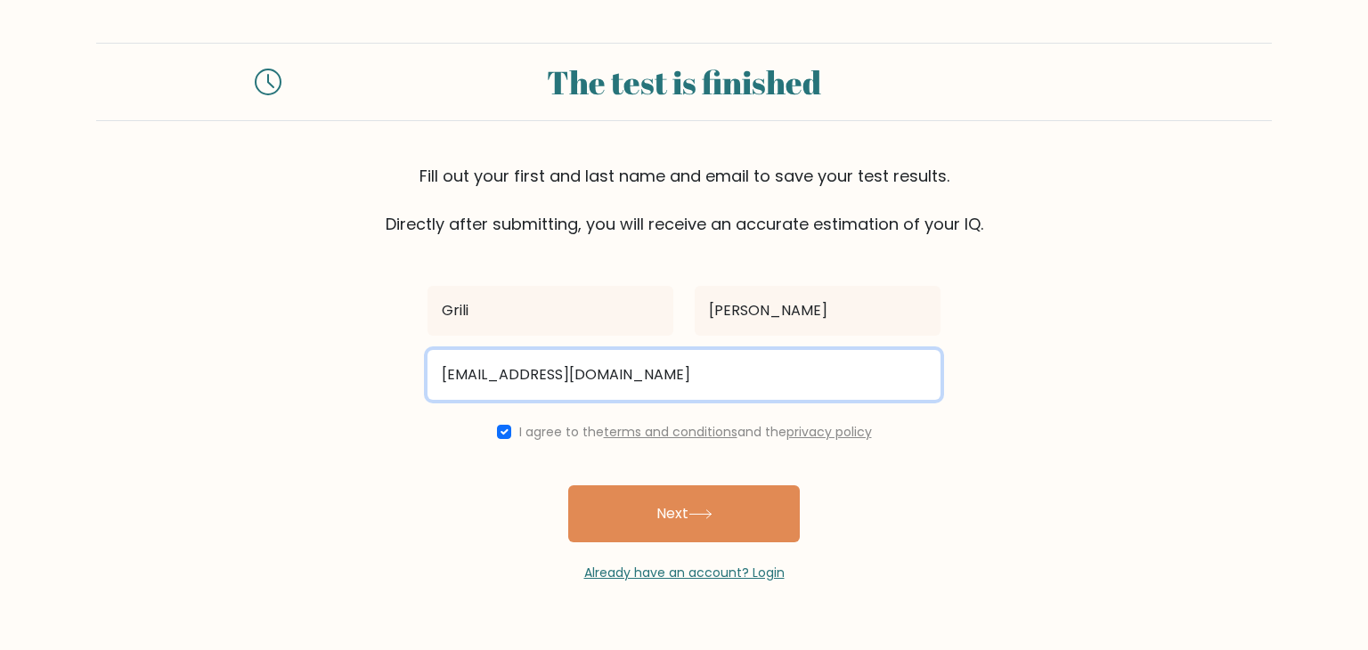
click at [535, 384] on input "ssfas@g4mil.com" at bounding box center [683, 375] width 513 height 50
click at [511, 386] on input "ssfas@g4mil.com" at bounding box center [683, 375] width 513 height 50
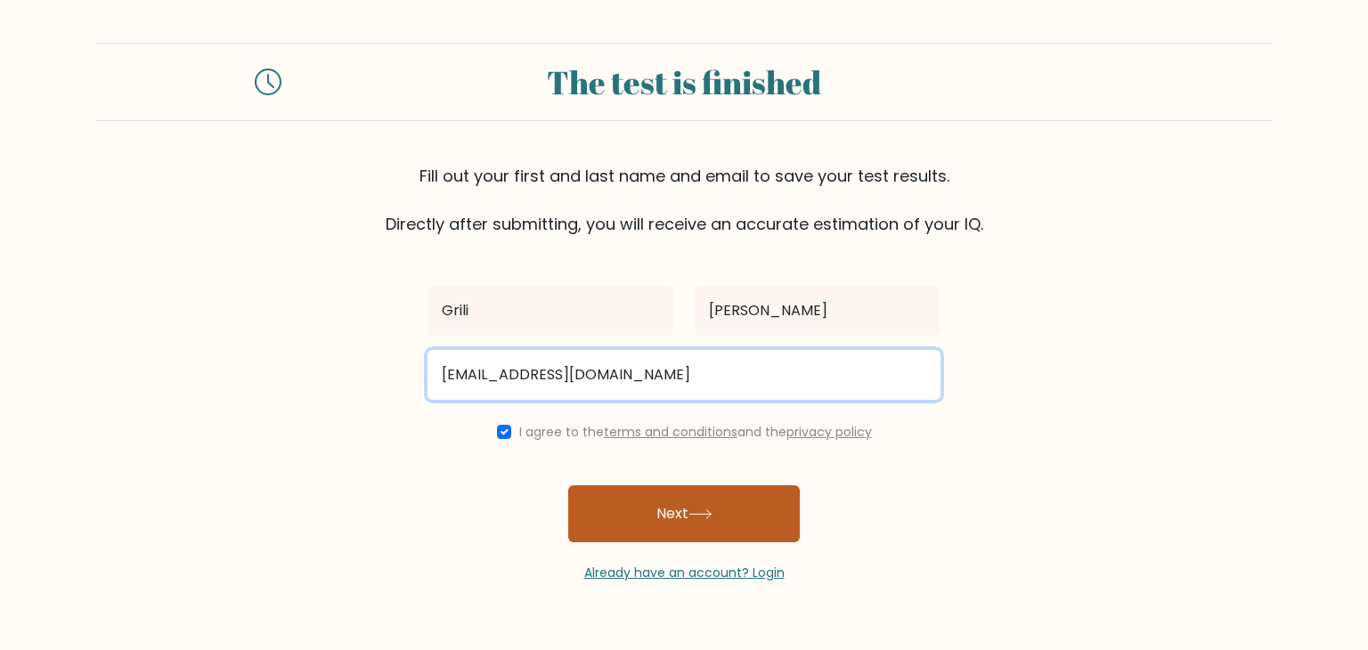
type input "ssfas@gamil.com"
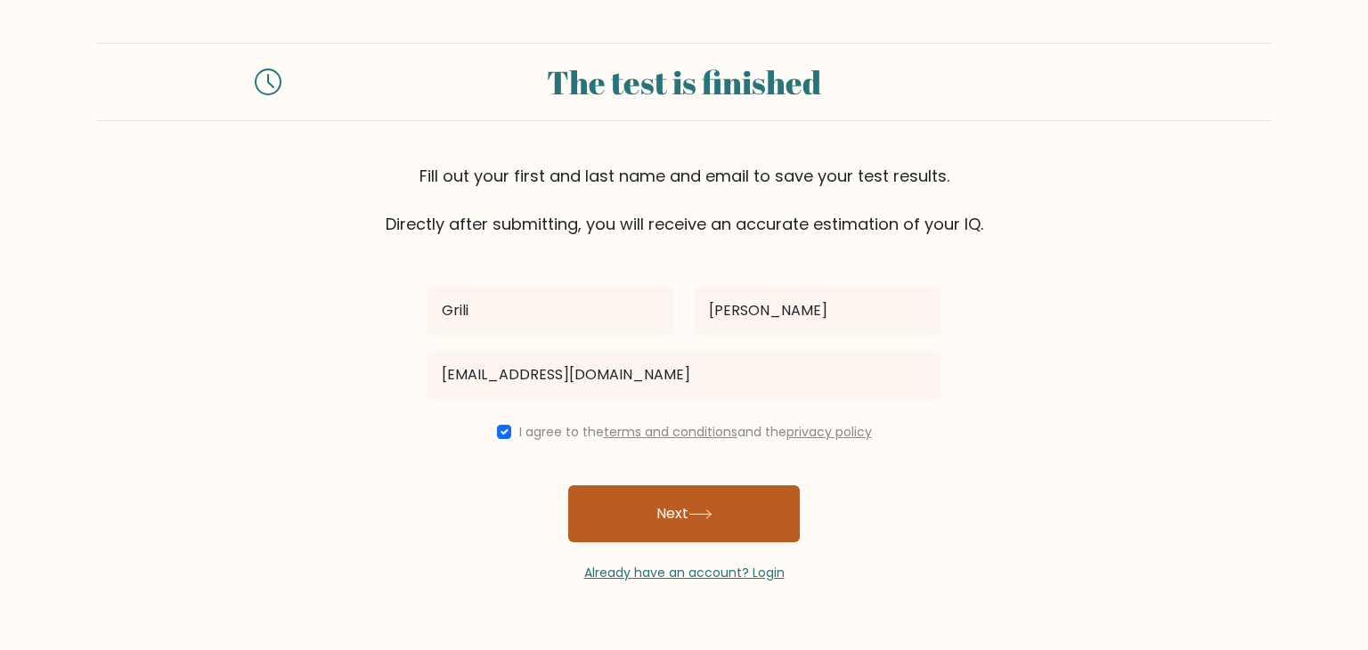
click at [653, 516] on button "Next" at bounding box center [684, 513] width 232 height 57
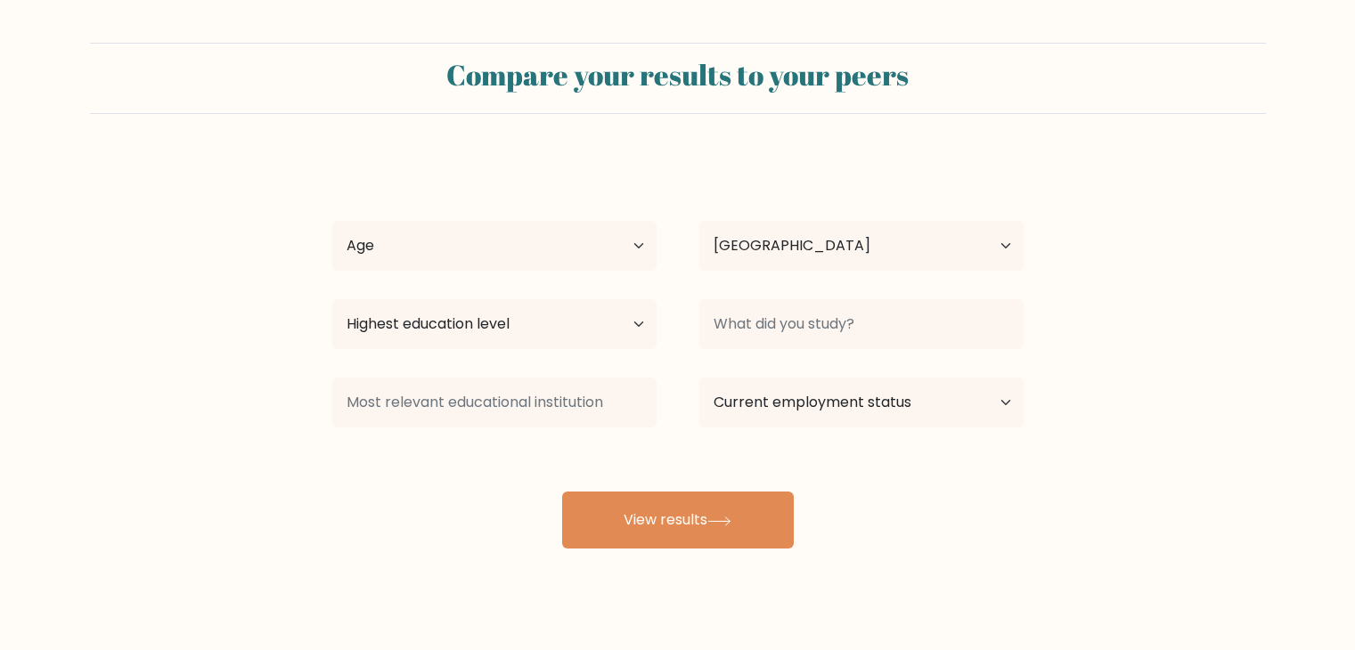
select select "CO"
click at [509, 290] on div "Grili Blanco Age Under 18 years old 18-24 years old 25-34 years old 35-44 years…" at bounding box center [677, 353] width 712 height 392
click at [466, 262] on select "Age Under 18 years old 18-24 years old 25-34 years old 35-44 years old 45-54 ye…" at bounding box center [494, 246] width 324 height 50
select select "18_24"
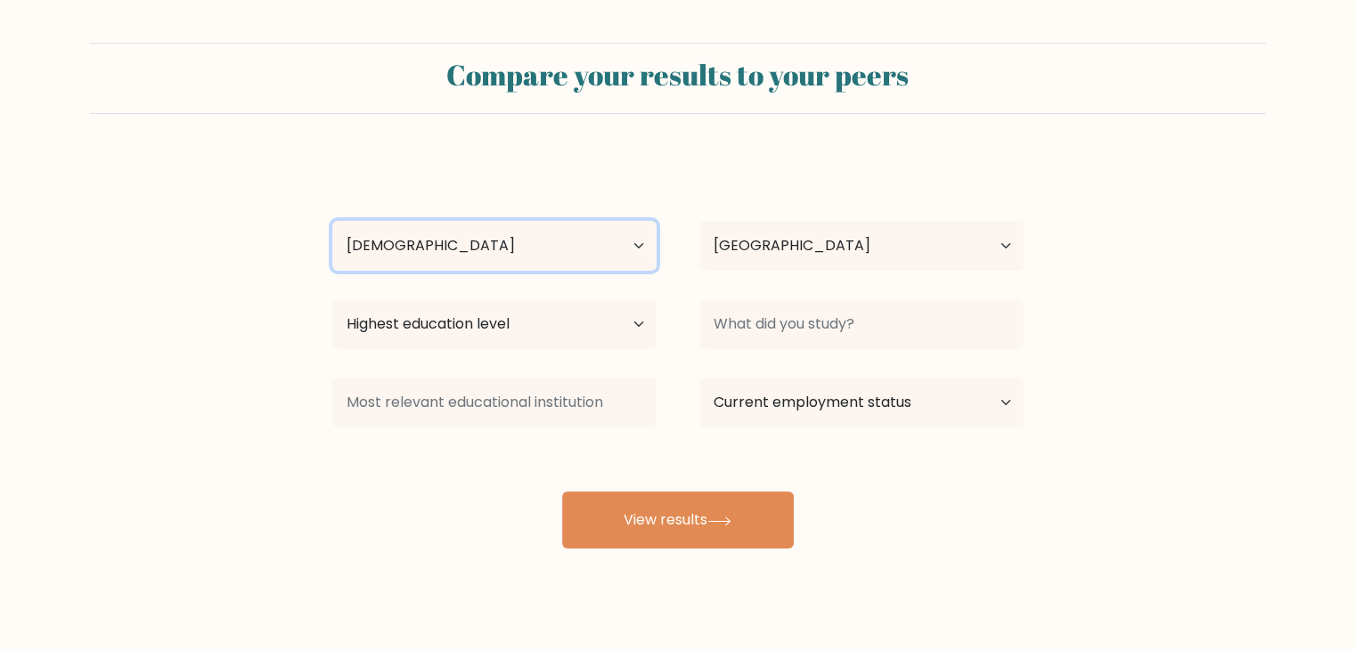
click at [332, 221] on select "Age Under 18 years old 18-24 years old 25-34 years old 35-44 years old 45-54 ye…" at bounding box center [494, 246] width 324 height 50
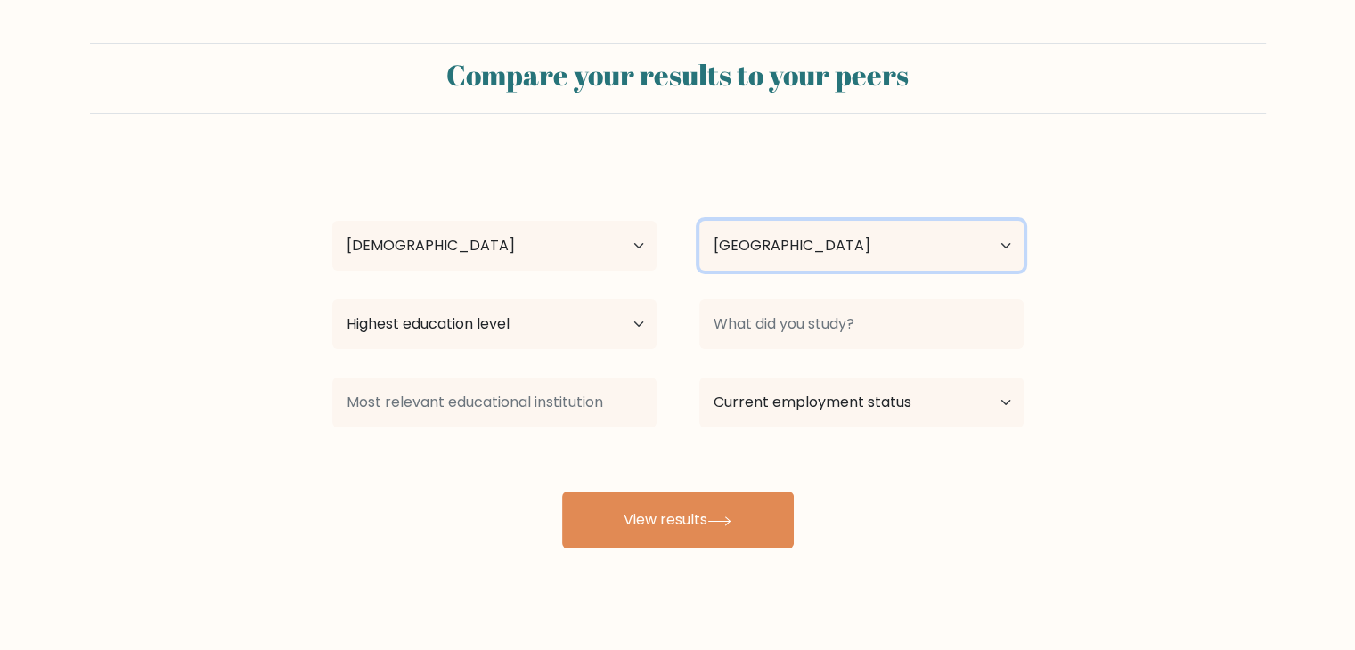
click at [793, 248] on select "Country Afghanistan Albania Algeria American Samoa Andorra Angola Anguilla Anta…" at bounding box center [861, 246] width 324 height 50
select select "ZW"
click at [699, 221] on select "Country Afghanistan Albania Algeria American Samoa Andorra Angola Anguilla Anta…" at bounding box center [861, 246] width 324 height 50
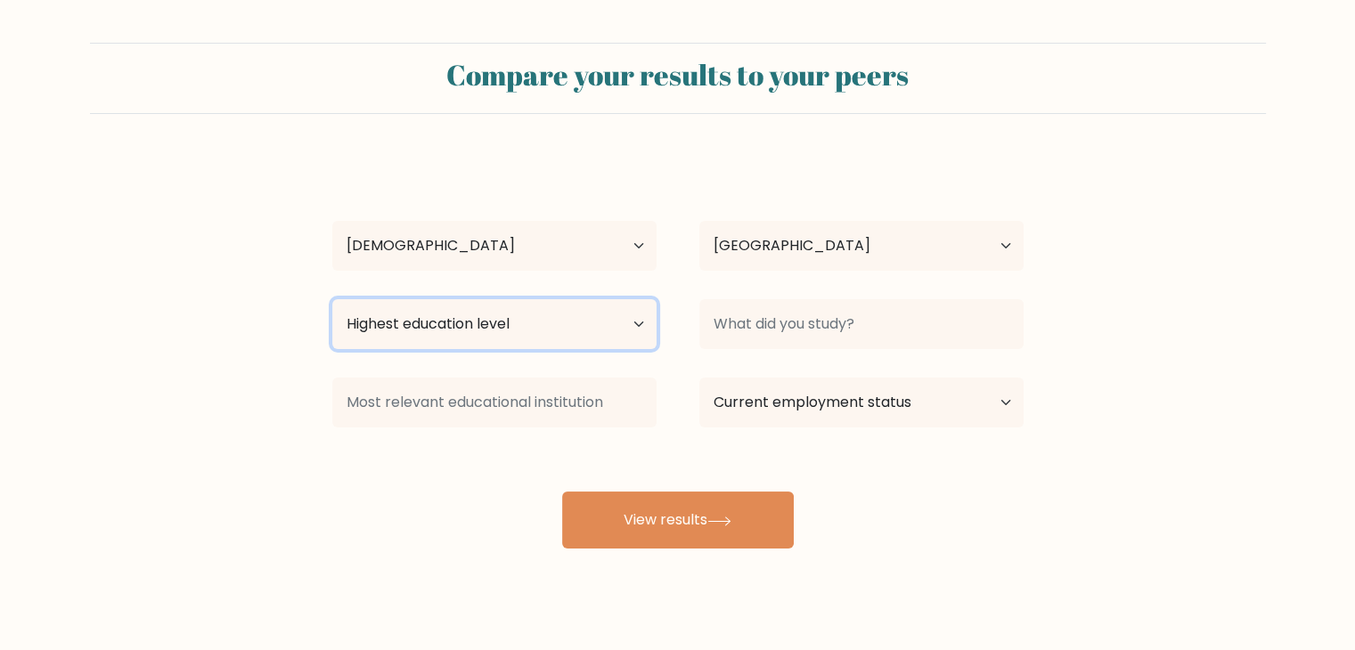
click at [574, 338] on select "Highest education level No schooling Primary Lower Secondary Upper Secondary Oc…" at bounding box center [494, 324] width 324 height 50
select select "bachelors_degree"
click at [332, 299] on select "Highest education level No schooling Primary Lower Secondary Upper Secondary Oc…" at bounding box center [494, 324] width 324 height 50
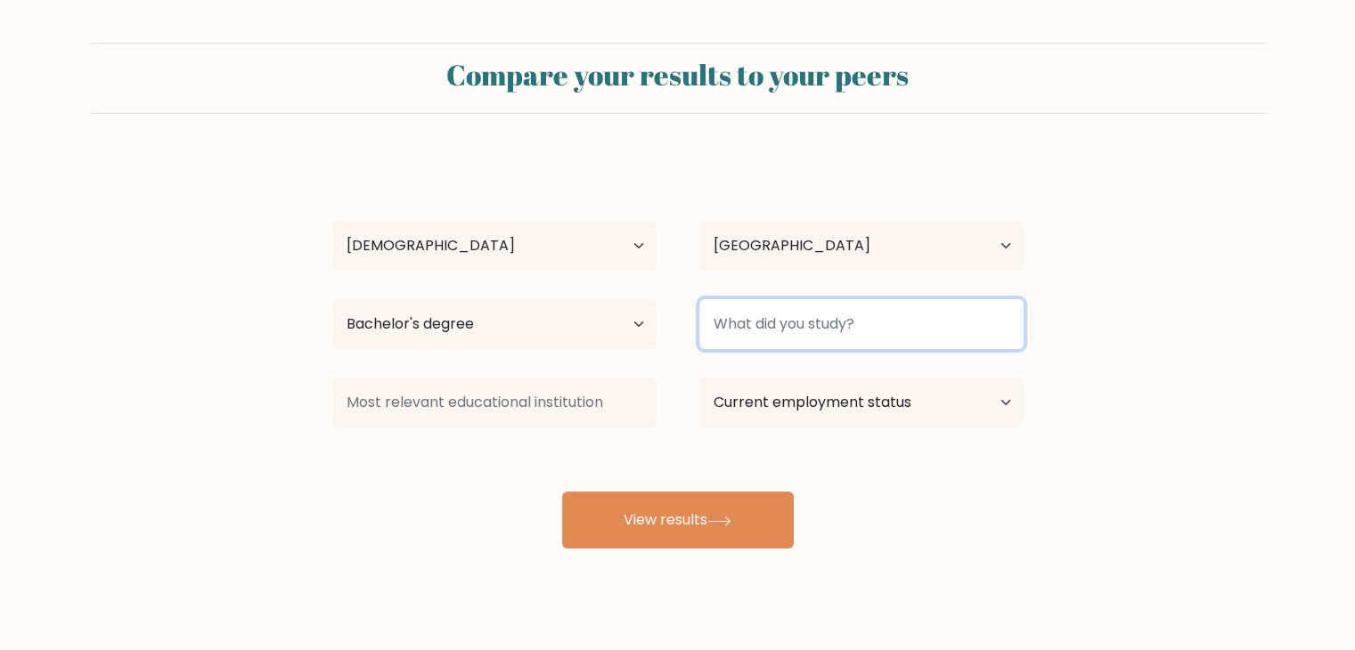
click at [794, 332] on input at bounding box center [861, 324] width 324 height 50
type input "k"
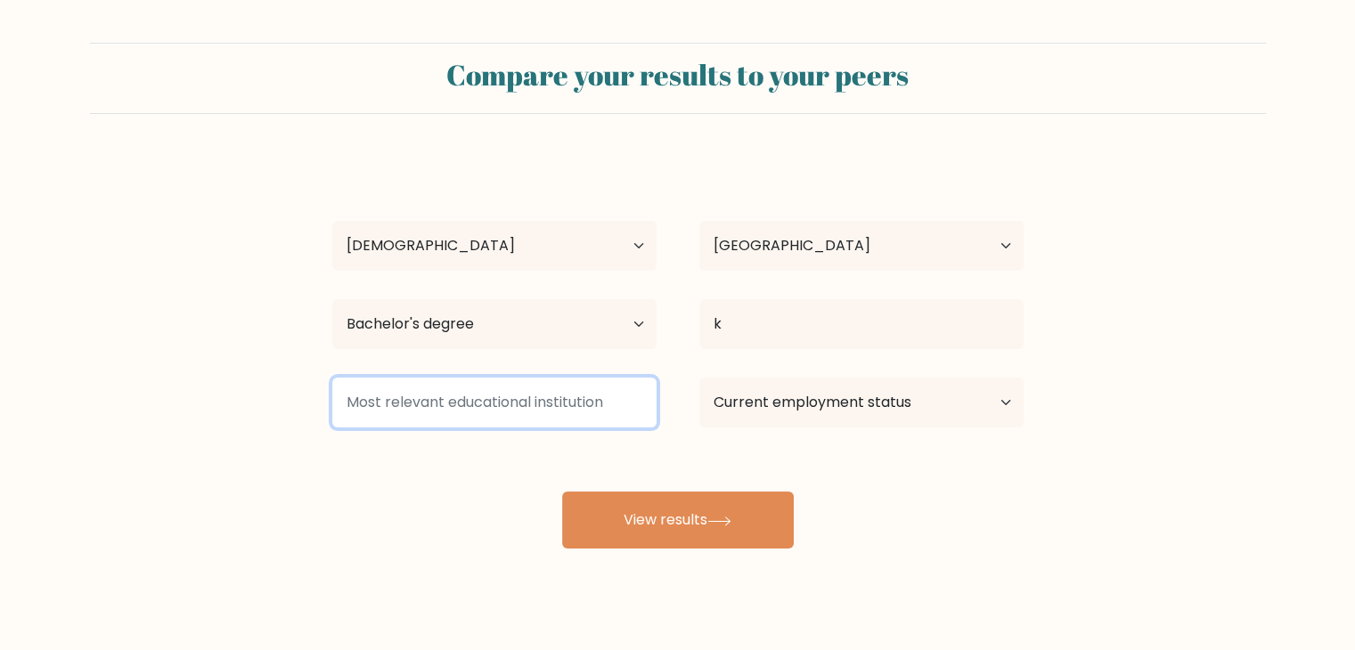
click at [615, 400] on input at bounding box center [494, 403] width 324 height 50
type input "k"
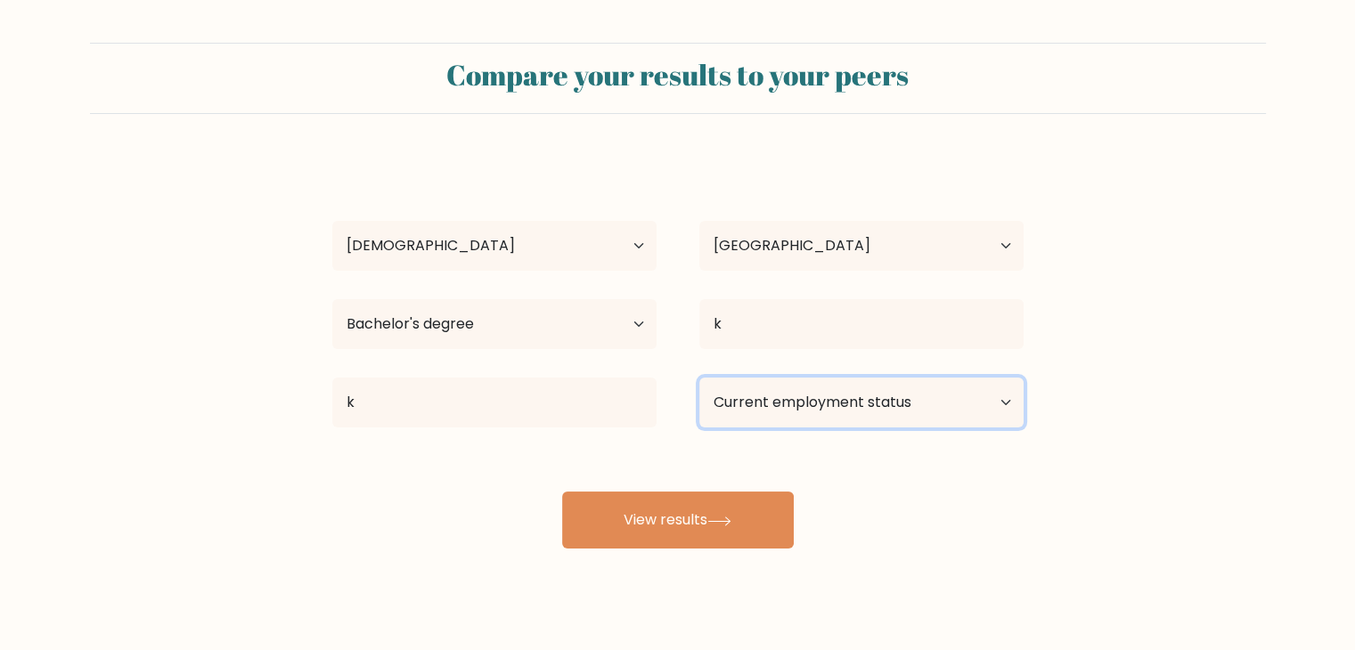
click at [846, 393] on select "Current employment status Employed Student Retired Other / prefer not to answer" at bounding box center [861, 403] width 324 height 50
select select "student"
click at [699, 378] on select "Current employment status Employed Student Retired Other / prefer not to answer" at bounding box center [861, 403] width 324 height 50
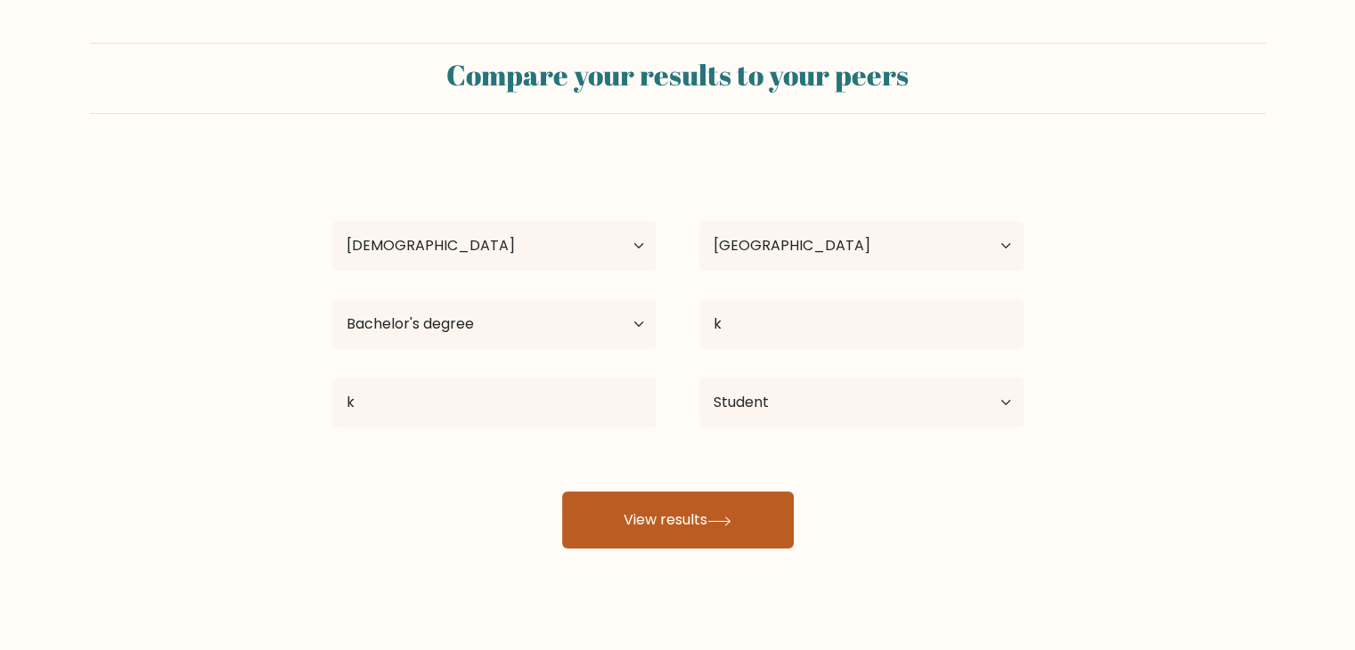
click at [743, 518] on button "View results" at bounding box center [678, 520] width 232 height 57
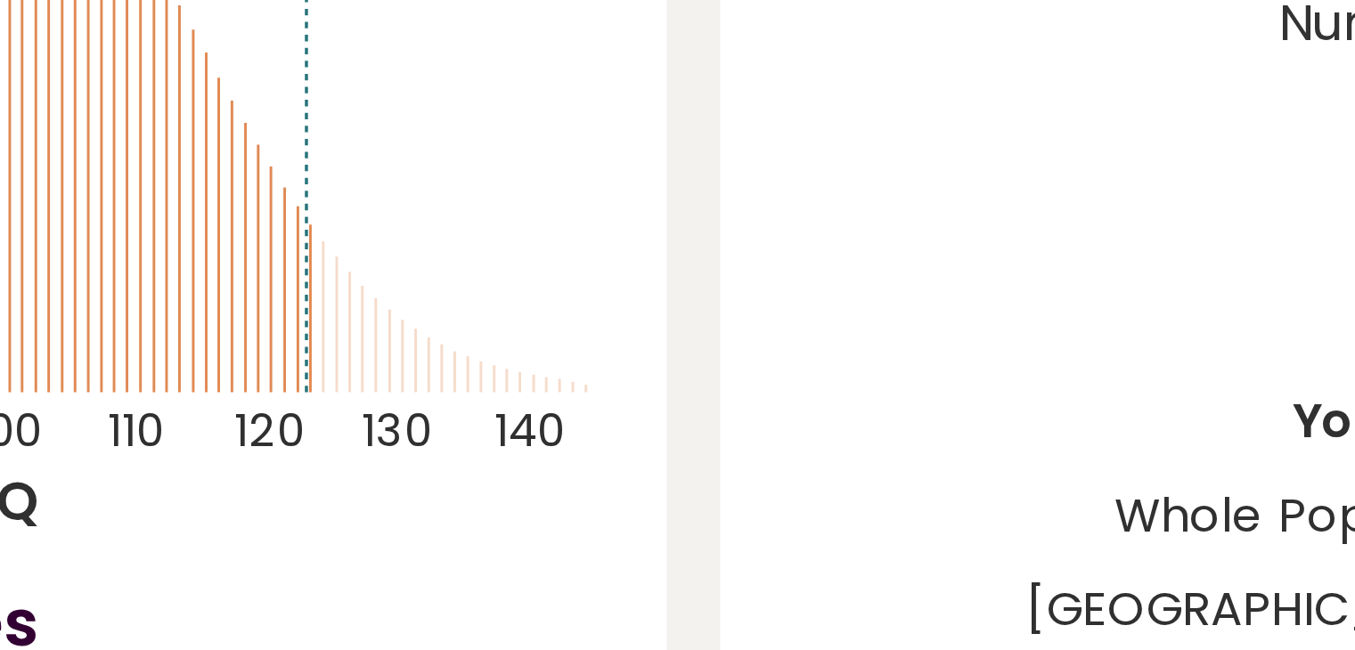
click at [578, 310] on icon "Population/% IQ 0 1 2 60 70 80 90 100 110 120 130 140" at bounding box center [415, 248] width 327 height 201
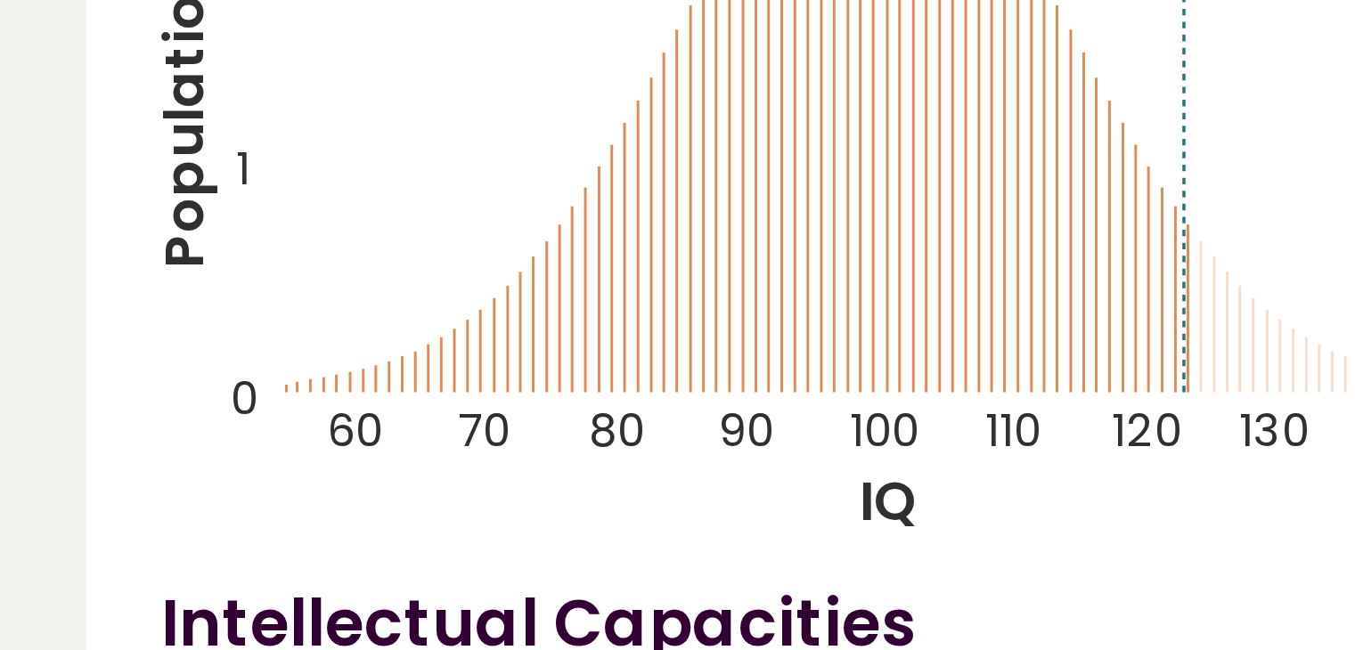
click at [303, 305] on icon "Population/% IQ 0 1 2 60 70 80 90 100 110 120 130 140" at bounding box center [415, 248] width 327 height 201
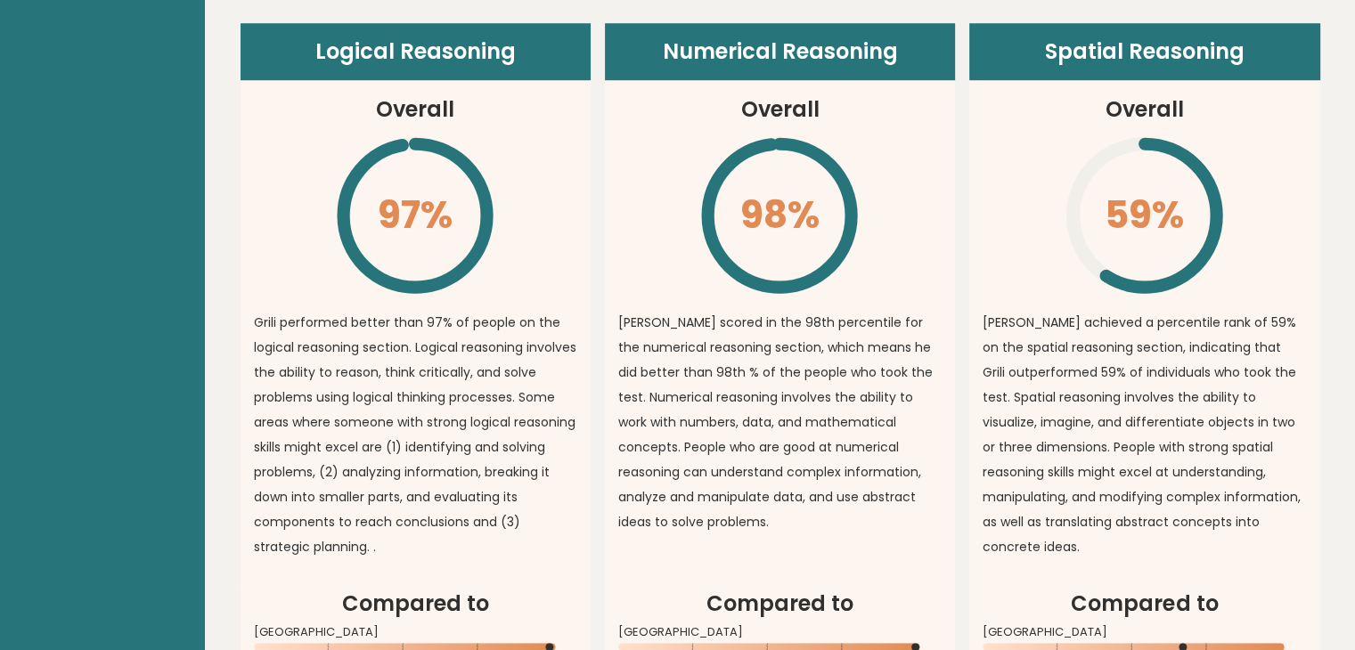
scroll to position [1294, 0]
